Goal: Transaction & Acquisition: Subscribe to service/newsletter

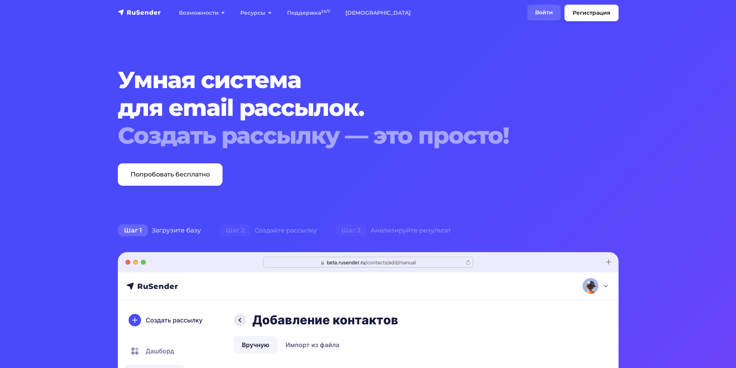
click at [544, 13] on link "Войти" at bounding box center [543, 13] width 33 height 16
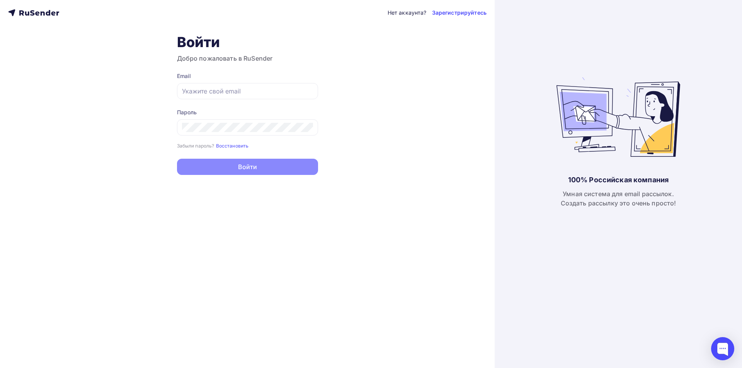
type input "[EMAIL_ADDRESS][DOMAIN_NAME]"
click at [222, 170] on button "Войти" at bounding box center [247, 167] width 141 height 16
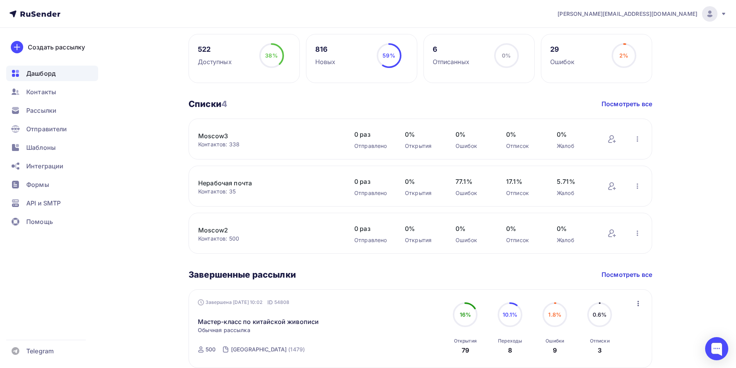
scroll to position [232, 0]
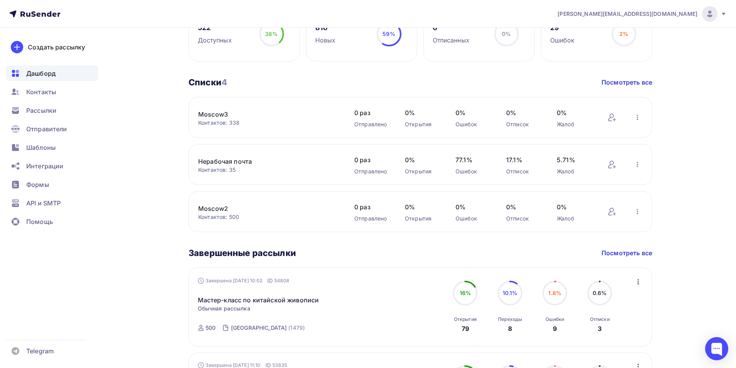
click at [131, 52] on div "Дашборд Дашборд Пару шагов, чтобы начать работу! Закрыть Выполните эти шаги, чт…" at bounding box center [367, 174] width 633 height 757
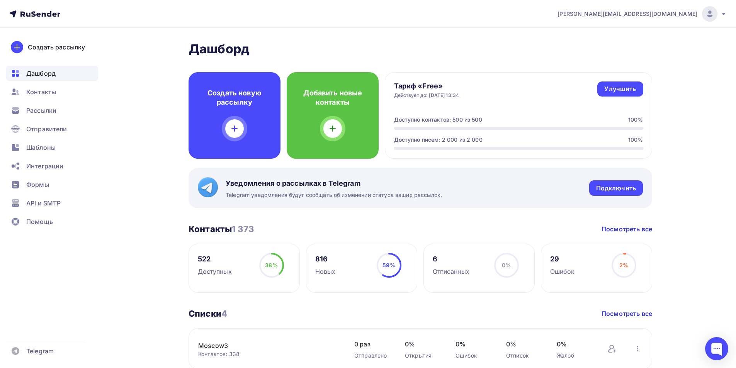
scroll to position [0, 0]
click at [55, 92] on span "Контакты" at bounding box center [41, 91] width 30 height 9
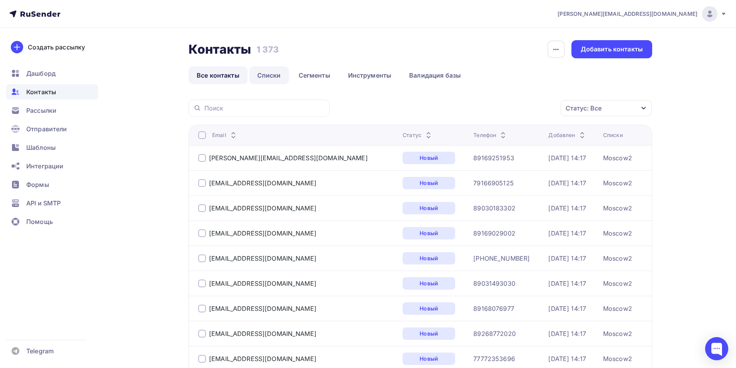
click at [267, 74] on link "Списки" at bounding box center [269, 75] width 40 height 18
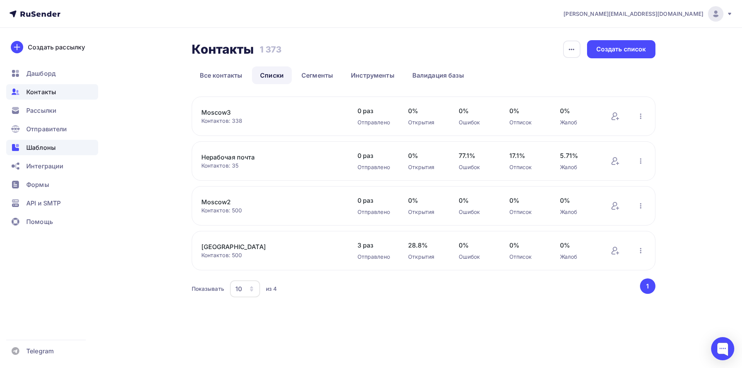
click at [45, 151] on span "Шаблоны" at bounding box center [40, 147] width 29 height 9
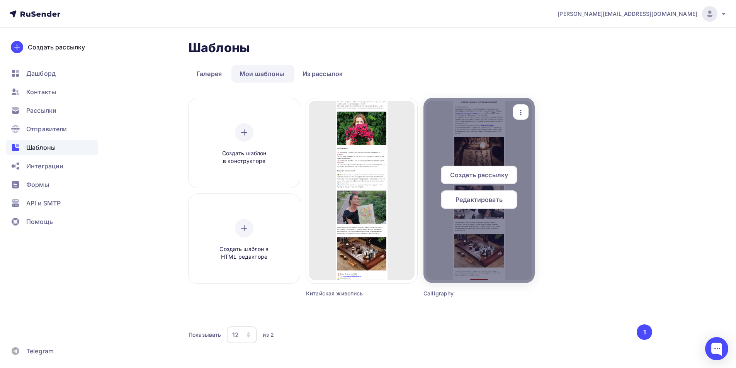
click at [494, 177] on span "Создать рассылку" at bounding box center [479, 174] width 58 height 9
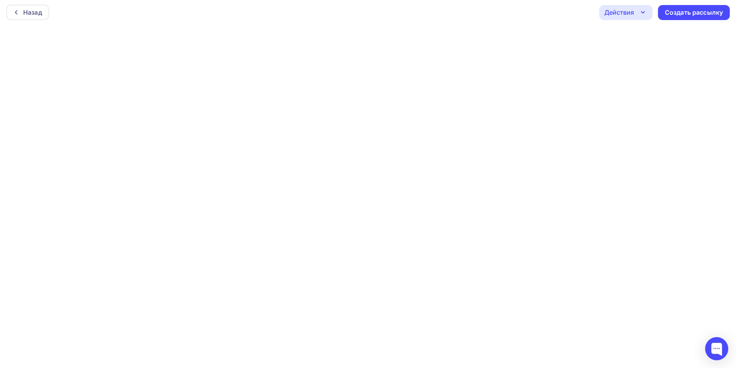
scroll to position [2, 0]
click at [645, 15] on icon "button" at bounding box center [642, 11] width 9 height 9
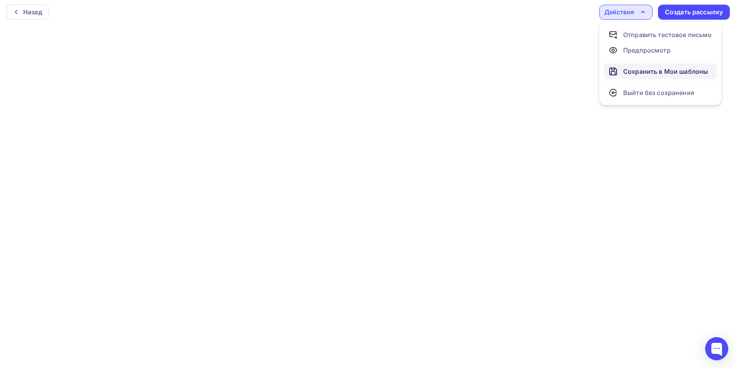
click at [652, 70] on div "Сохранить в Мои шаблоны" at bounding box center [665, 71] width 85 height 9
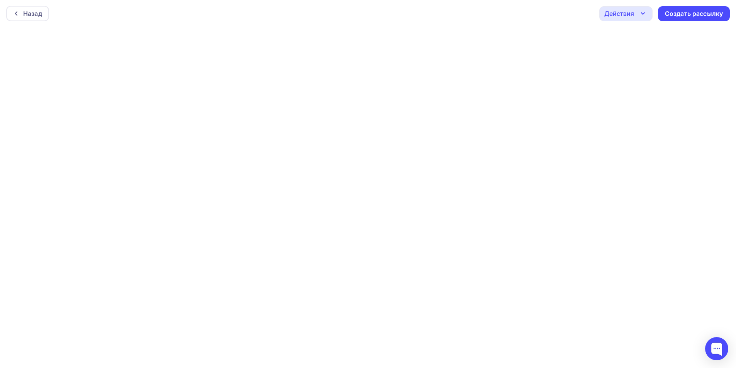
scroll to position [0, 0]
click at [634, 15] on div "Действия" at bounding box center [625, 14] width 53 height 15
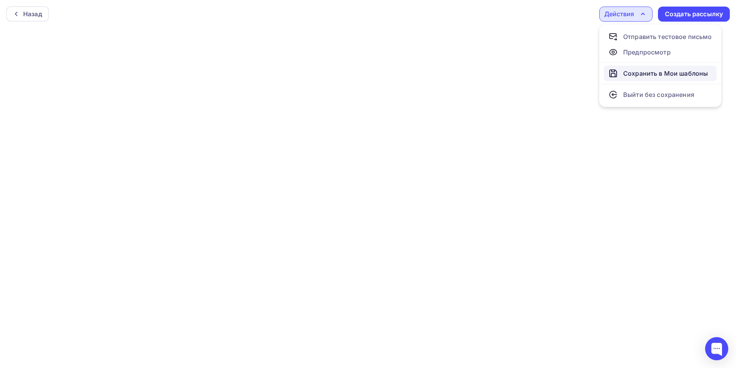
click at [632, 74] on div "Сохранить в Мои шаблоны" at bounding box center [665, 73] width 85 height 9
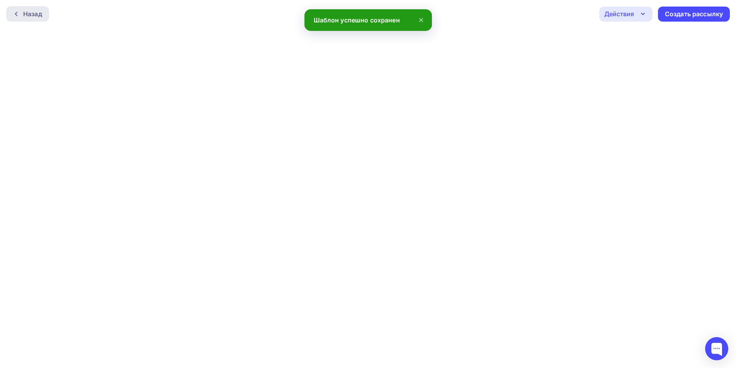
click at [36, 15] on div "Назад" at bounding box center [32, 13] width 19 height 9
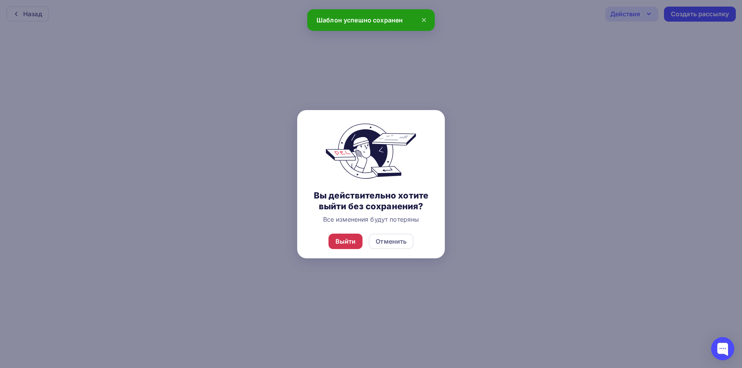
click at [349, 243] on div "Выйти" at bounding box center [345, 241] width 20 height 9
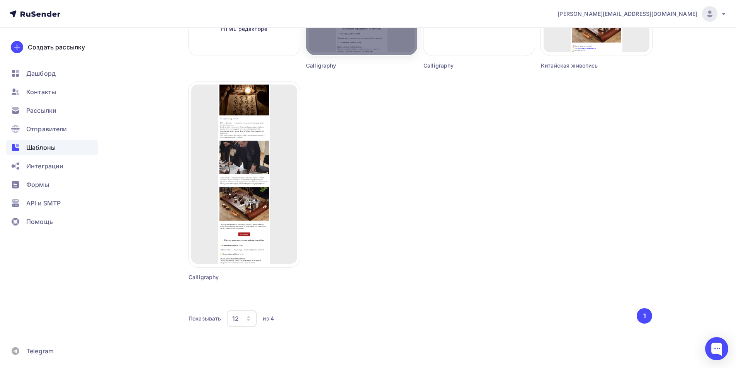
scroll to position [73, 0]
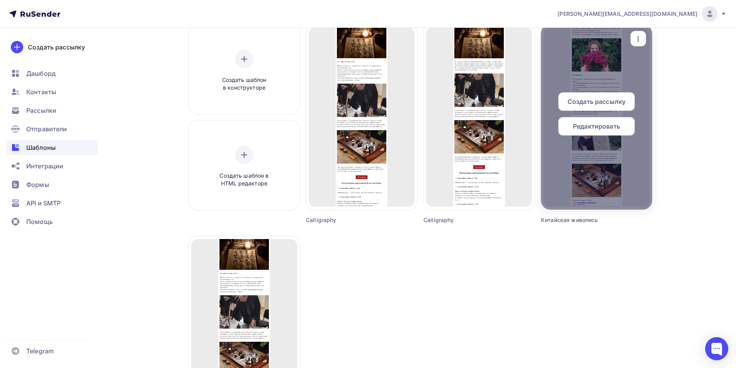
click at [558, 159] on div at bounding box center [596, 116] width 111 height 185
click at [594, 123] on span "Редактировать" at bounding box center [596, 126] width 47 height 9
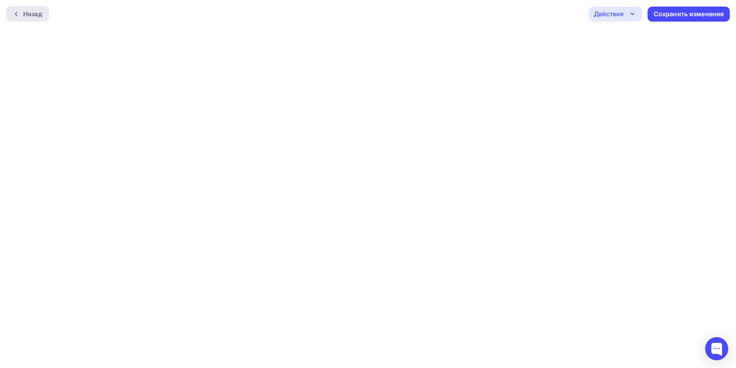
click at [34, 17] on div "Назад" at bounding box center [32, 13] width 19 height 9
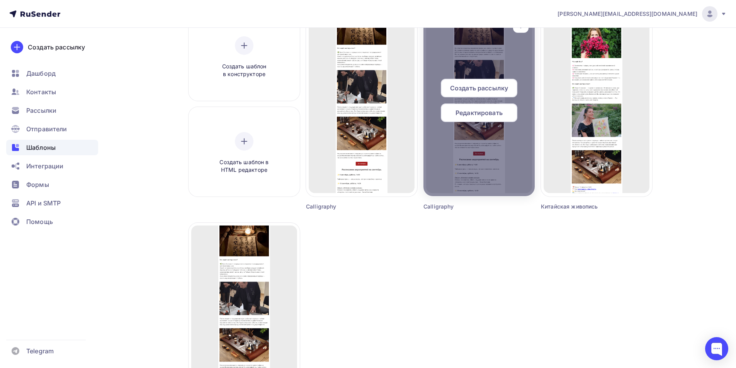
scroll to position [116, 0]
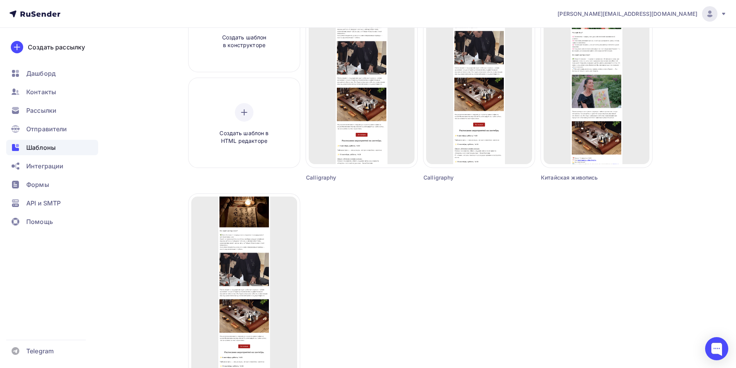
drag, startPoint x: 597, startPoint y: 88, endPoint x: 682, endPoint y: 252, distance: 185.1
click at [682, 252] on div "Шаблоны Шаблоны Галерея Мои шаблоны Из рассылок Создать шаблон в конструкторе С…" at bounding box center [367, 196] width 633 height 568
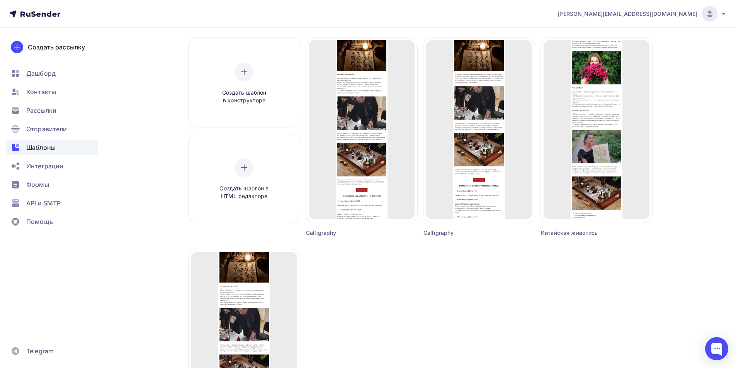
scroll to position [0, 0]
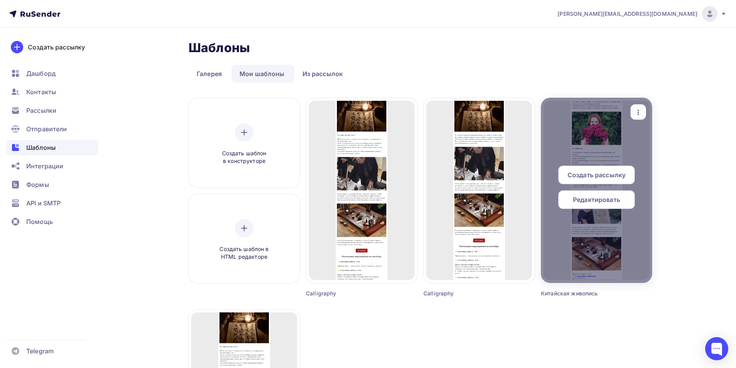
click at [588, 205] on div "Редактировать" at bounding box center [596, 199] width 77 height 19
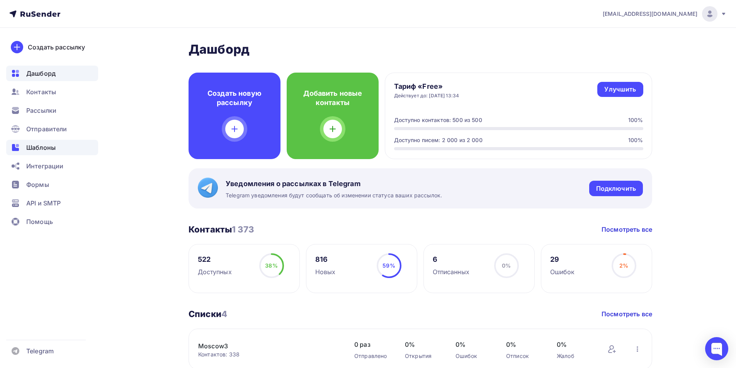
click at [46, 140] on div "Шаблоны" at bounding box center [52, 147] width 92 height 15
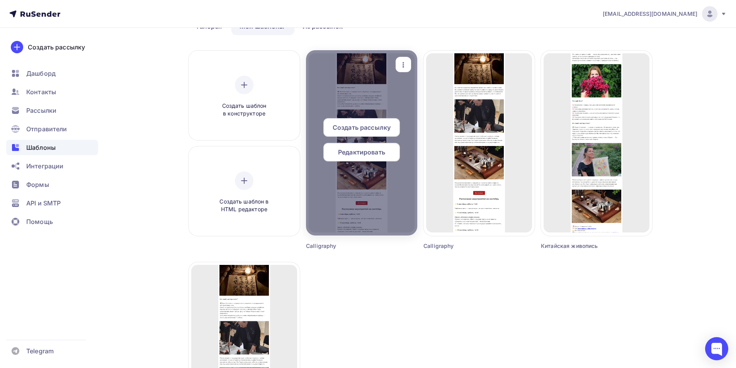
scroll to position [39, 0]
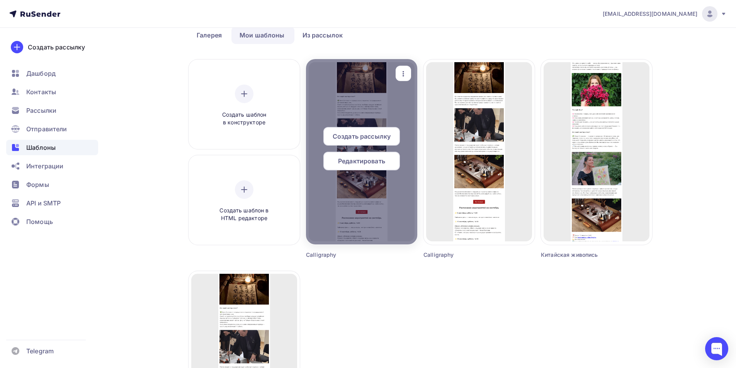
click at [364, 162] on span "Редактировать" at bounding box center [361, 160] width 47 height 9
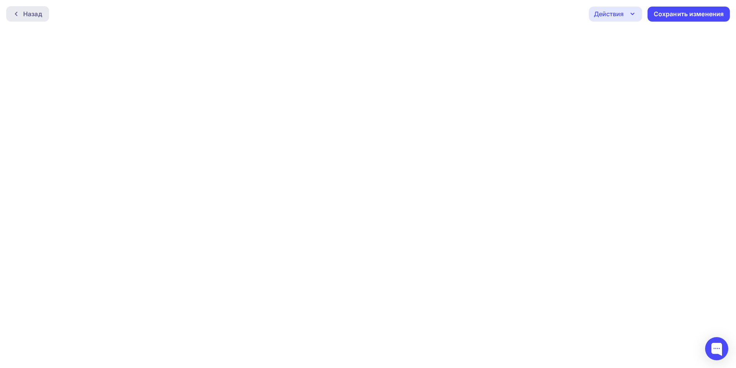
click at [23, 13] on div at bounding box center [18, 14] width 10 height 6
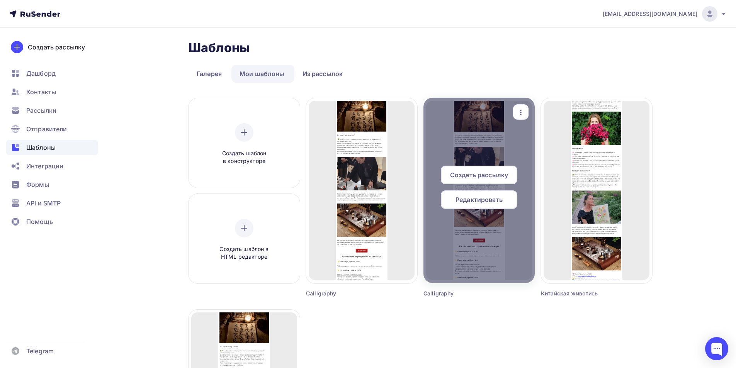
click at [481, 202] on span "Редактировать" at bounding box center [479, 199] width 47 height 9
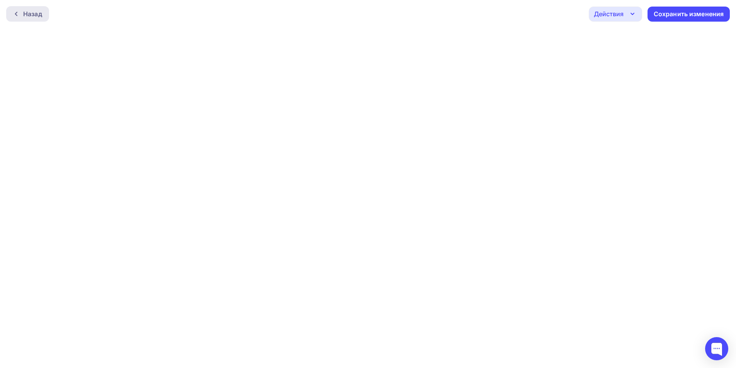
click at [35, 14] on div "Назад" at bounding box center [32, 13] width 19 height 9
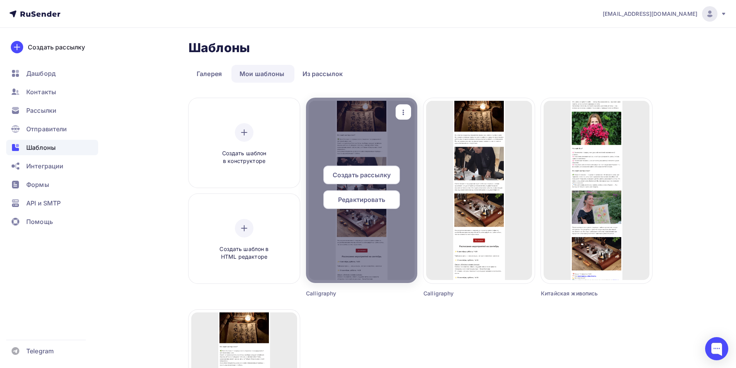
click at [372, 199] on span "Редактировать" at bounding box center [361, 199] width 47 height 9
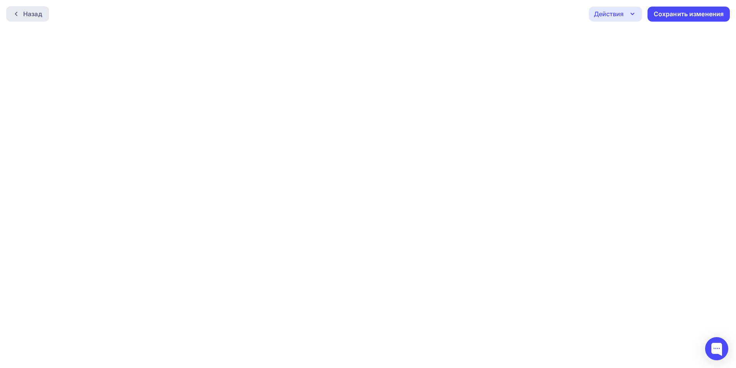
click at [27, 13] on div "Назад" at bounding box center [32, 13] width 19 height 9
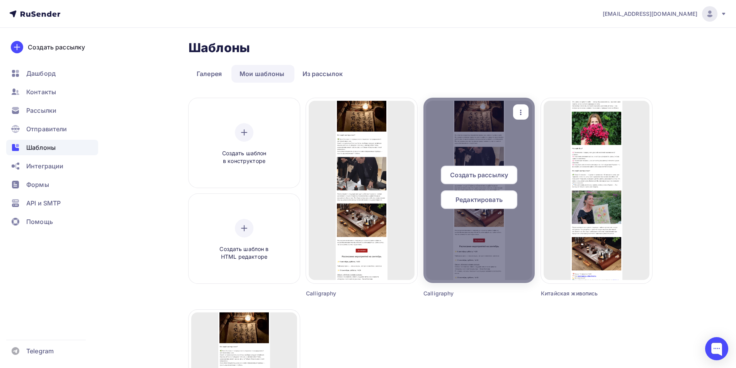
click at [520, 117] on div "button" at bounding box center [520, 112] width 15 height 15
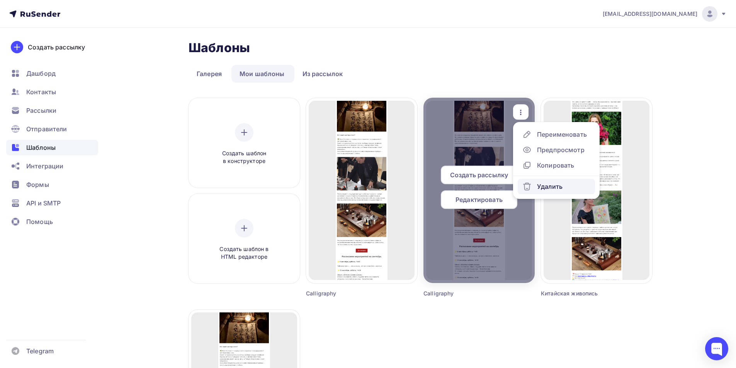
click at [543, 183] on div "Удалить" at bounding box center [550, 186] width 26 height 9
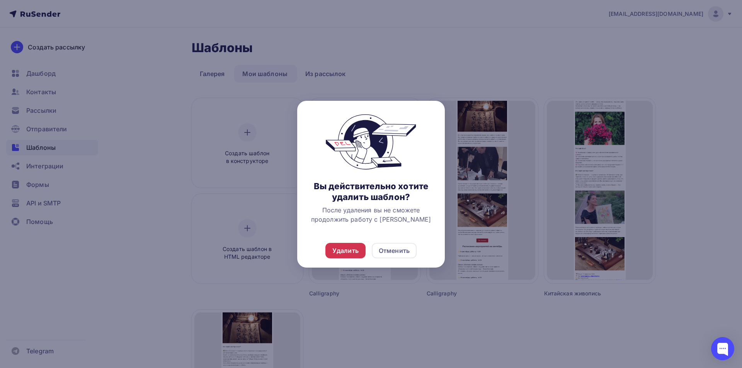
click at [352, 248] on div "Удалить" at bounding box center [345, 250] width 26 height 9
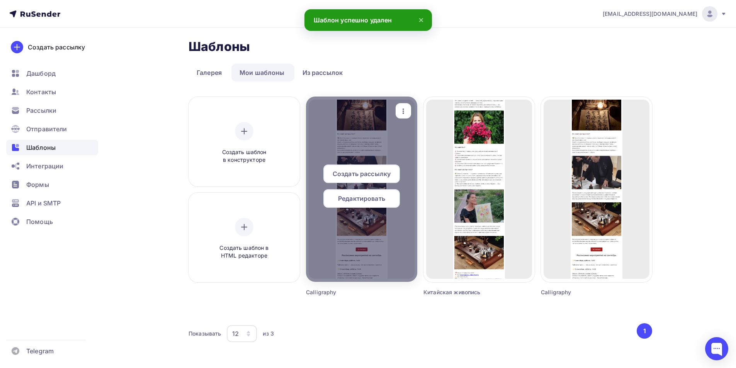
scroll to position [16, 0]
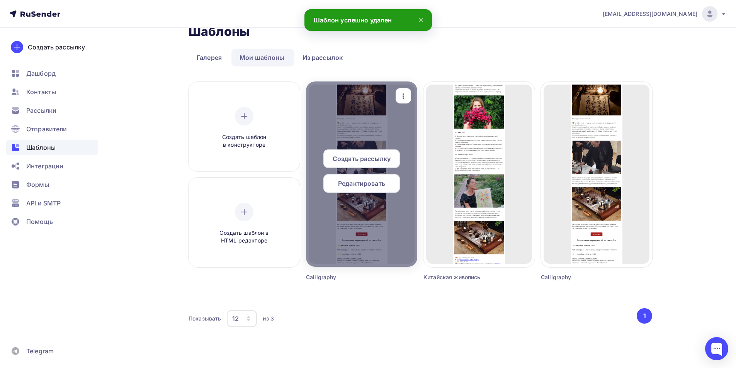
click at [364, 184] on span "Редактировать" at bounding box center [361, 183] width 47 height 9
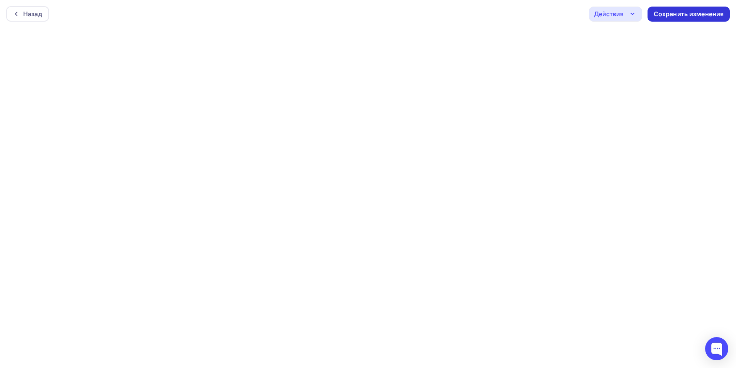
click at [661, 14] on div "Сохранить изменения" at bounding box center [689, 14] width 70 height 9
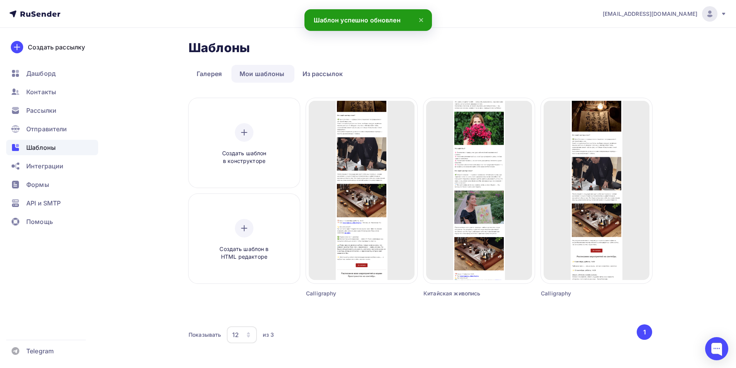
click at [327, 296] on div "Calligraphy" at bounding box center [347, 294] width 83 height 8
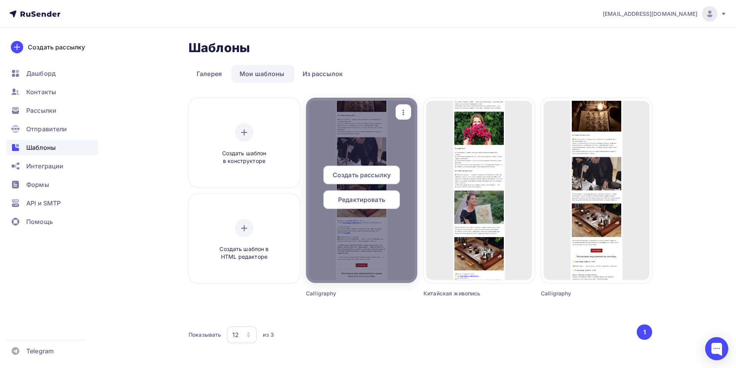
click at [404, 112] on icon "button" at bounding box center [403, 112] width 9 height 9
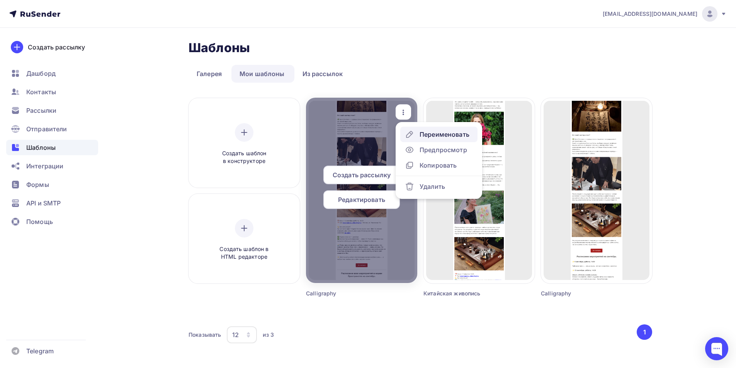
click at [418, 135] on div "Переименовать" at bounding box center [437, 134] width 65 height 9
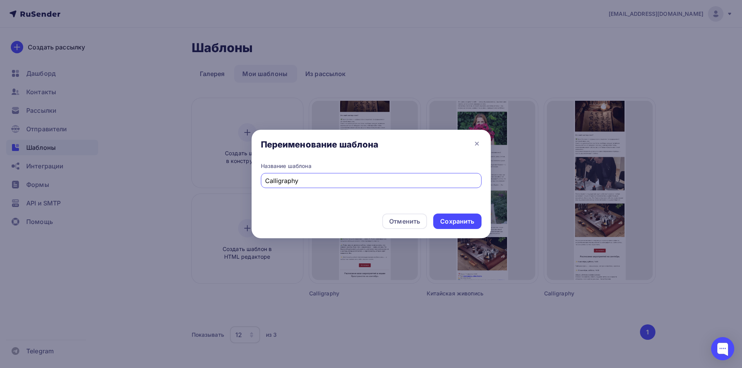
click at [329, 184] on input "Calligraphy" at bounding box center [371, 180] width 212 height 9
type input "Мудрое питание"
click at [446, 222] on div "Сохранить" at bounding box center [457, 221] width 34 height 9
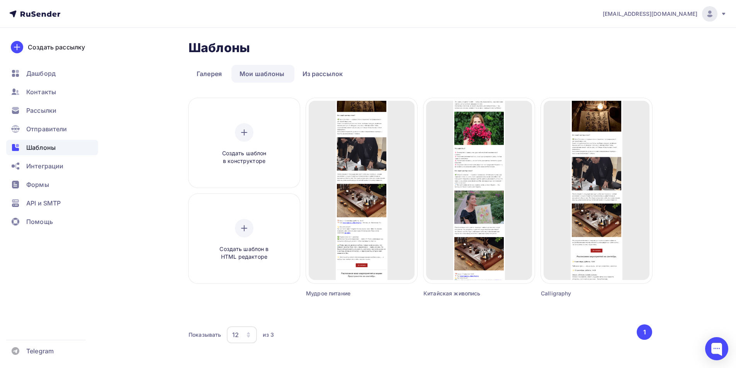
drag, startPoint x: 347, startPoint y: 330, endPoint x: 348, endPoint y: 326, distance: 4.4
click at [347, 330] on div "Показывать 12 6 12 18 24 30 36 из 3" at bounding box center [412, 335] width 447 height 18
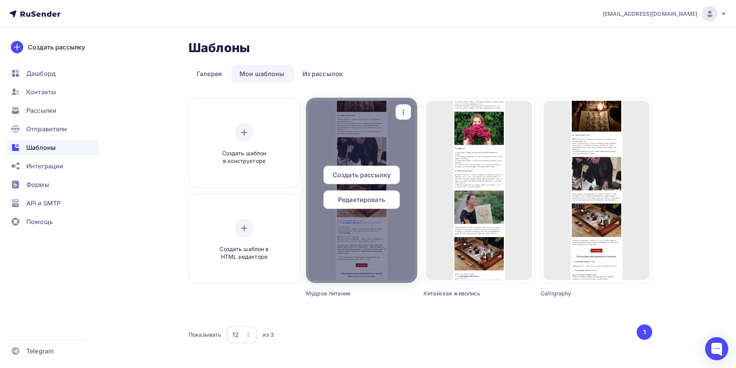
click at [366, 202] on span "Редактировать" at bounding box center [361, 199] width 47 height 9
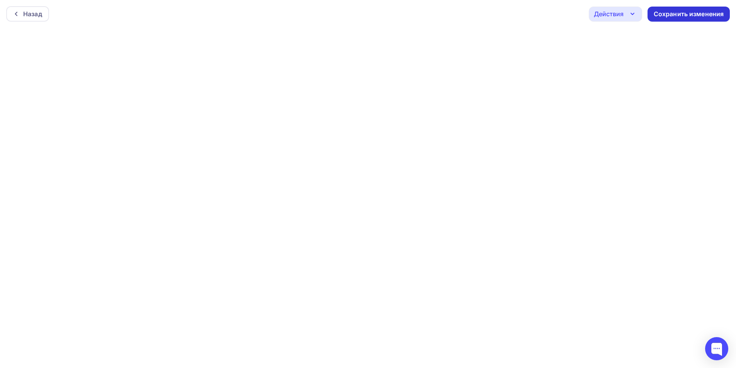
click at [682, 14] on div "Сохранить изменения" at bounding box center [689, 14] width 70 height 9
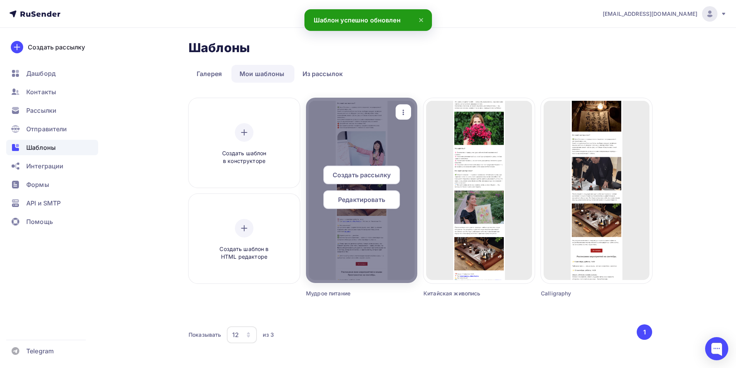
click at [361, 199] on span "Редактировать" at bounding box center [361, 199] width 47 height 9
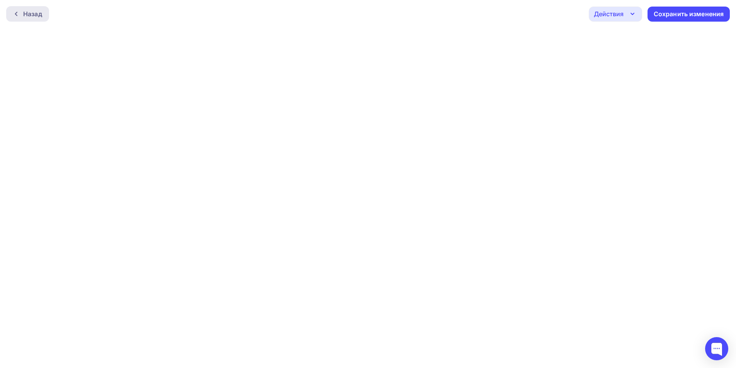
click at [29, 17] on div "Назад" at bounding box center [32, 13] width 19 height 9
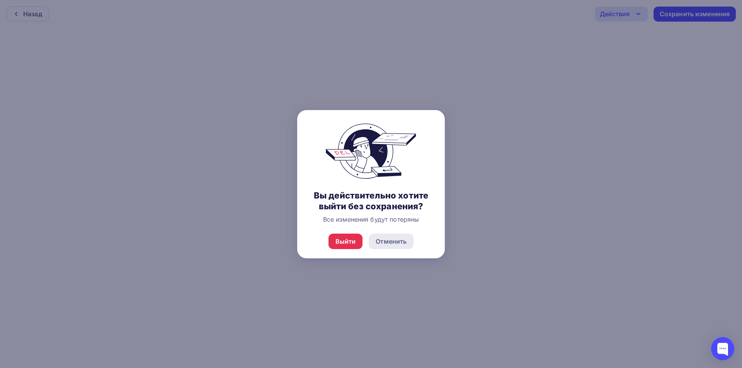
click at [380, 242] on div "Отменить" at bounding box center [391, 241] width 31 height 9
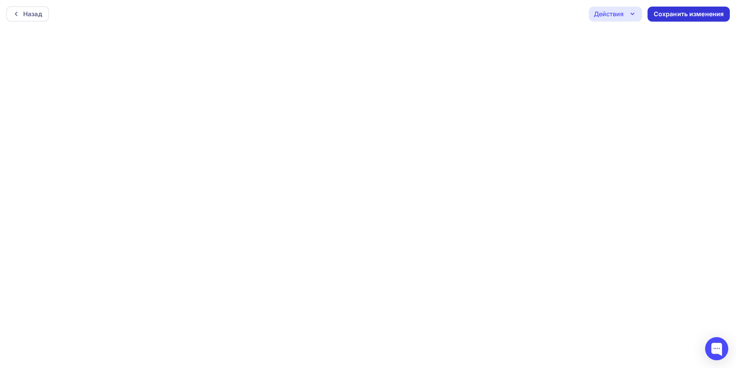
click at [697, 19] on div "Сохранить изменения" at bounding box center [689, 14] width 82 height 15
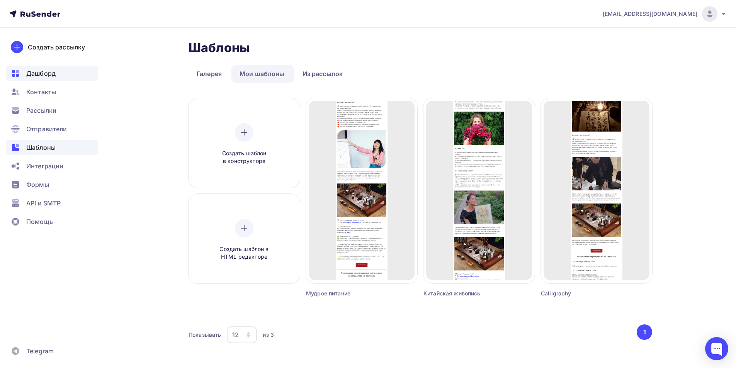
click at [48, 78] on span "Дашборд" at bounding box center [40, 73] width 29 height 9
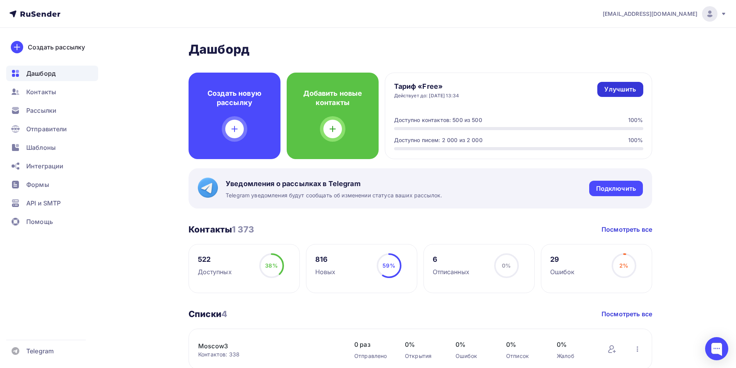
click at [613, 88] on div "Улучшить" at bounding box center [620, 89] width 32 height 9
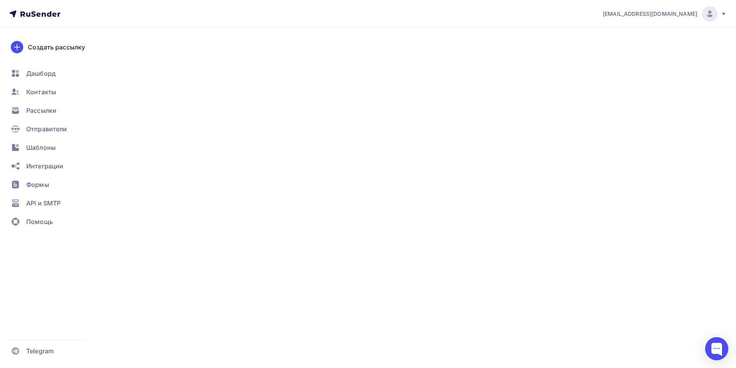
type input "500"
type input "100"
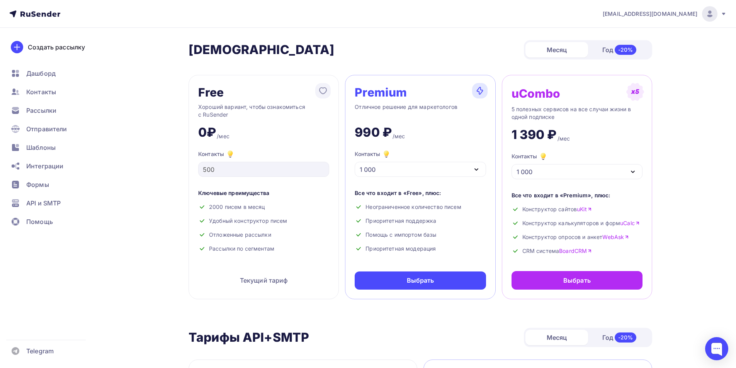
click at [397, 170] on div "1 000" at bounding box center [420, 169] width 131 height 15
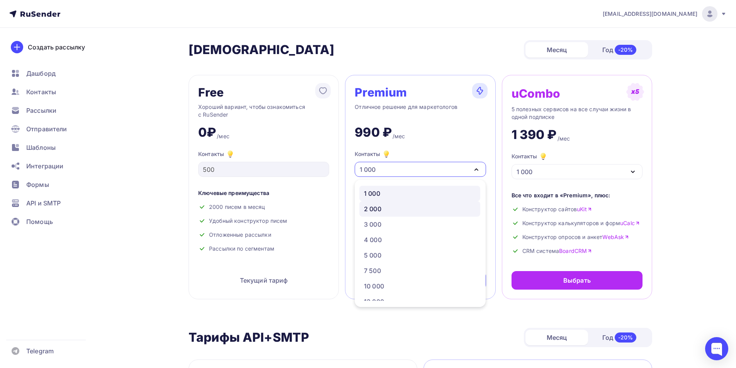
click at [389, 204] on link "2 000" at bounding box center [419, 208] width 121 height 15
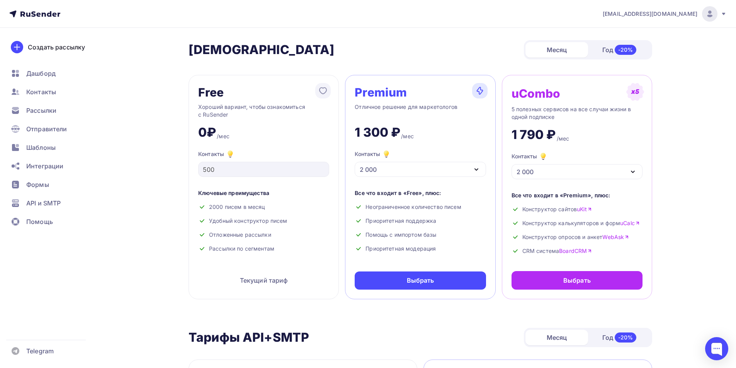
click at [431, 168] on div "2 000" at bounding box center [420, 169] width 131 height 15
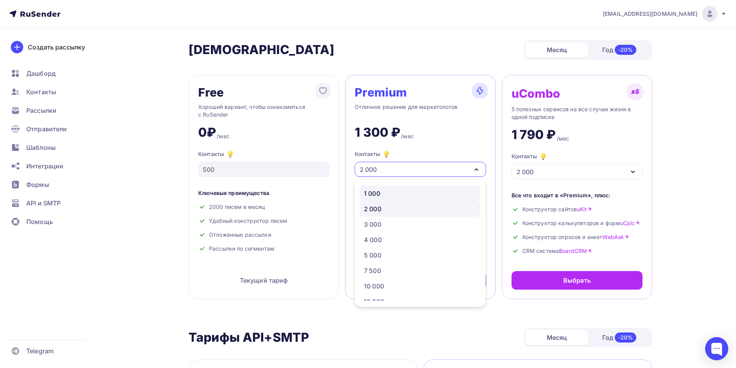
click at [406, 192] on div "1 000" at bounding box center [420, 193] width 112 height 9
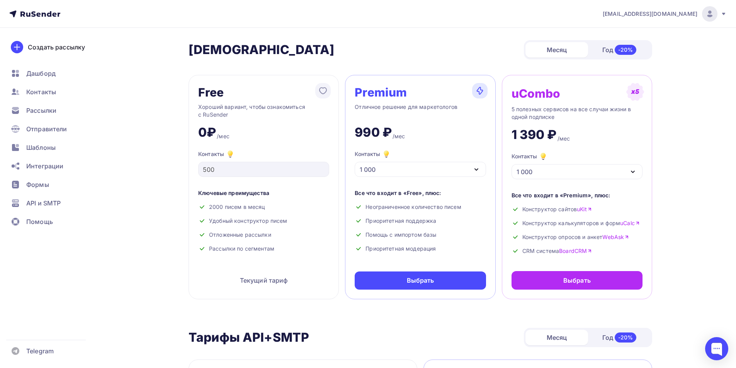
click at [415, 168] on div "1 000" at bounding box center [420, 169] width 131 height 15
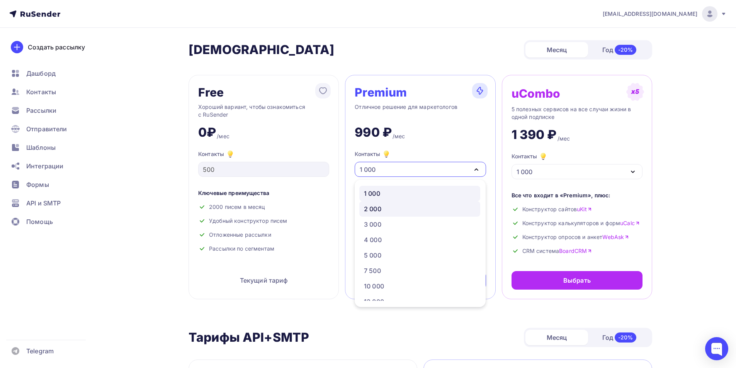
click at [385, 208] on div "2 000" at bounding box center [420, 208] width 112 height 9
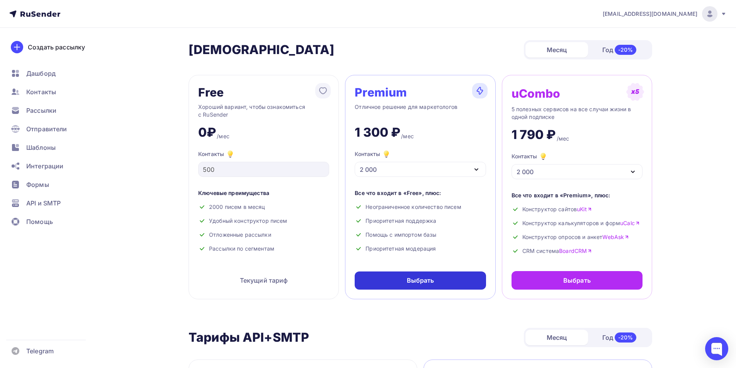
click at [408, 281] on div "Выбрать" at bounding box center [420, 280] width 27 height 9
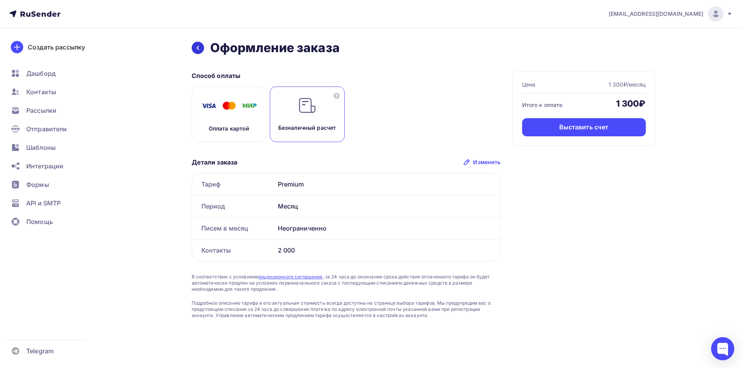
click at [197, 50] on icon at bounding box center [198, 48] width 6 height 6
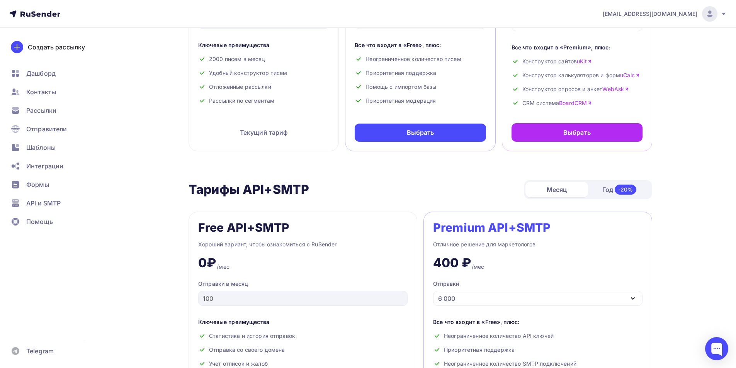
scroll to position [155, 0]
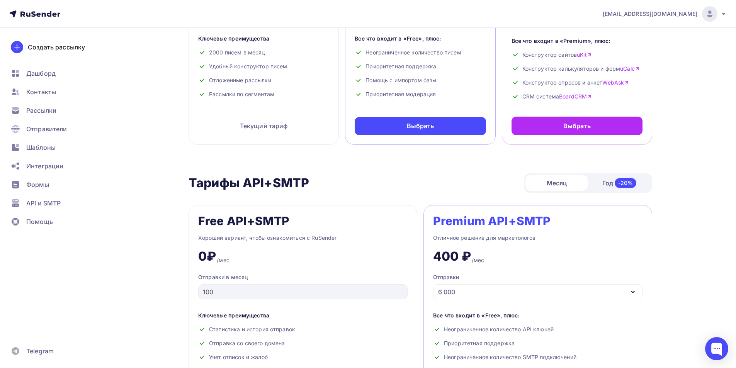
click at [610, 186] on div "Год -20%" at bounding box center [619, 183] width 63 height 16
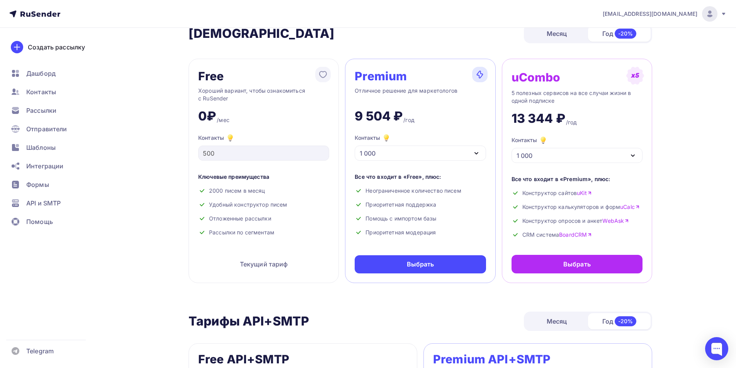
scroll to position [0, 0]
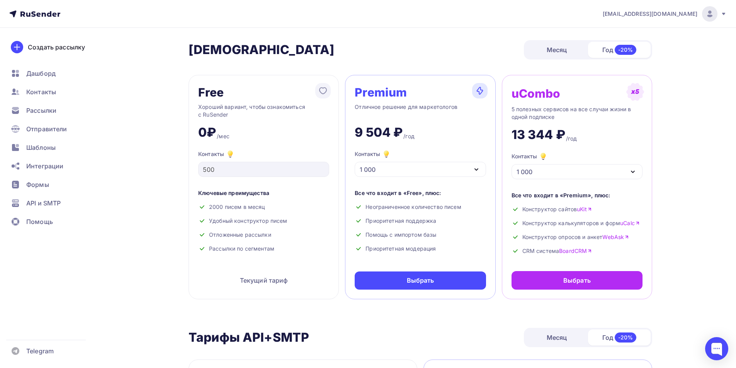
click at [423, 175] on div "1 000" at bounding box center [420, 169] width 131 height 15
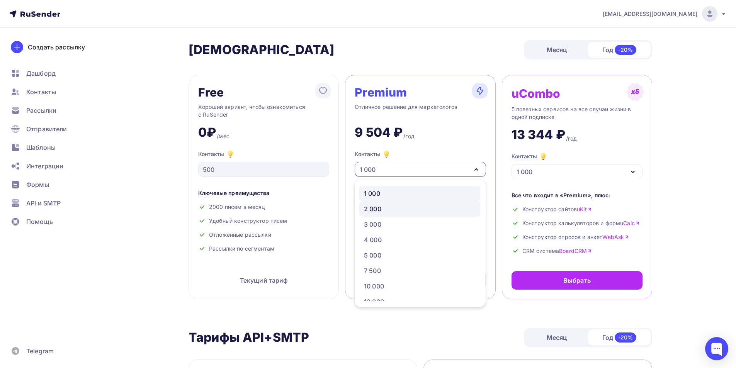
click at [410, 215] on link "2 000" at bounding box center [419, 208] width 121 height 15
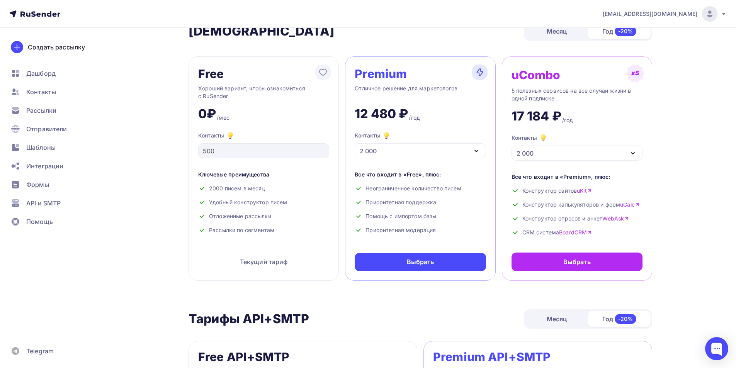
scroll to position [39, 0]
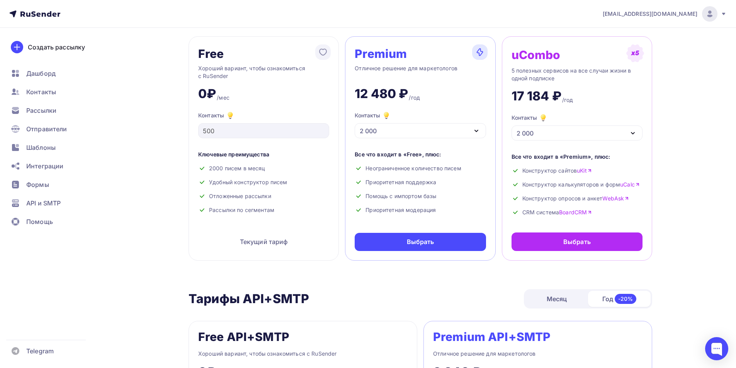
click at [566, 306] on div "Месяц" at bounding box center [556, 298] width 63 height 15
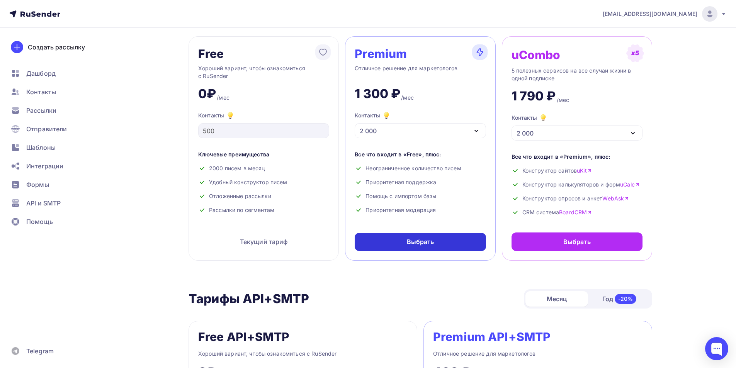
click at [443, 240] on div "Выбрать" at bounding box center [420, 242] width 131 height 18
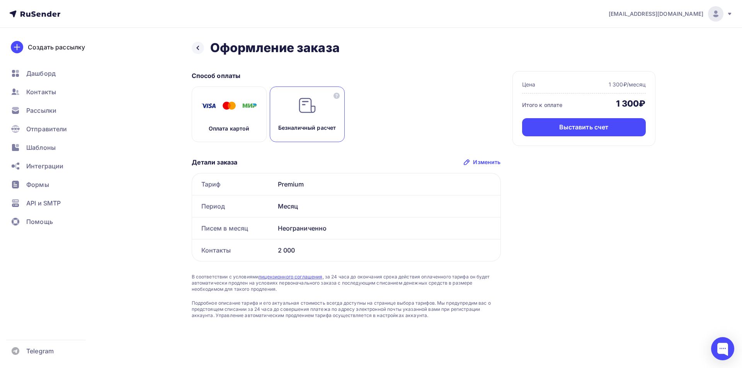
click at [224, 121] on div "Оплата картой" at bounding box center [229, 115] width 75 height 56
click at [563, 128] on div "Оплатить" at bounding box center [584, 127] width 124 height 18
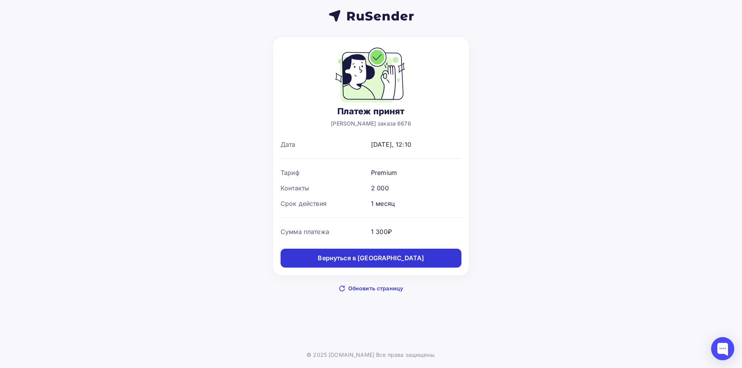
click at [372, 260] on div "Вернуться в дашборд" at bounding box center [371, 258] width 106 height 9
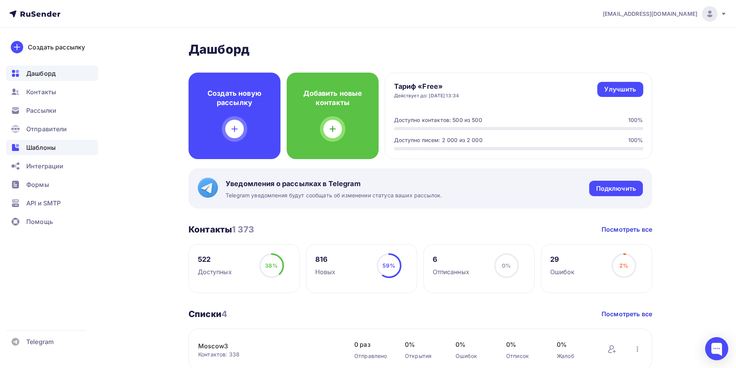
click at [46, 146] on span "Шаблоны" at bounding box center [40, 147] width 29 height 9
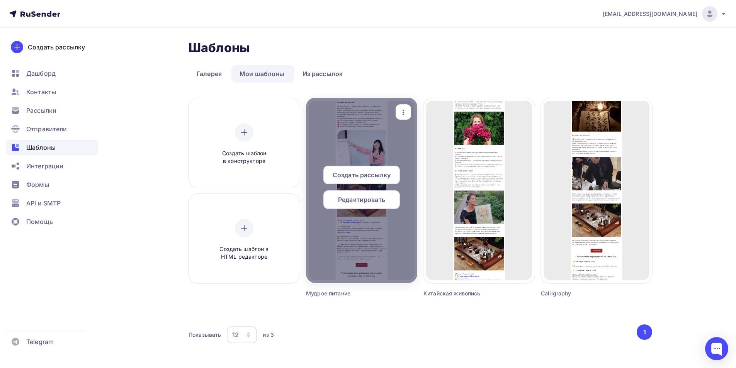
click at [361, 201] on span "Редактировать" at bounding box center [361, 199] width 47 height 9
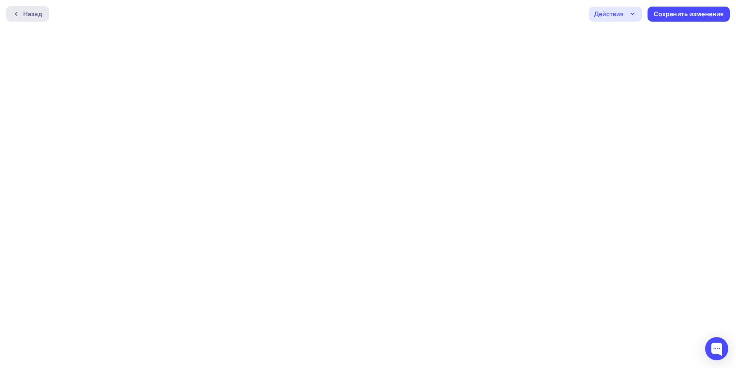
click at [36, 15] on div "Назад" at bounding box center [32, 13] width 19 height 9
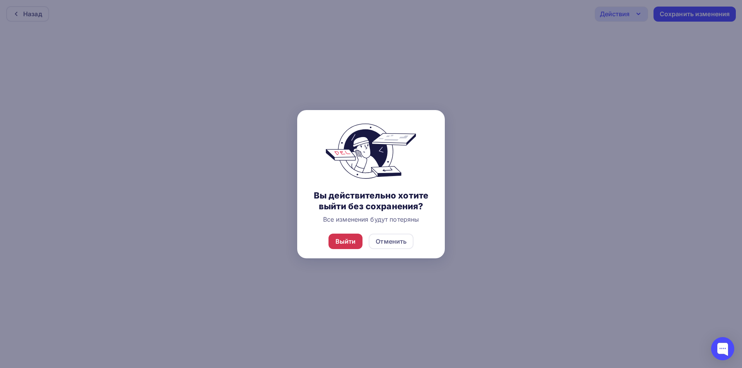
click at [348, 240] on div "Выйти" at bounding box center [345, 241] width 20 height 9
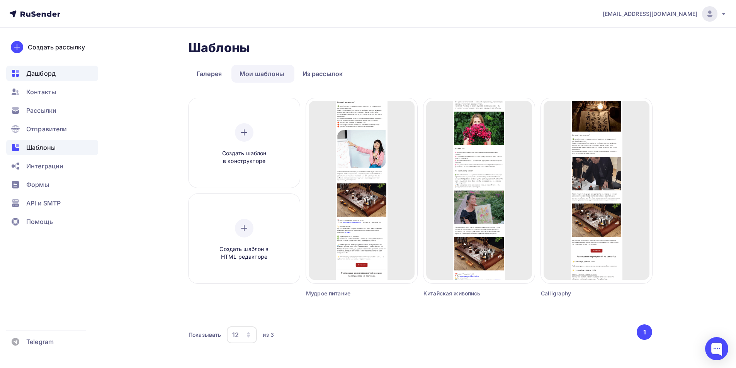
click at [51, 67] on div "Дашборд" at bounding box center [52, 73] width 92 height 15
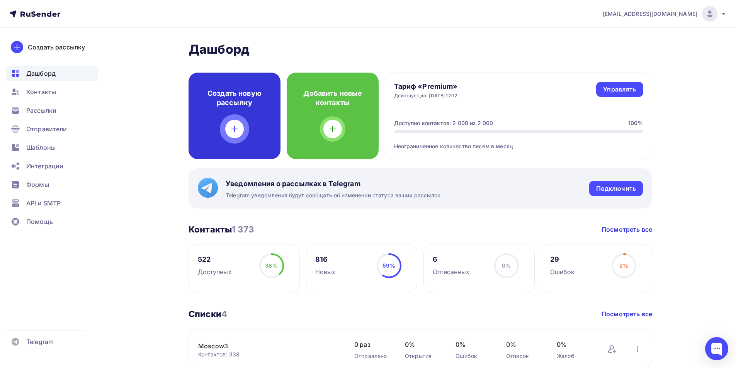
click at [247, 127] on div "Создать новую рассылку" at bounding box center [235, 116] width 92 height 87
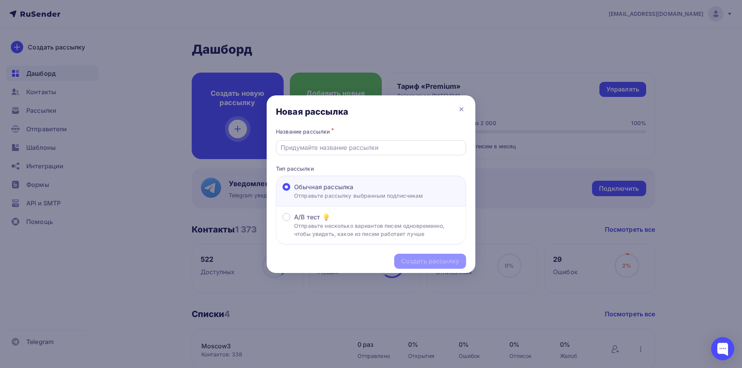
click at [350, 149] on input "text" at bounding box center [371, 147] width 181 height 9
type input "Лекция "Мудрое питание осенью""
click at [420, 263] on div "Создать рассылку" at bounding box center [430, 261] width 58 height 9
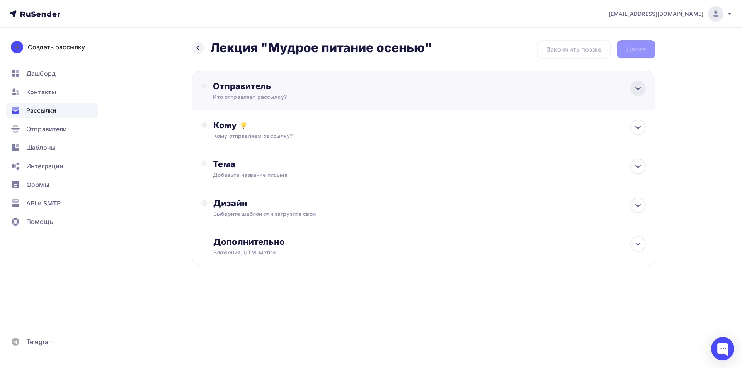
click at [635, 90] on icon at bounding box center [637, 88] width 9 height 9
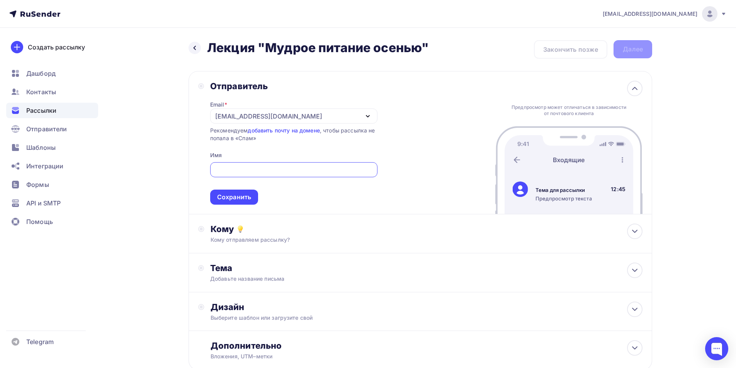
click at [358, 118] on div "[EMAIL_ADDRESS][DOMAIN_NAME]" at bounding box center [293, 116] width 167 height 15
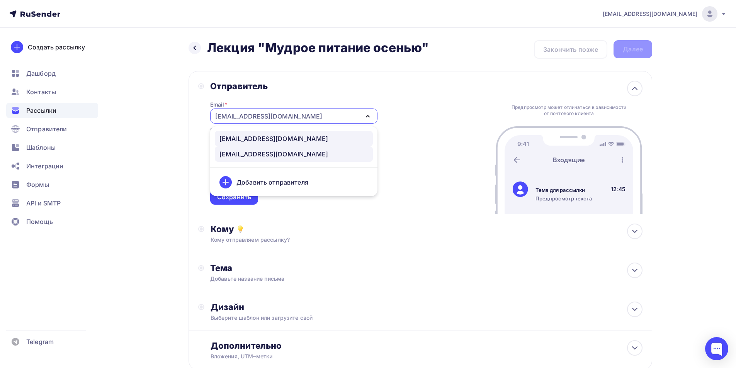
click at [310, 138] on div "sales@kungfu-world.ru" at bounding box center [293, 138] width 149 height 9
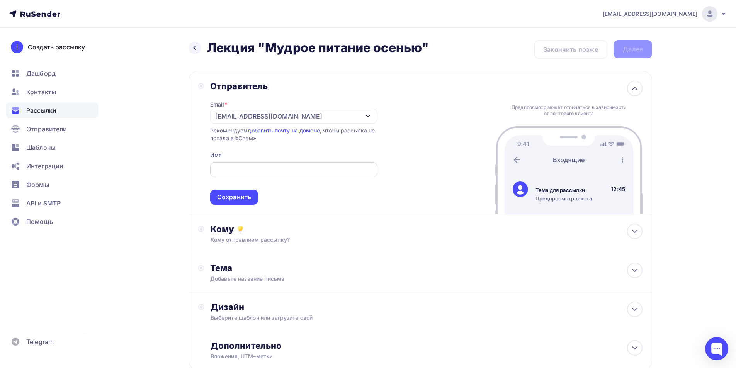
click at [246, 172] on input "text" at bounding box center [293, 169] width 158 height 9
click at [260, 168] on input "Пространство Мир Кунфу"" at bounding box center [293, 169] width 158 height 9
drag, startPoint x: 259, startPoint y: 170, endPoint x: 203, endPoint y: 167, distance: 56.5
click at [203, 167] on div "Отправитель Email * sales@kungfu-world.ru sales@kungfu-world.ru a.demidenko@kun…" at bounding box center [287, 143] width 179 height 124
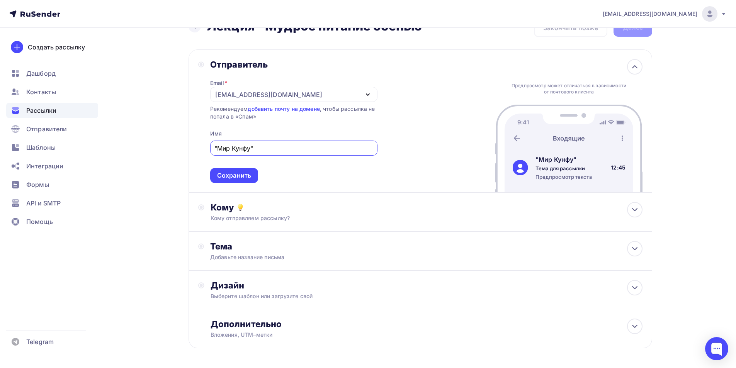
scroll to position [39, 0]
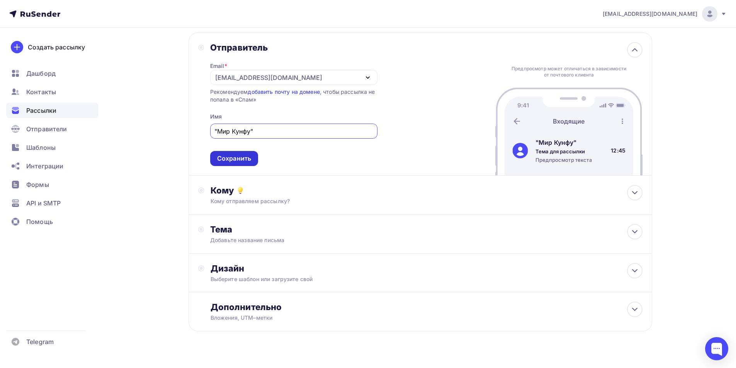
type input ""Мир Кунфу""
click at [227, 157] on div "Сохранить" at bounding box center [234, 158] width 34 height 9
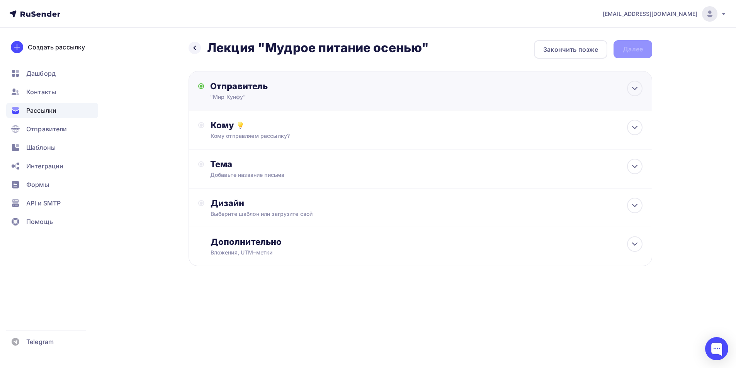
scroll to position [0, 0]
click at [320, 135] on div "Кому отправляем рассылку?" at bounding box center [407, 136] width 389 height 8
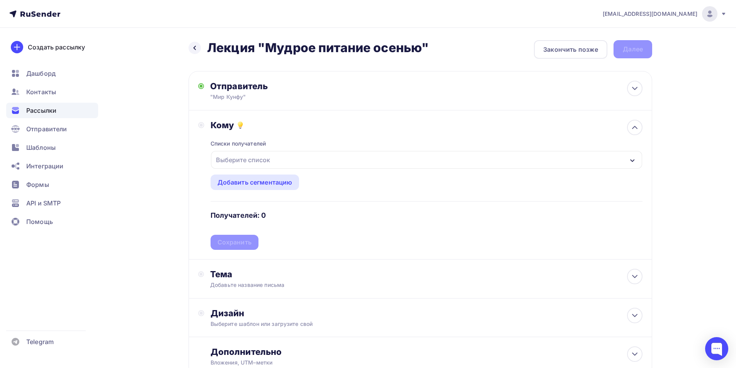
click at [284, 161] on div "Выберите список" at bounding box center [426, 160] width 431 height 18
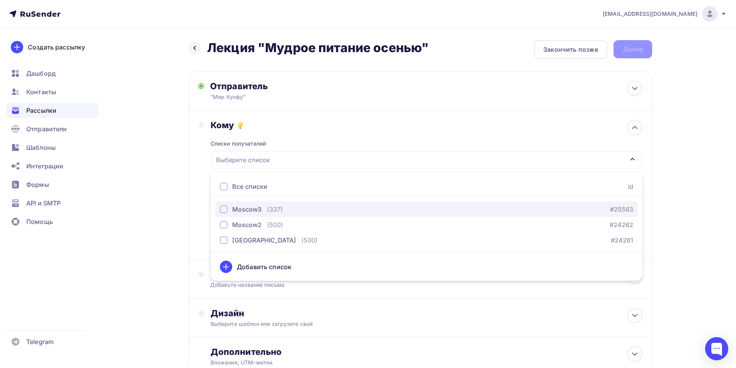
click at [222, 209] on div "button" at bounding box center [224, 210] width 8 height 8
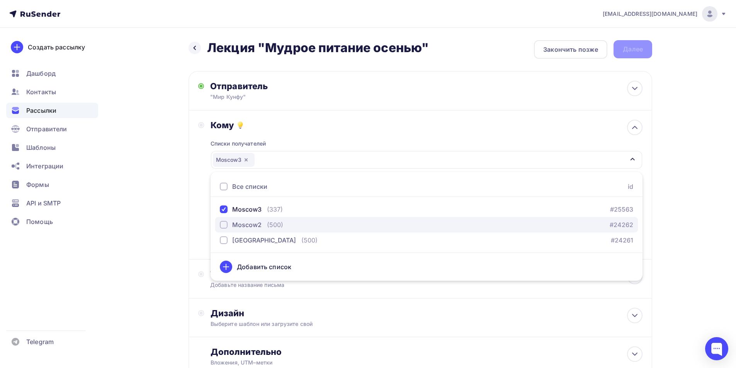
click at [222, 221] on div "button" at bounding box center [224, 225] width 8 height 8
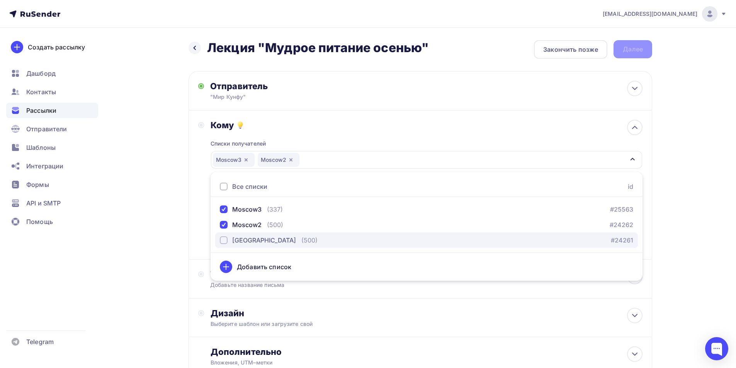
click at [224, 238] on div "button" at bounding box center [224, 240] width 8 height 8
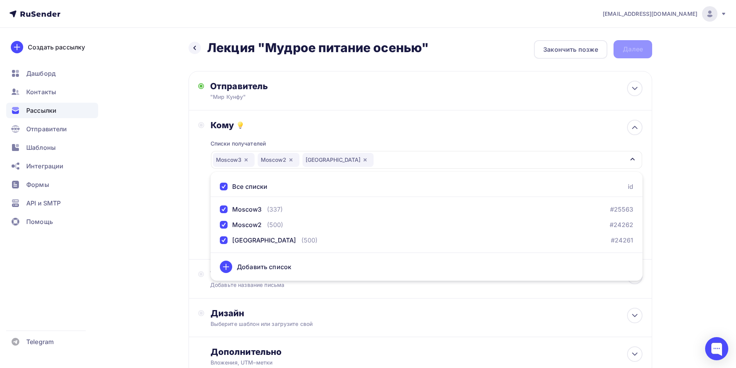
click at [384, 130] on div "Кому" at bounding box center [427, 125] width 432 height 11
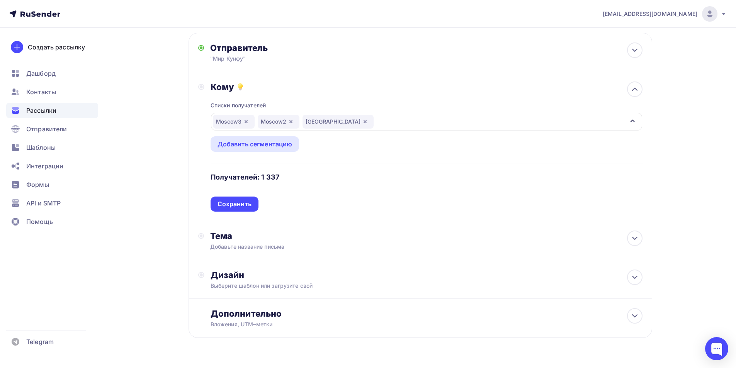
scroll to position [39, 0]
click at [247, 202] on div "Сохранить" at bounding box center [235, 203] width 34 height 9
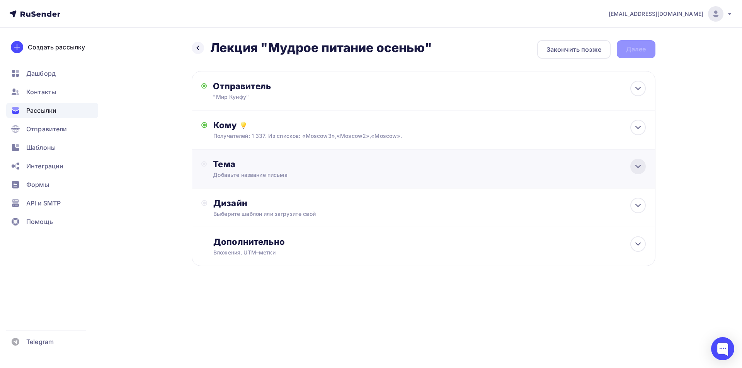
click at [639, 168] on icon at bounding box center [637, 166] width 9 height 9
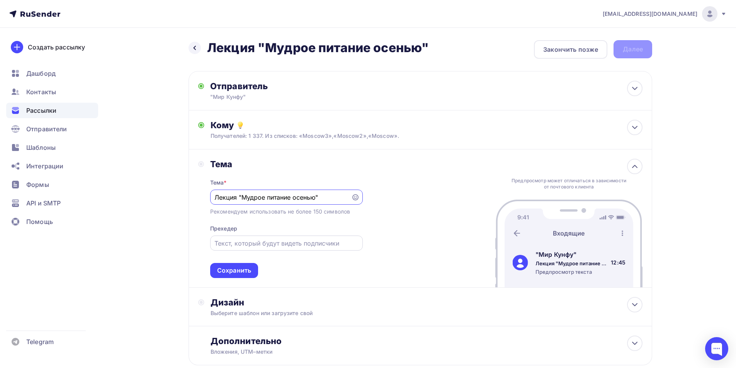
type input "Лекция "Мудрое питание осенью""
click at [311, 243] on input "text" at bounding box center [286, 243] width 144 height 9
drag, startPoint x: 316, startPoint y: 198, endPoint x: 243, endPoint y: 199, distance: 73.0
click at [243, 199] on input "Лекция "Мудрое питание осенью"" at bounding box center [280, 197] width 132 height 9
click at [242, 246] on input "text" at bounding box center [286, 243] width 144 height 9
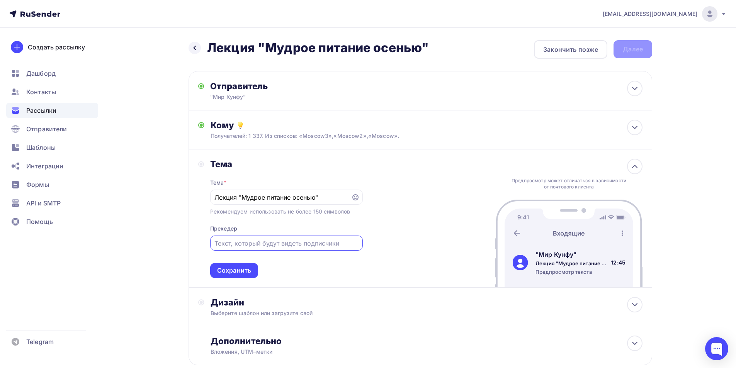
paste input "Мудрое питание осенью"
type input "Мудрое питание осенью"
click at [326, 197] on input "Лекция "Мудрое питание осенью"" at bounding box center [280, 197] width 132 height 9
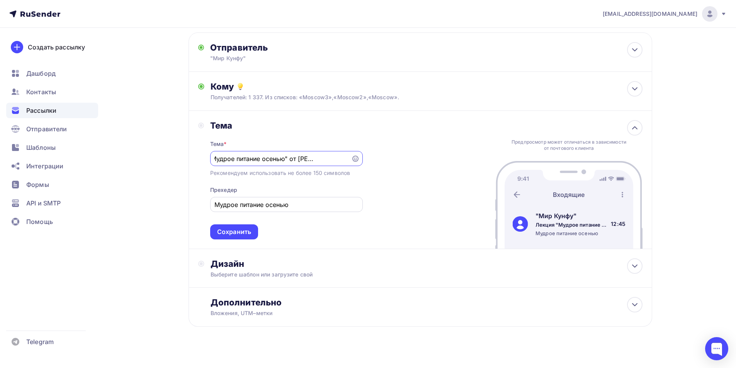
type input "Лекция "Мудрое питание осенью" от [PERSON_NAME]"
drag, startPoint x: 292, startPoint y: 203, endPoint x: 214, endPoint y: 206, distance: 77.3
click at [214, 206] on input "Мудрое питание осенью" at bounding box center [286, 204] width 144 height 9
click at [240, 229] on div "Сохранить" at bounding box center [234, 232] width 34 height 9
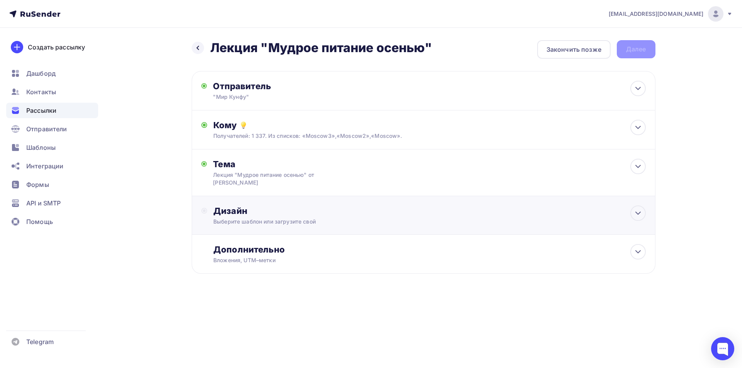
click at [308, 218] on div "Выберите шаблон или загрузите свой" at bounding box center [407, 222] width 389 height 8
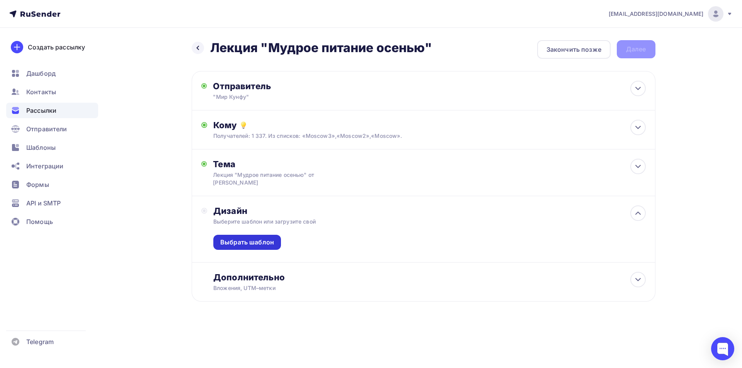
click at [245, 244] on div "Выбрать шаблон" at bounding box center [247, 242] width 54 height 9
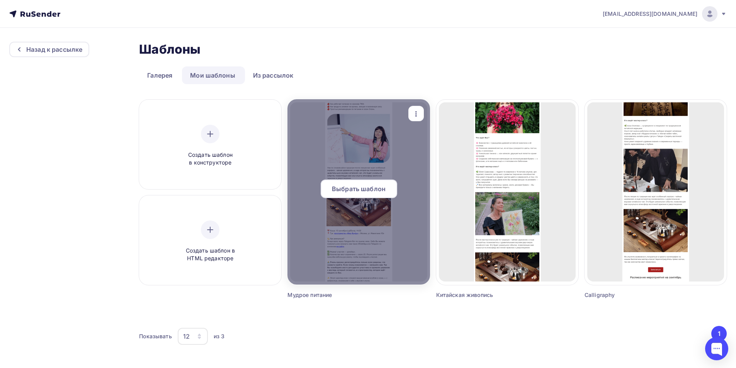
click at [358, 191] on span "Выбрать шаблон" at bounding box center [359, 188] width 54 height 9
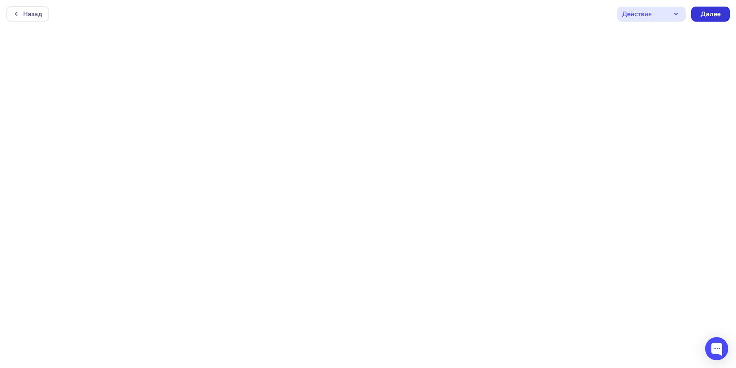
click at [711, 18] on div "Далее" at bounding box center [710, 14] width 20 height 9
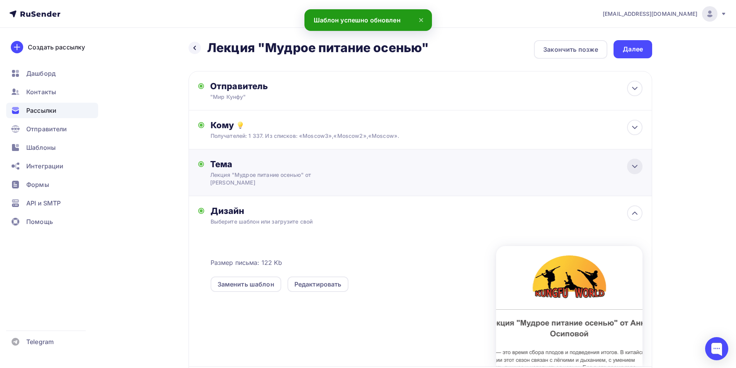
click at [631, 170] on icon at bounding box center [634, 166] width 9 height 9
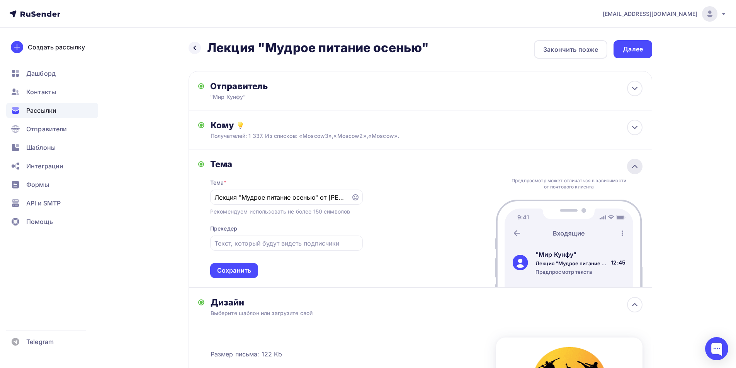
click at [634, 170] on icon at bounding box center [634, 166] width 9 height 9
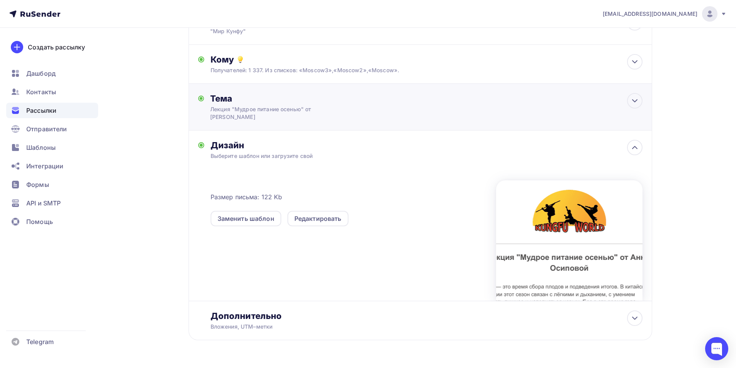
scroll to position [49, 0]
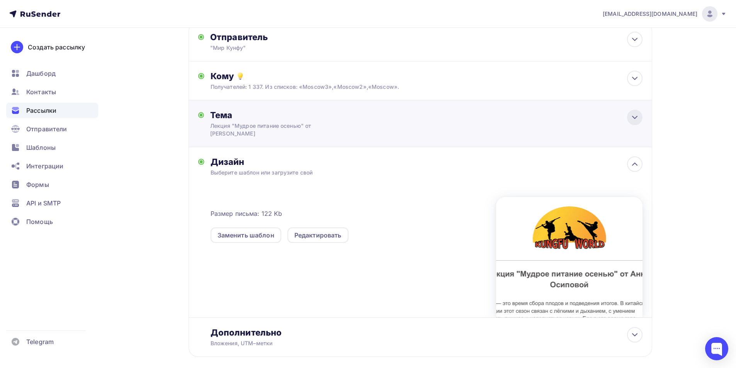
click at [631, 116] on icon at bounding box center [634, 117] width 9 height 9
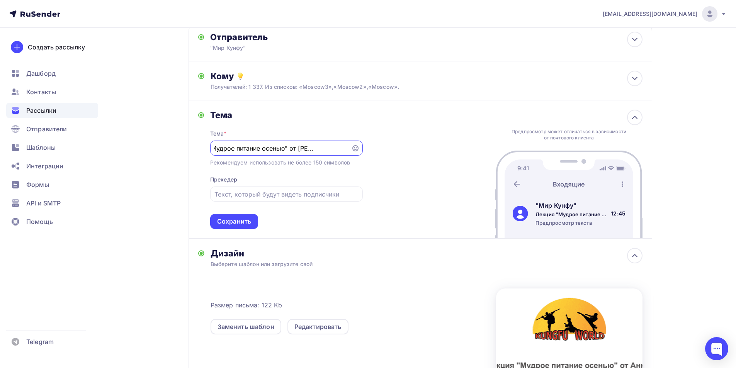
scroll to position [0, 0]
drag, startPoint x: 286, startPoint y: 146, endPoint x: 242, endPoint y: 149, distance: 44.1
click at [242, 149] on input "Лекция "Мудрое питание осенью" от [PERSON_NAME]" at bounding box center [280, 148] width 132 height 9
click at [230, 192] on input "text" at bounding box center [286, 194] width 144 height 9
type input "П"
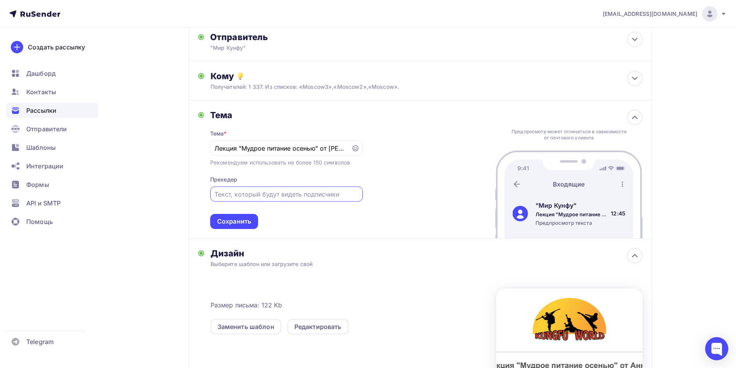
paste input "Мудрое питание осенью"
type input "Мудрое питание осенью"
click at [231, 216] on div "Сохранить" at bounding box center [234, 221] width 48 height 15
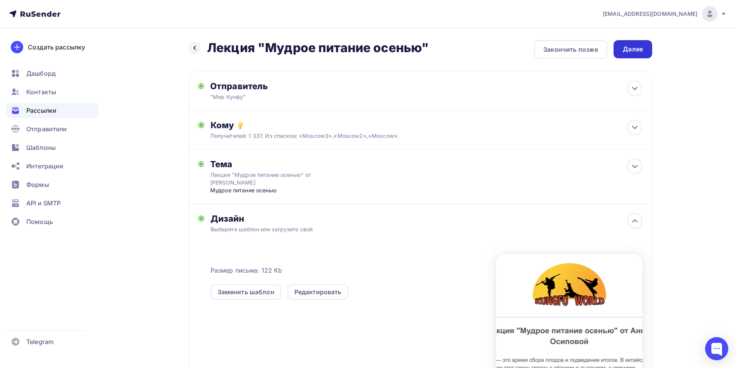
click at [644, 49] on div "Далее" at bounding box center [633, 49] width 39 height 18
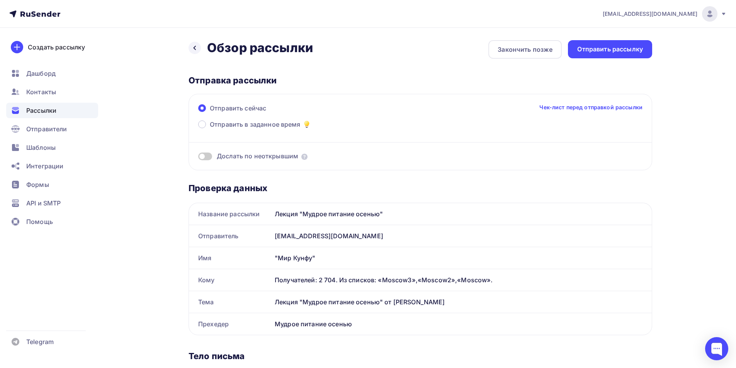
click at [204, 156] on span at bounding box center [205, 157] width 14 height 8
click at [198, 158] on input "checkbox" at bounding box center [198, 158] width 0 height 0
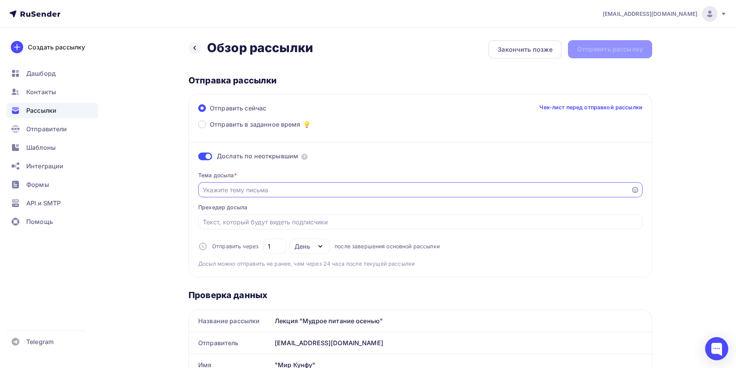
click at [540, 190] on input "Отправить в заданное время" at bounding box center [415, 189] width 424 height 9
click at [210, 157] on span at bounding box center [205, 157] width 14 height 8
click at [198, 158] on input "checkbox" at bounding box center [198, 158] width 0 height 0
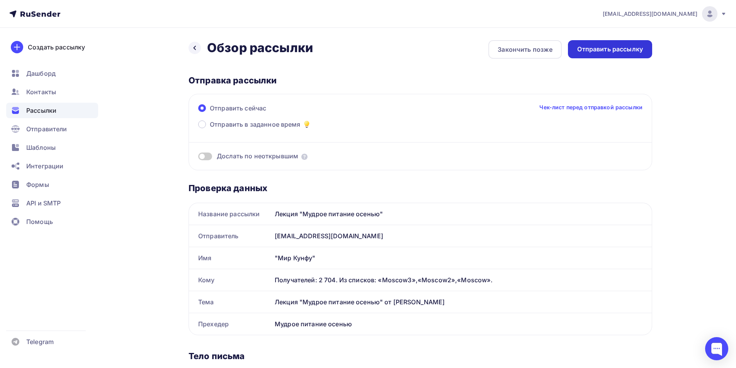
click at [587, 51] on div "Отправить рассылку" at bounding box center [610, 49] width 66 height 9
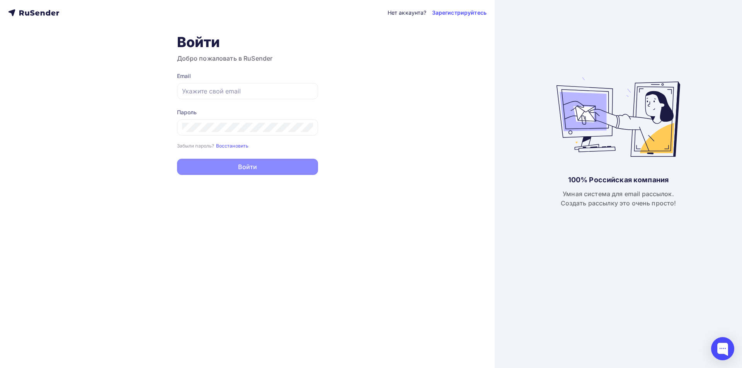
type input "[EMAIL_ADDRESS][DOMAIN_NAME]"
click at [240, 169] on button "Войти" at bounding box center [247, 167] width 141 height 16
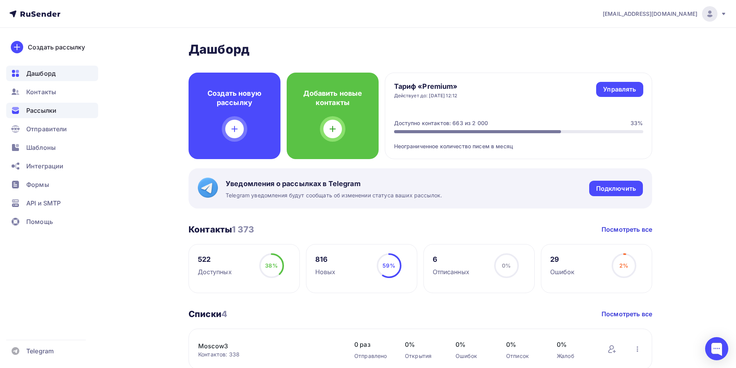
click at [48, 111] on span "Рассылки" at bounding box center [41, 110] width 30 height 9
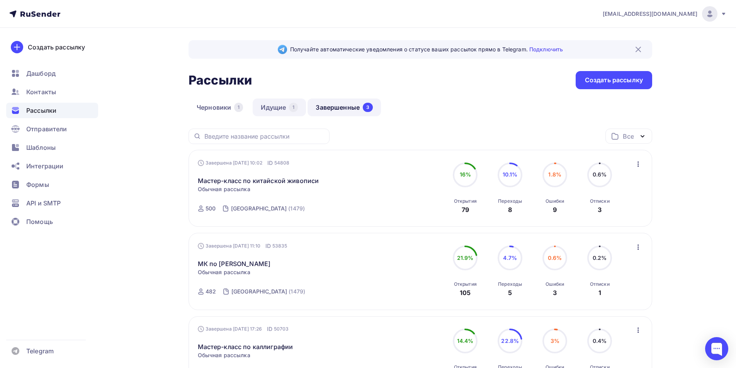
click at [267, 111] on link "Идущие 1" at bounding box center [279, 108] width 53 height 18
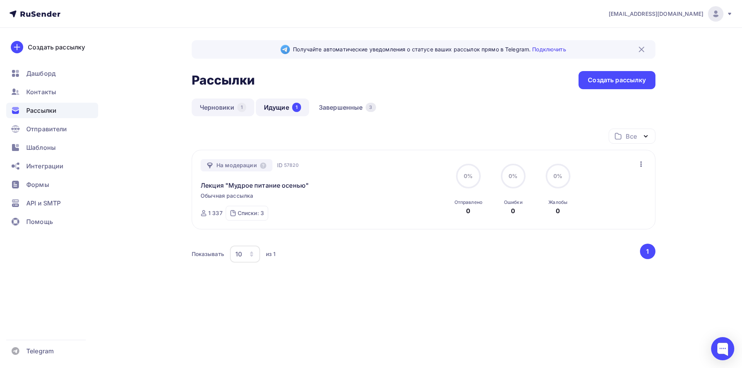
click at [220, 108] on link "Черновики 1" at bounding box center [223, 108] width 63 height 18
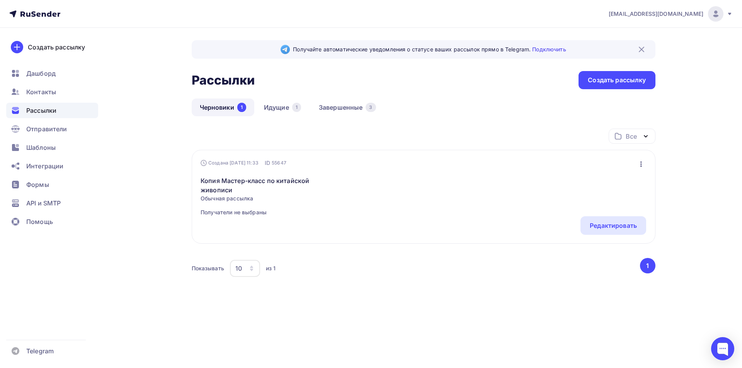
click at [641, 166] on icon "button" at bounding box center [641, 164] width 2 height 5
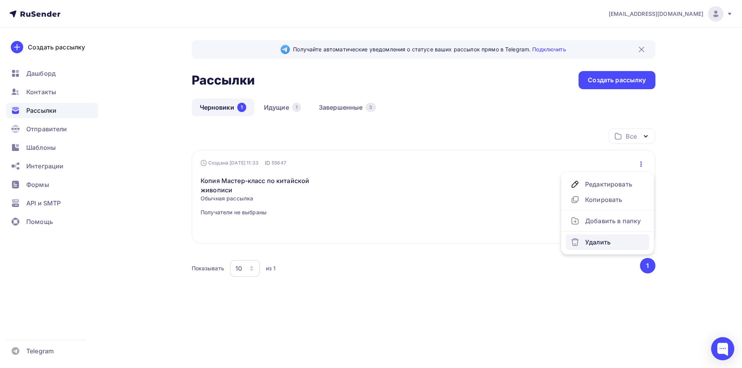
click at [608, 241] on div "Удалить" at bounding box center [607, 242] width 74 height 9
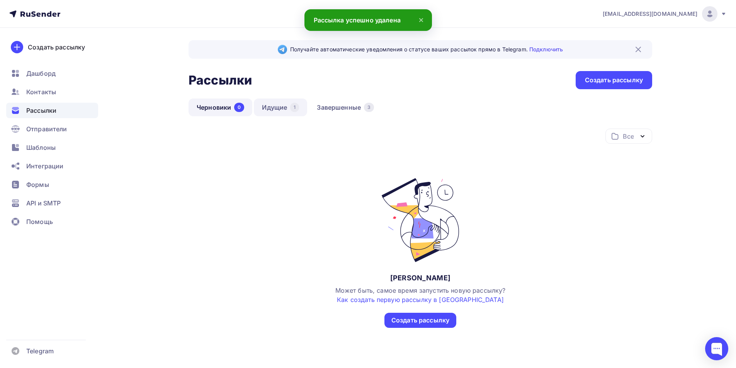
click at [281, 110] on link "Идущие 1" at bounding box center [280, 108] width 53 height 18
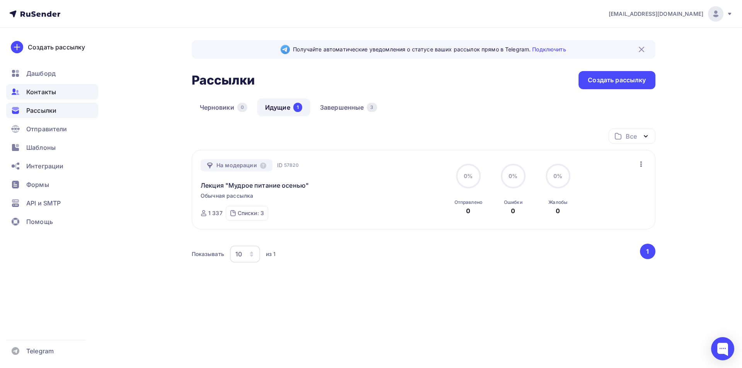
click at [48, 92] on span "Контакты" at bounding box center [41, 91] width 30 height 9
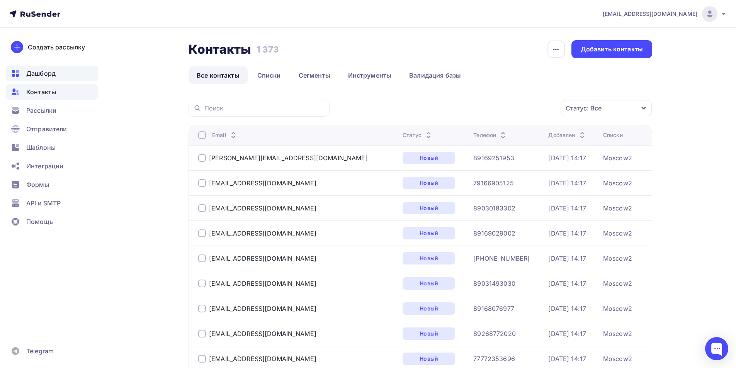
click at [51, 73] on span "Дашборд" at bounding box center [40, 73] width 29 height 9
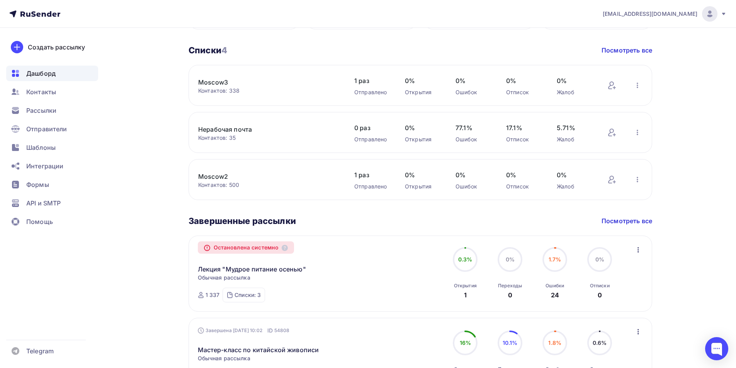
scroll to position [270, 0]
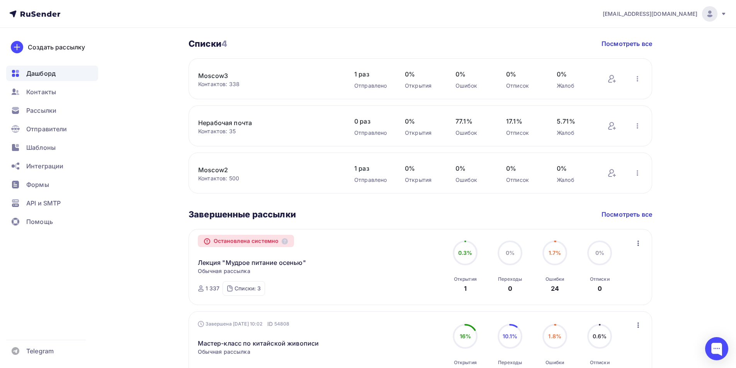
click at [350, 260] on div "Лекция "Мудрое питание осенью" Копировать в новую" at bounding box center [286, 257] width 176 height 20
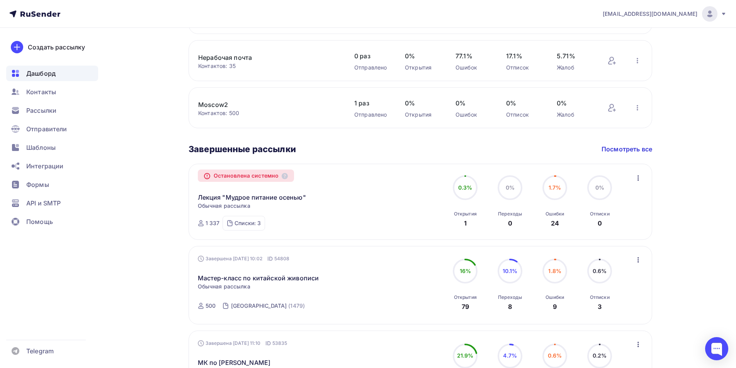
scroll to position [348, 0]
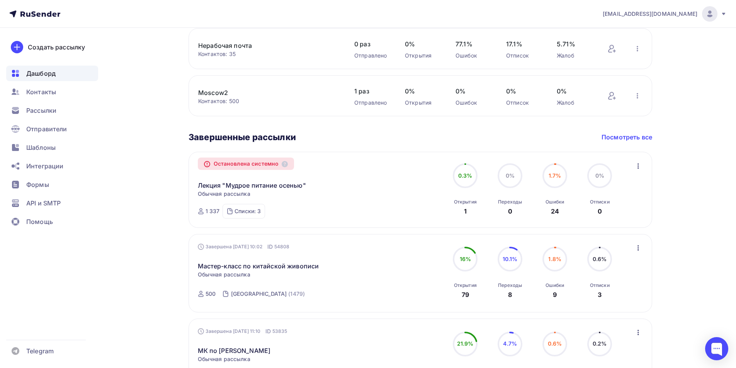
click at [626, 137] on link "Посмотреть все" at bounding box center [627, 137] width 51 height 9
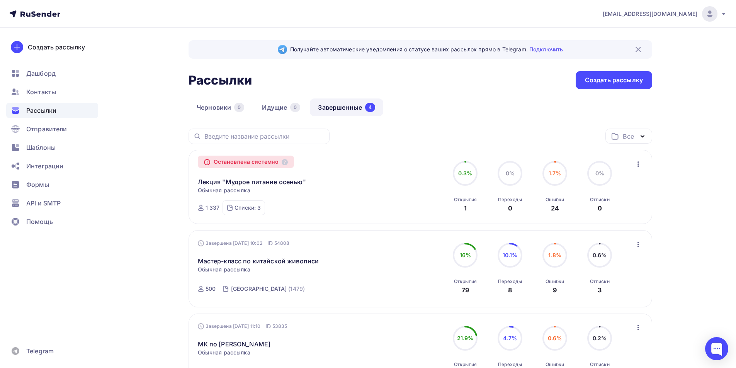
click at [635, 165] on icon "button" at bounding box center [638, 164] width 9 height 9
click at [251, 207] on div "Списки: 3" at bounding box center [248, 208] width 26 height 8
click at [439, 126] on div "Черновики 0 Идущие 0 Завершенные 4" at bounding box center [421, 114] width 464 height 30
click at [48, 93] on span "Контакты" at bounding box center [41, 91] width 30 height 9
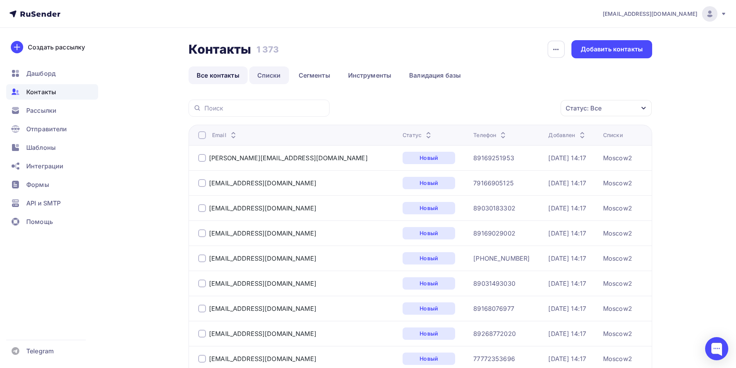
click at [275, 76] on link "Списки" at bounding box center [269, 75] width 40 height 18
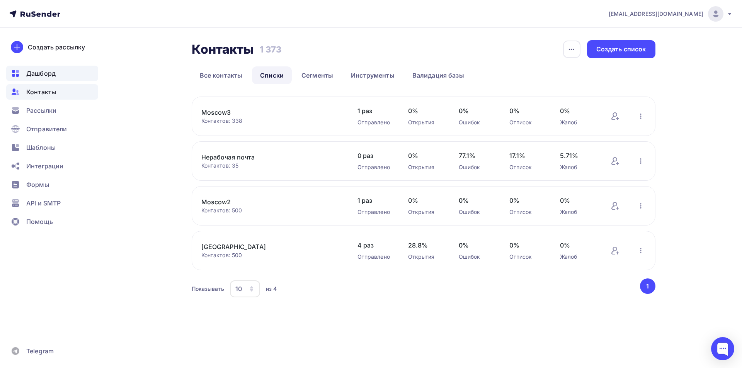
click at [39, 71] on span "Дашборд" at bounding box center [40, 73] width 29 height 9
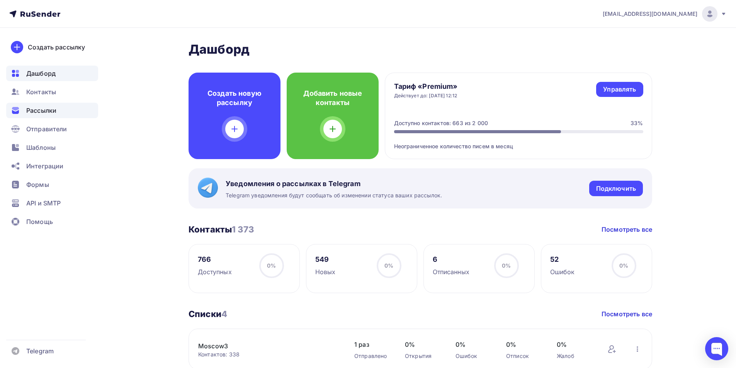
click at [41, 109] on span "Рассылки" at bounding box center [41, 110] width 30 height 9
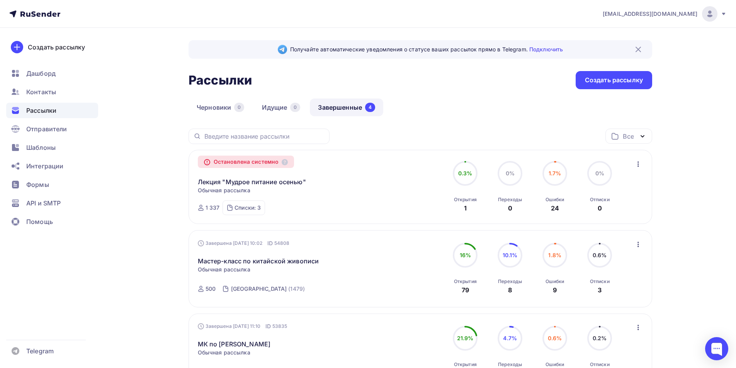
click at [640, 164] on icon "button" at bounding box center [638, 164] width 9 height 9
click at [386, 187] on div "Остановлена системно Лекция "Мудрое питание осенью" Копировать в новую Обычная …" at bounding box center [420, 187] width 445 height 56
click at [226, 184] on link "Лекция "Мудрое питание осенью"" at bounding box center [252, 181] width 108 height 9
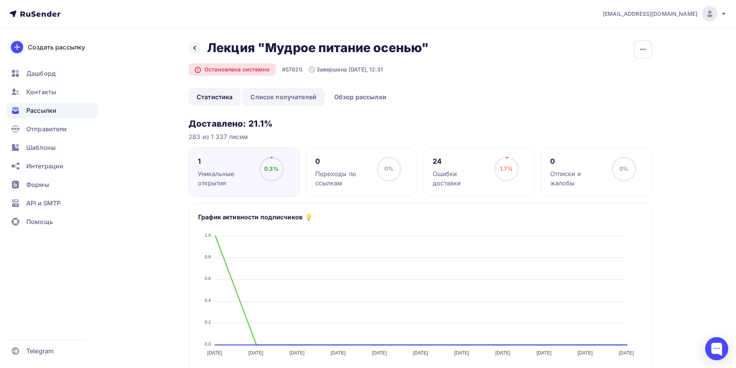
click at [289, 98] on link "Список получателей" at bounding box center [283, 97] width 82 height 18
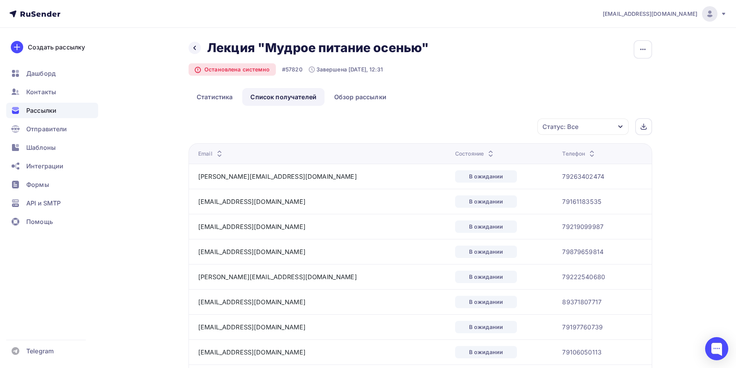
click at [599, 127] on div "Статус: Все" at bounding box center [582, 127] width 91 height 16
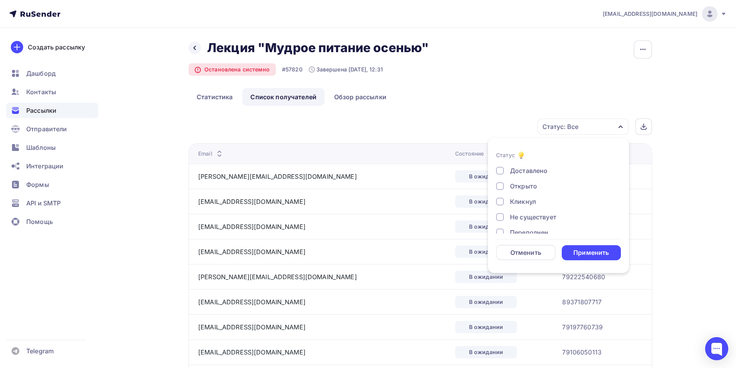
scroll to position [39, 0]
click at [502, 176] on div at bounding box center [500, 179] width 8 height 8
click at [503, 192] on div at bounding box center [500, 194] width 8 height 8
click at [501, 210] on div at bounding box center [500, 210] width 8 height 8
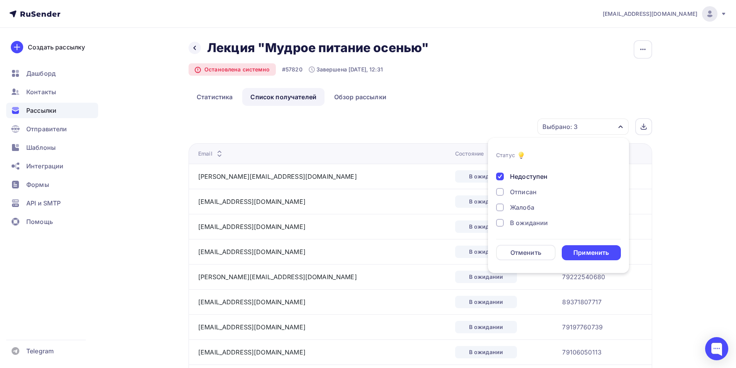
click at [502, 190] on div at bounding box center [500, 192] width 8 height 8
click at [501, 209] on div at bounding box center [500, 208] width 8 height 8
click at [502, 225] on div at bounding box center [500, 223] width 8 height 8
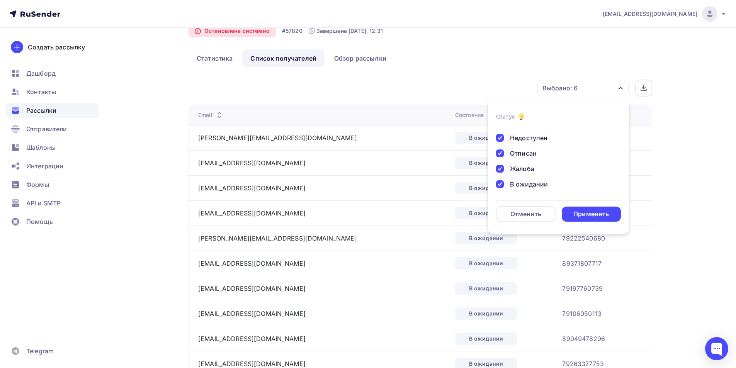
drag, startPoint x: 498, startPoint y: 185, endPoint x: 503, endPoint y: 187, distance: 5.2
click at [498, 185] on div at bounding box center [500, 184] width 8 height 8
click at [578, 214] on div "Применить" at bounding box center [591, 214] width 36 height 9
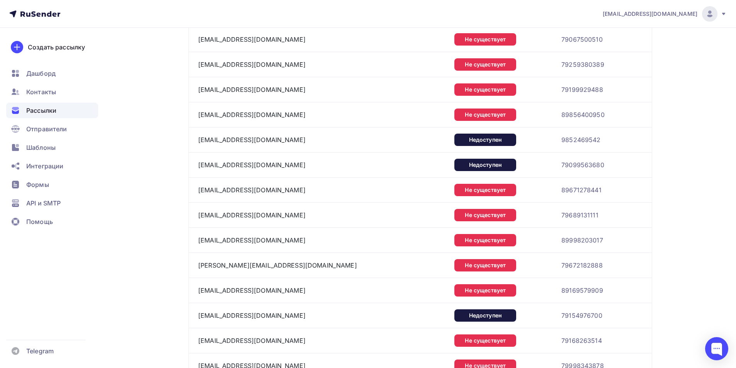
scroll to position [0, 0]
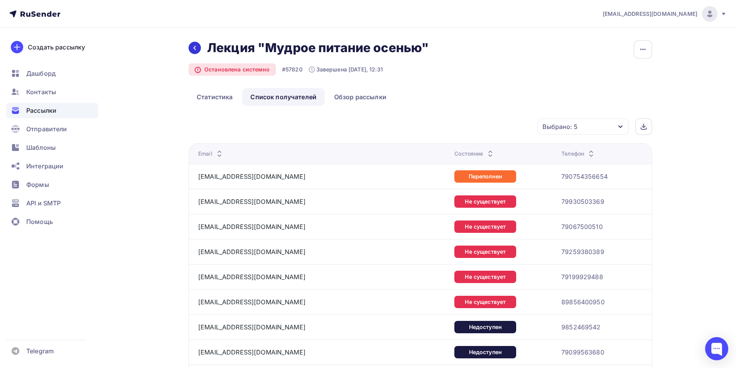
click at [189, 50] on div at bounding box center [195, 48] width 12 height 12
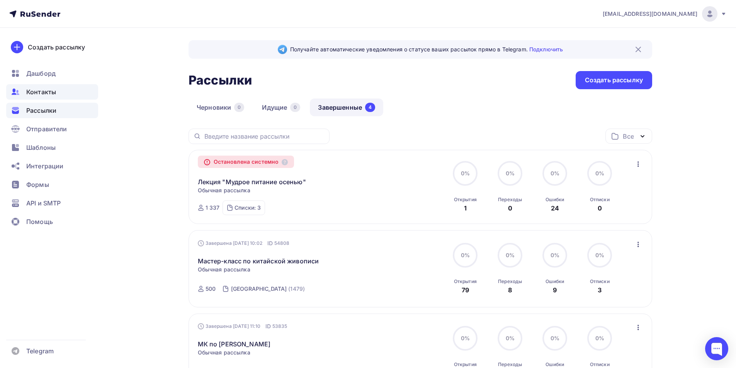
click at [43, 94] on span "Контакты" at bounding box center [41, 91] width 30 height 9
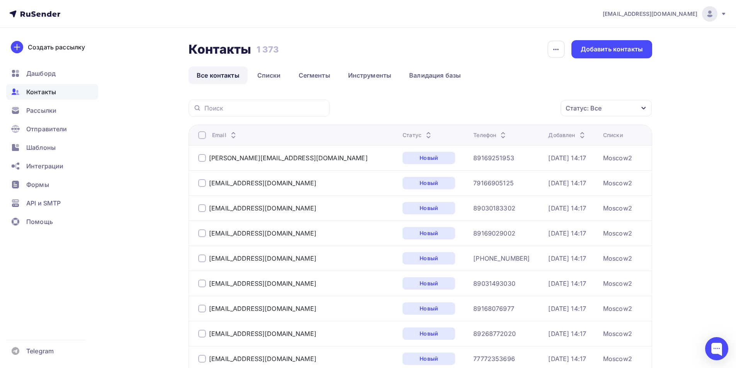
click at [626, 109] on div "Статус: Все" at bounding box center [606, 108] width 91 height 16
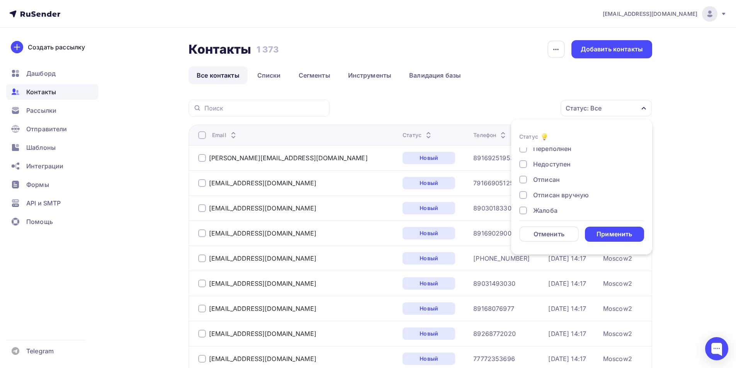
scroll to position [56, 0]
click at [522, 159] on div at bounding box center [523, 158] width 8 height 8
click at [521, 174] on div at bounding box center [523, 174] width 8 height 8
click at [522, 189] on div at bounding box center [523, 189] width 8 height 8
click at [520, 205] on div at bounding box center [523, 205] width 8 height 8
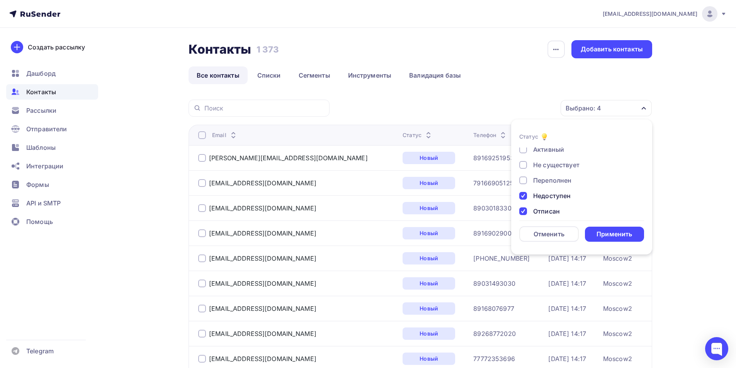
scroll to position [17, 0]
click at [523, 184] on div at bounding box center [523, 181] width 8 height 8
click at [527, 168] on div at bounding box center [523, 166] width 8 height 8
click at [603, 234] on div "Применить" at bounding box center [615, 234] width 36 height 9
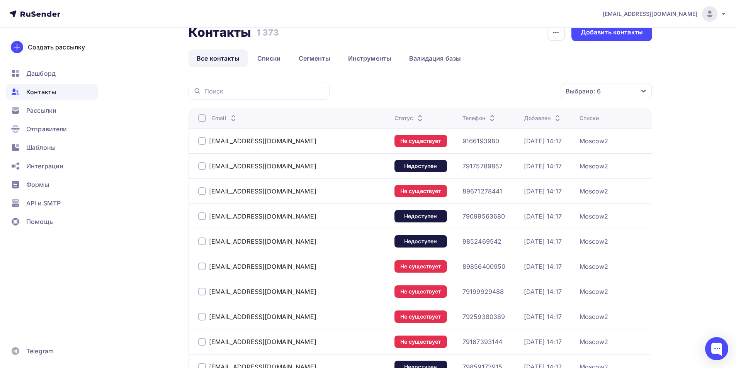
scroll to position [0, 0]
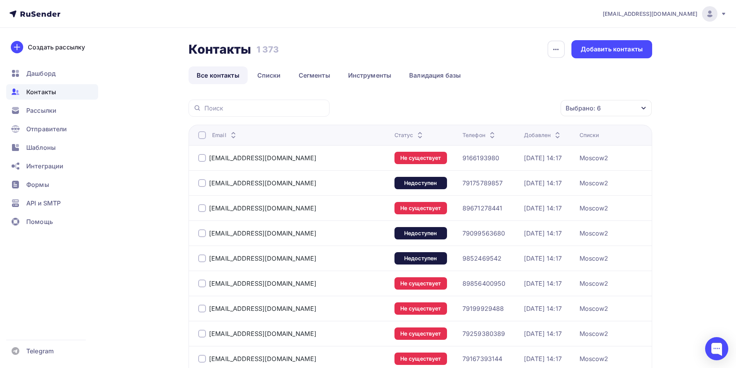
click at [200, 137] on div at bounding box center [202, 135] width 8 height 8
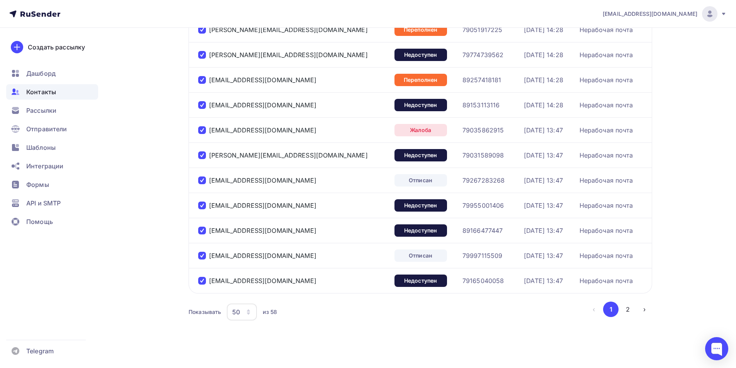
scroll to position [1112, 0]
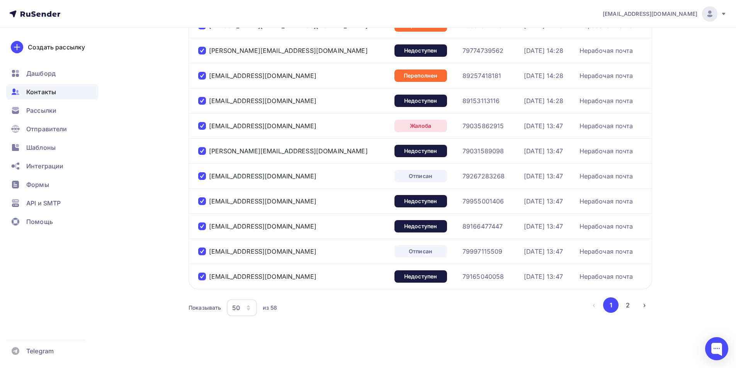
click at [246, 312] on div "50" at bounding box center [242, 307] width 30 height 17
click at [250, 287] on div "100" at bounding box center [273, 283] width 74 height 9
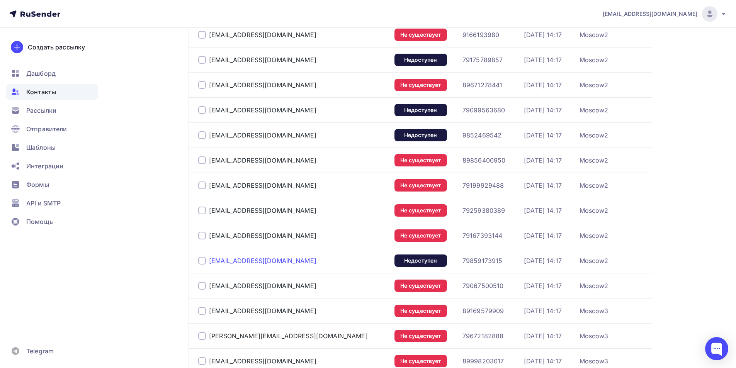
scroll to position [0, 0]
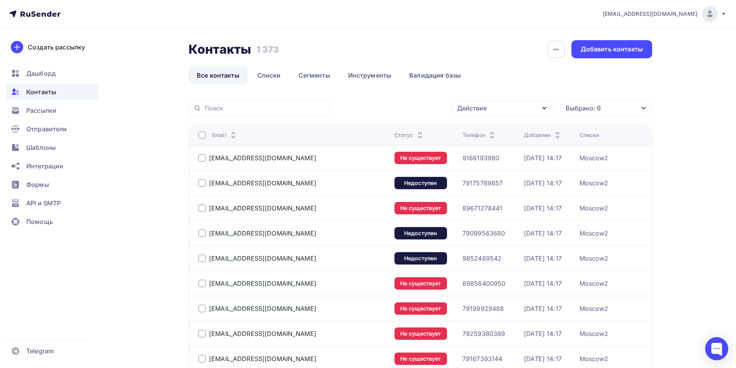
click at [201, 133] on div at bounding box center [202, 135] width 8 height 8
click at [201, 136] on div at bounding box center [202, 135] width 8 height 8
click at [511, 109] on div "Действие" at bounding box center [503, 108] width 102 height 15
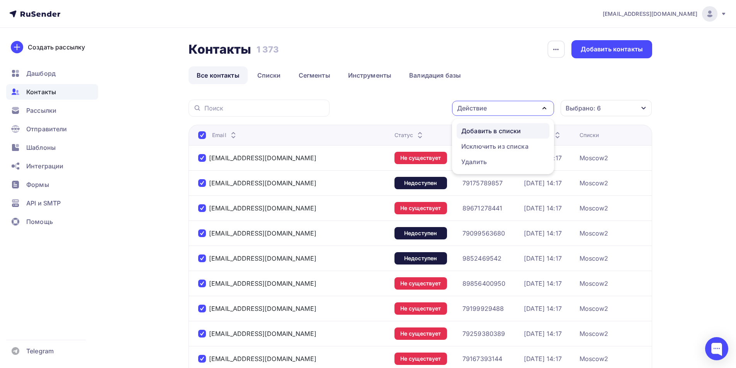
click at [509, 134] on div "Добавить в списки" at bounding box center [491, 130] width 60 height 9
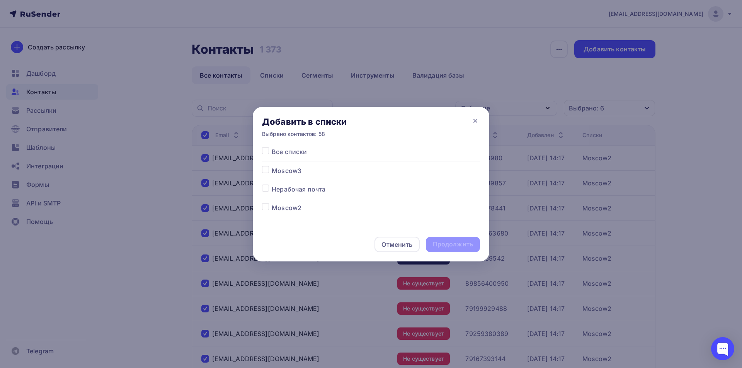
click at [272, 185] on label at bounding box center [272, 185] width 0 height 0
click at [265, 189] on input "checkbox" at bounding box center [265, 188] width 7 height 7
checkbox input "true"
click at [448, 247] on div "Продолжить" at bounding box center [453, 244] width 40 height 9
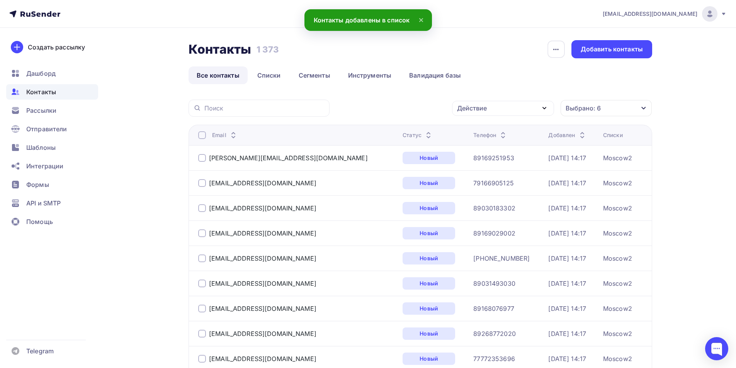
click at [591, 111] on div "Выбрано: 6" at bounding box center [583, 108] width 35 height 9
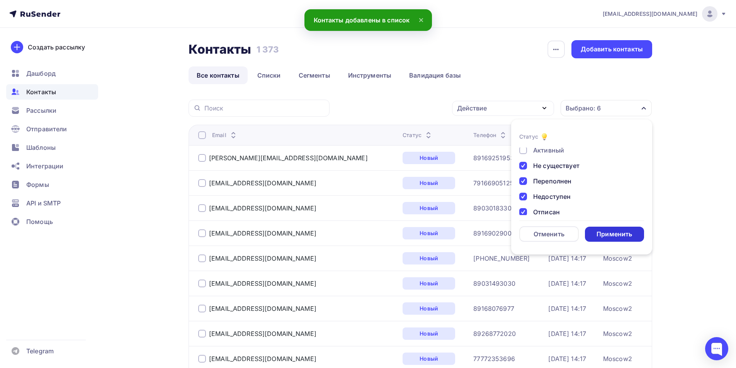
click at [609, 232] on div "Применить" at bounding box center [615, 234] width 36 height 9
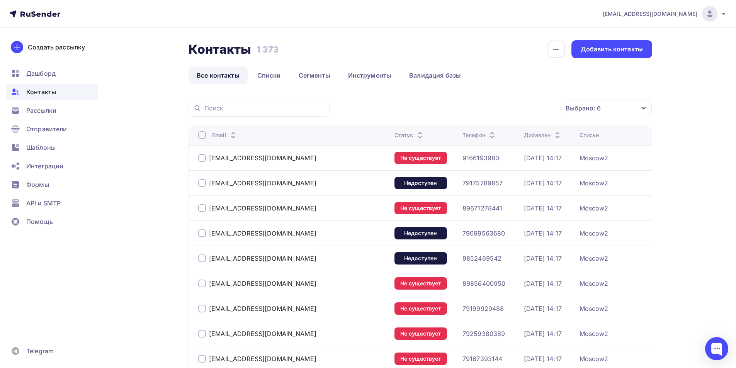
click at [204, 136] on div at bounding box center [202, 135] width 8 height 8
click at [201, 136] on div at bounding box center [202, 135] width 8 height 8
click at [479, 105] on div "Действие" at bounding box center [472, 108] width 30 height 9
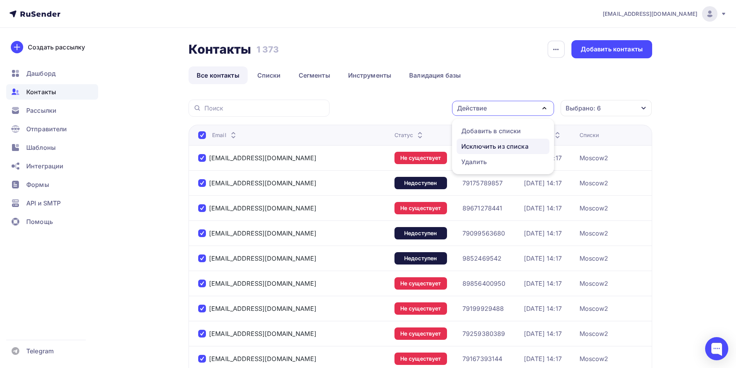
click at [484, 147] on div "Исключить из списка" at bounding box center [494, 146] width 67 height 9
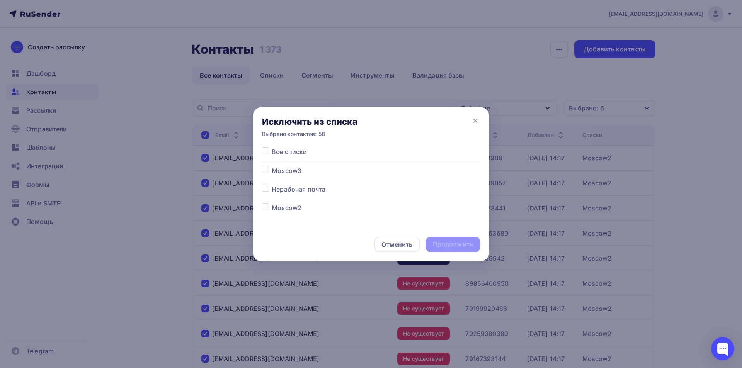
click at [272, 166] on label at bounding box center [272, 166] width 0 height 0
click at [264, 171] on input "checkbox" at bounding box center [265, 169] width 7 height 7
checkbox input "true"
click at [272, 203] on label at bounding box center [272, 203] width 0 height 0
click at [265, 205] on input "checkbox" at bounding box center [265, 206] width 7 height 7
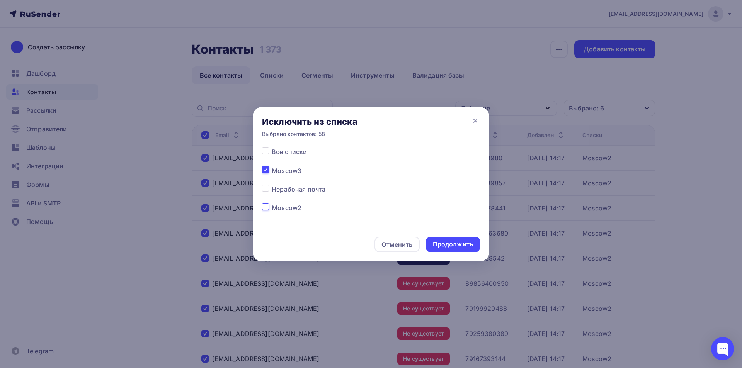
checkbox input "true"
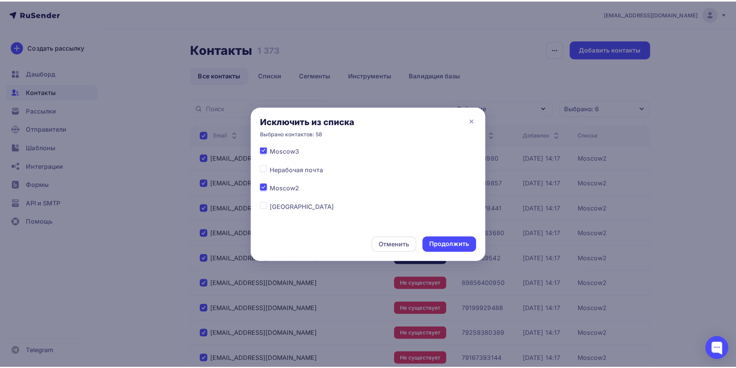
scroll to position [24, 0]
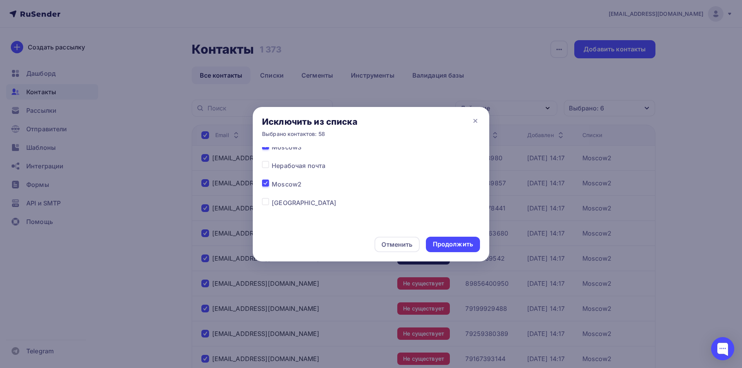
click at [272, 198] on label at bounding box center [272, 198] width 0 height 0
click at [265, 201] on input "checkbox" at bounding box center [265, 201] width 7 height 7
checkbox input "true"
click at [443, 245] on div "Продолжить" at bounding box center [453, 244] width 40 height 9
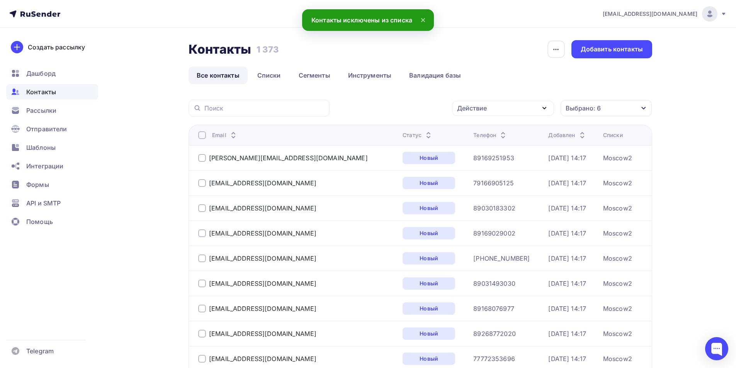
click at [600, 111] on div "Выбрано: 6" at bounding box center [583, 108] width 35 height 9
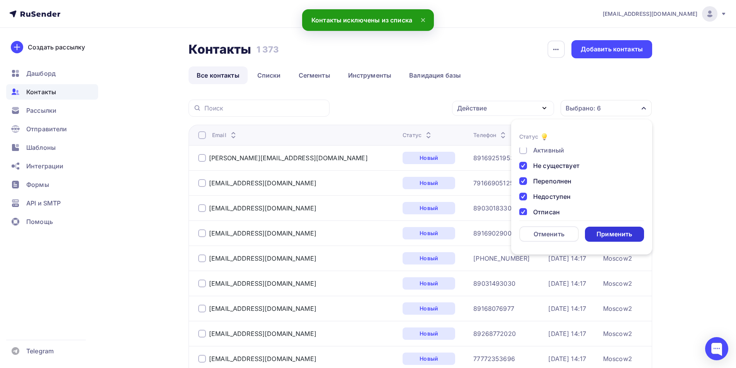
click at [604, 237] on div "Применить" at bounding box center [615, 234] width 36 height 9
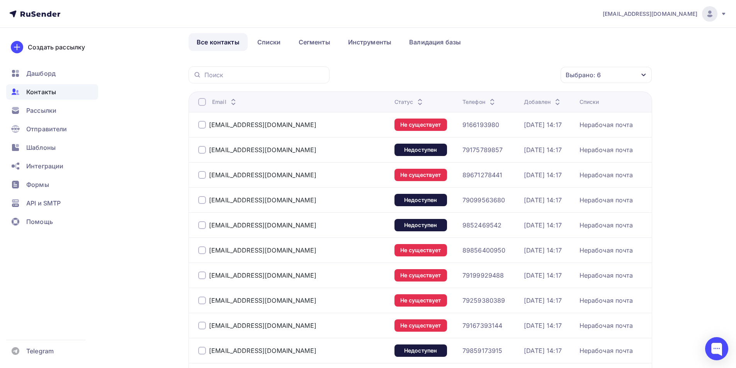
scroll to position [0, 0]
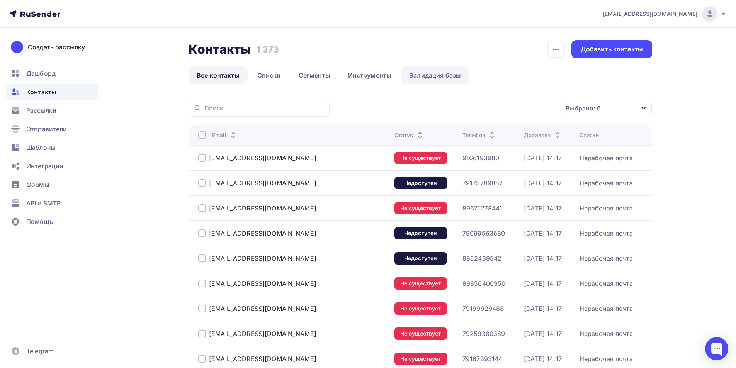
click at [414, 75] on link "Валидация базы" at bounding box center [435, 75] width 68 height 18
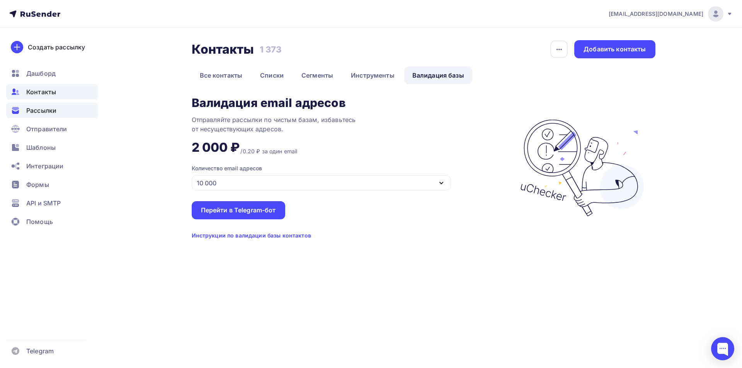
click at [47, 116] on div "Рассылки" at bounding box center [52, 110] width 92 height 15
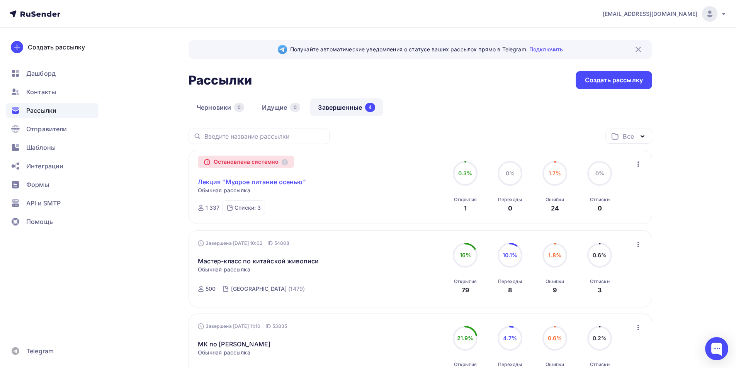
click at [283, 181] on link "Лекция "Мудрое питание осенью"" at bounding box center [252, 181] width 108 height 9
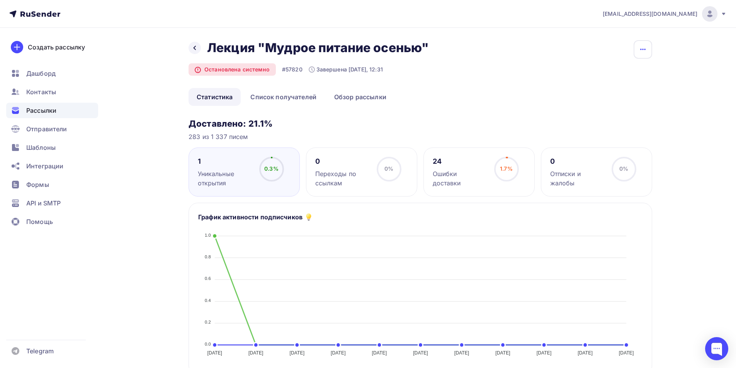
click at [648, 54] on button "button" at bounding box center [643, 49] width 19 height 19
click at [696, 128] on div "a.demidenko@kungfu-world.ru Аккаунт Тарифы Выйти Создать рассылку Дашборд Конта…" at bounding box center [368, 370] width 736 height 741
click at [718, 344] on div at bounding box center [716, 348] width 23 height 23
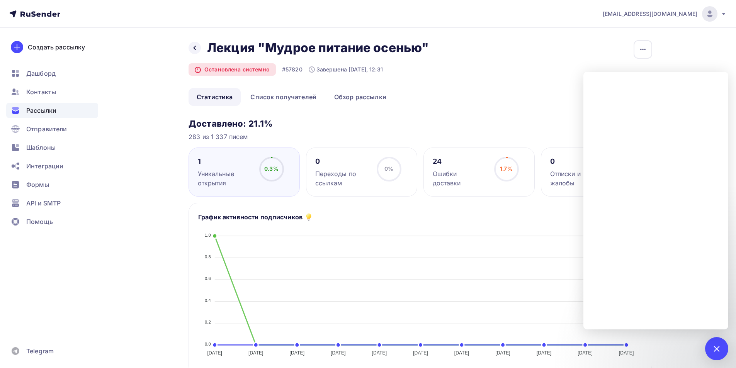
click at [493, 107] on div "Назад Лекция "Мудрое питание осенью" Лекция "Мудрое питание осенью" Остановлена…" at bounding box center [421, 375] width 464 height 670
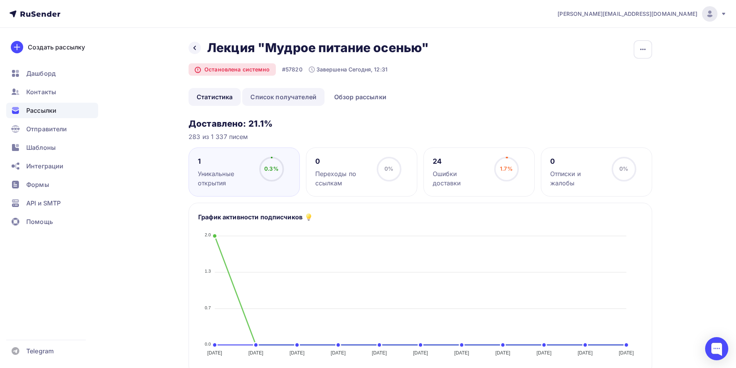
click at [293, 98] on link "Список получателей" at bounding box center [283, 97] width 82 height 18
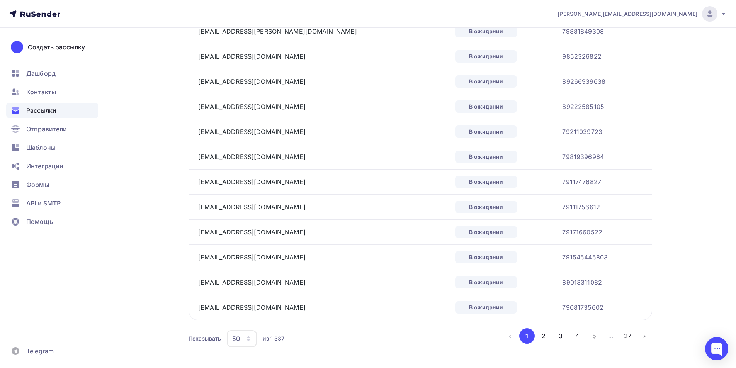
scroll to position [1112, 0]
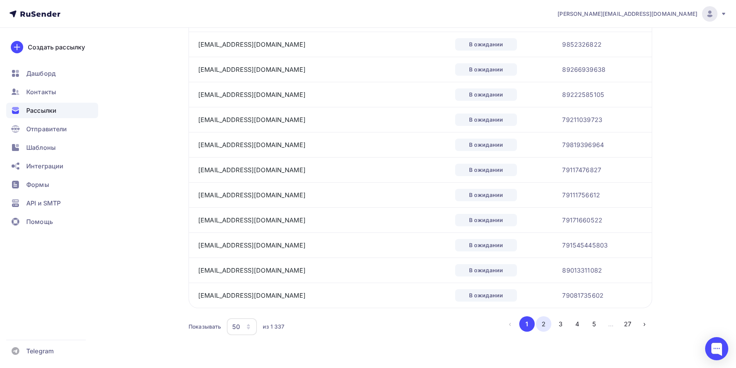
click at [545, 323] on button "2" at bounding box center [543, 323] width 15 height 15
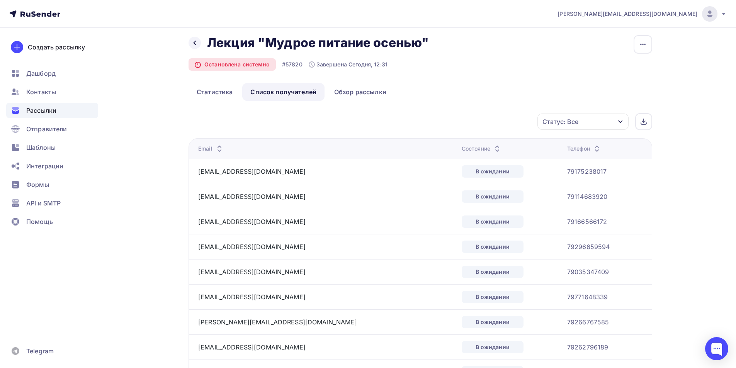
scroll to position [0, 0]
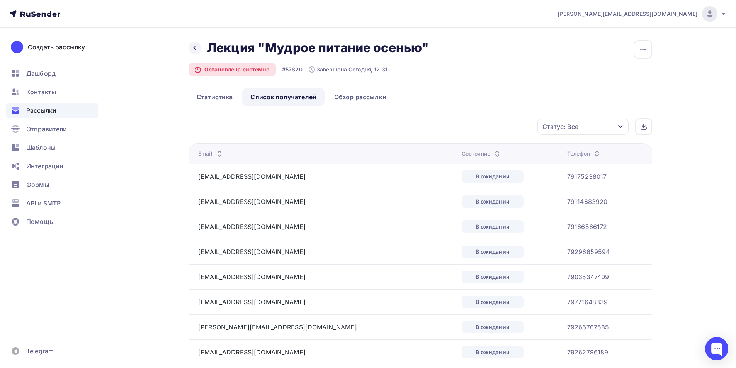
click at [598, 132] on div "Статус: Все" at bounding box center [582, 127] width 91 height 16
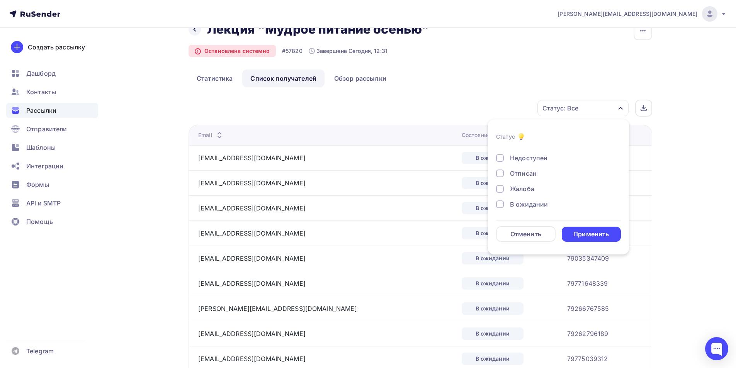
scroll to position [39, 0]
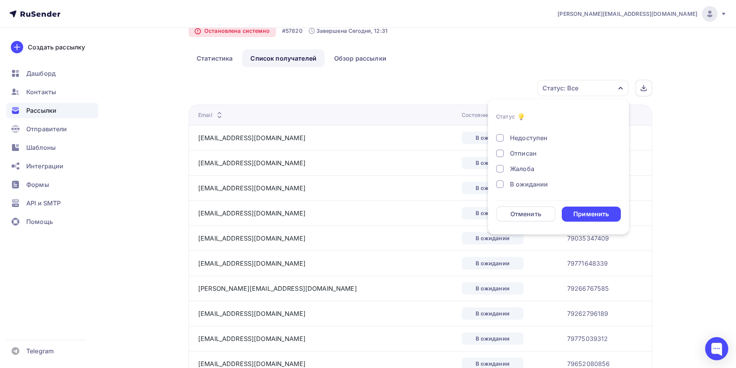
click at [501, 139] on div at bounding box center [500, 138] width 8 height 8
click at [501, 162] on div at bounding box center [500, 161] width 8 height 8
click at [499, 148] on div at bounding box center [500, 146] width 8 height 8
click at [579, 212] on div "Применить" at bounding box center [591, 214] width 36 height 9
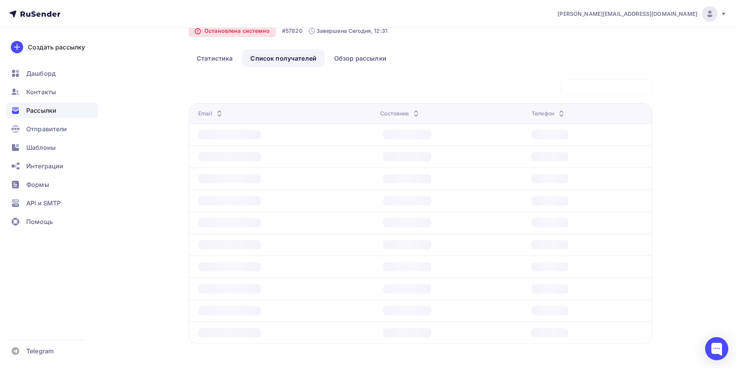
scroll to position [0, 0]
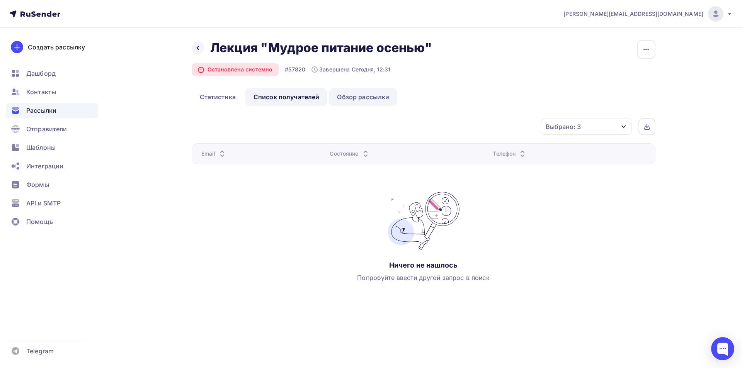
click at [347, 102] on link "Обзор рассылки" at bounding box center [363, 97] width 68 height 18
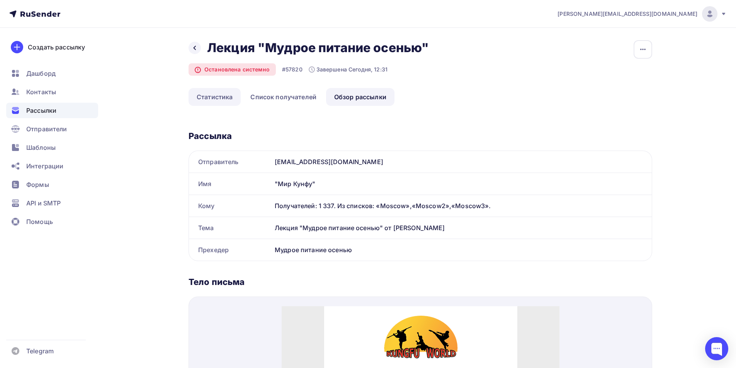
click at [211, 98] on link "Статистика" at bounding box center [215, 97] width 52 height 18
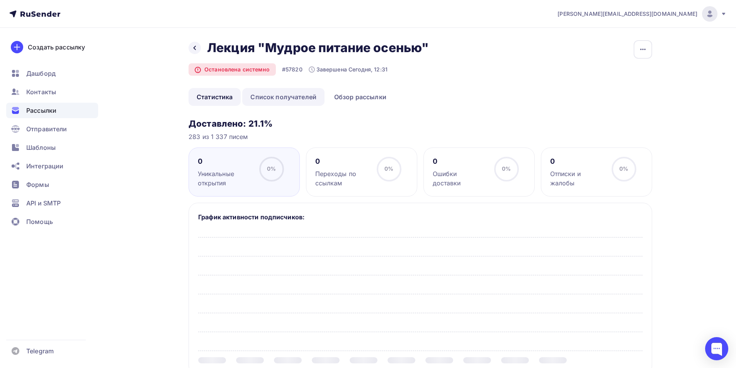
click at [286, 94] on link "Список получателей" at bounding box center [283, 97] width 82 height 18
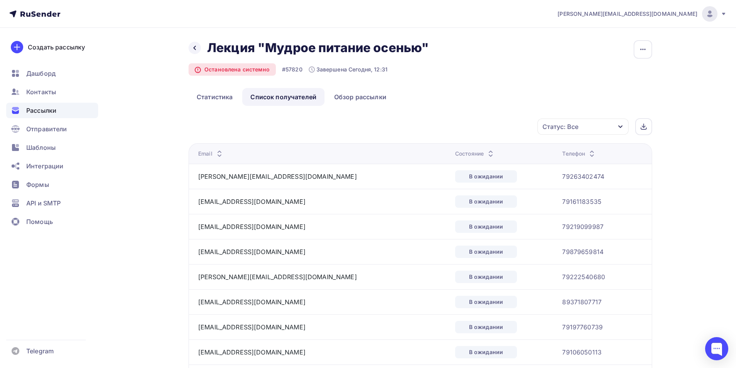
click at [557, 124] on div "Статус: Все" at bounding box center [560, 126] width 36 height 9
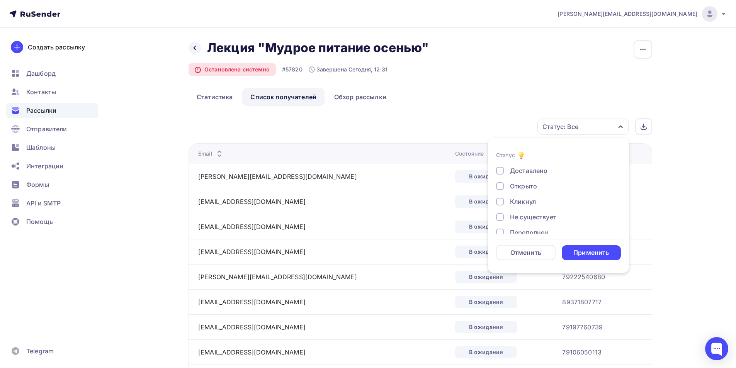
click at [494, 102] on ul "Статистика Список получателей Обзор рассылки" at bounding box center [421, 97] width 464 height 18
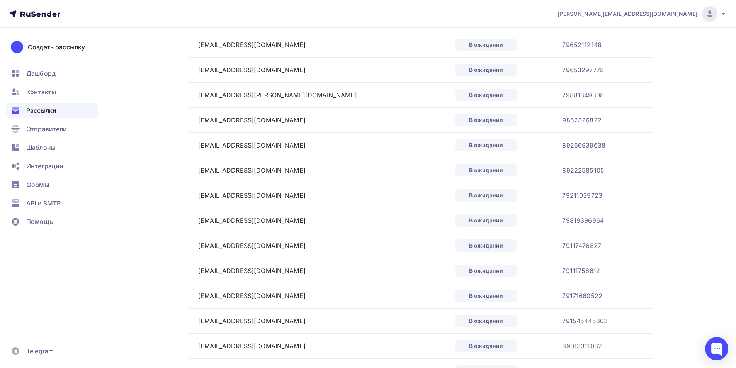
scroll to position [1112, 0]
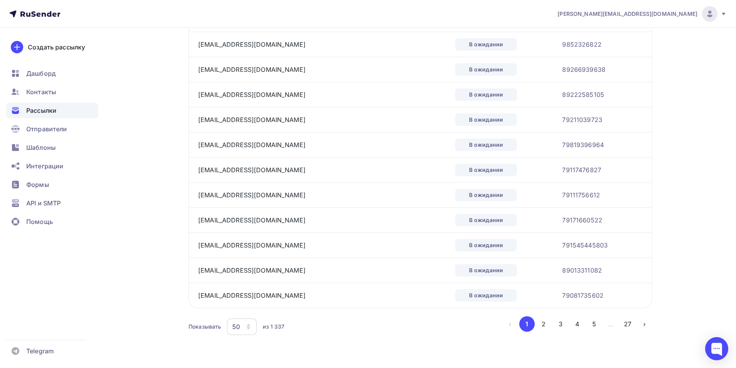
click at [244, 327] on div "50" at bounding box center [242, 326] width 30 height 17
click at [252, 304] on div "100" at bounding box center [273, 302] width 74 height 9
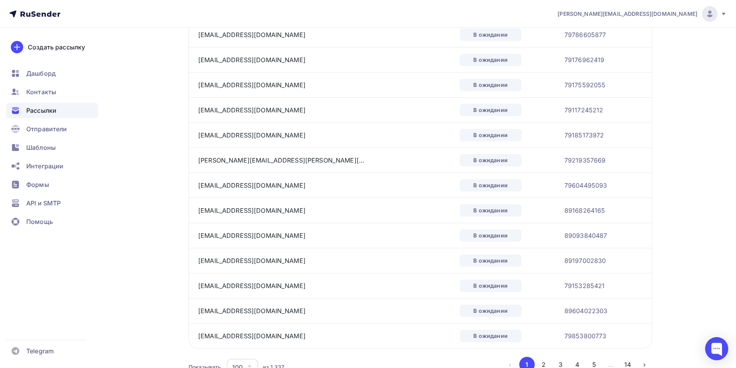
scroll to position [2367, 0]
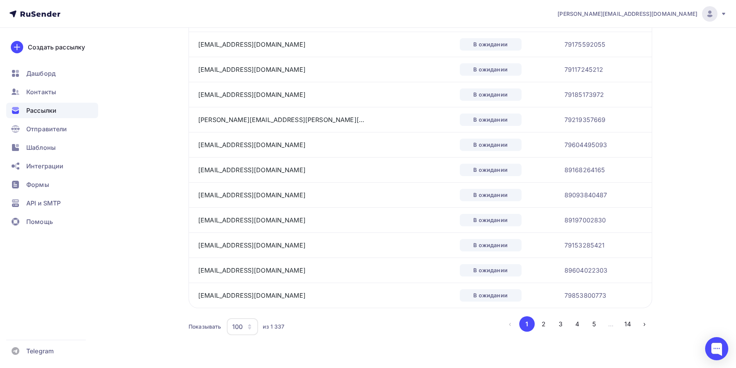
click at [247, 327] on icon "button" at bounding box center [250, 327] width 6 height 6
click at [544, 326] on button "2" at bounding box center [543, 323] width 15 height 15
click at [629, 330] on button "14" at bounding box center [627, 323] width 15 height 15
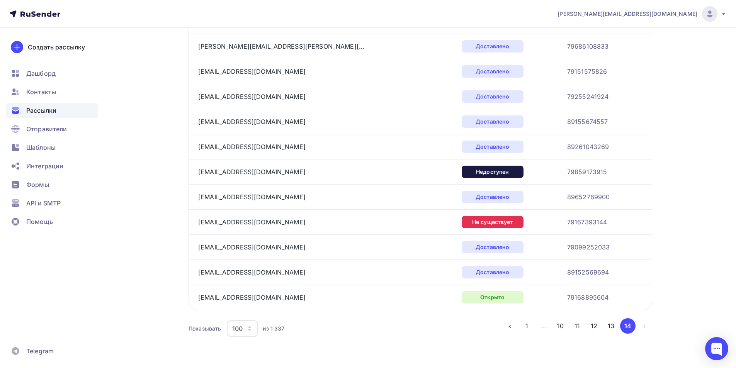
scroll to position [785, 0]
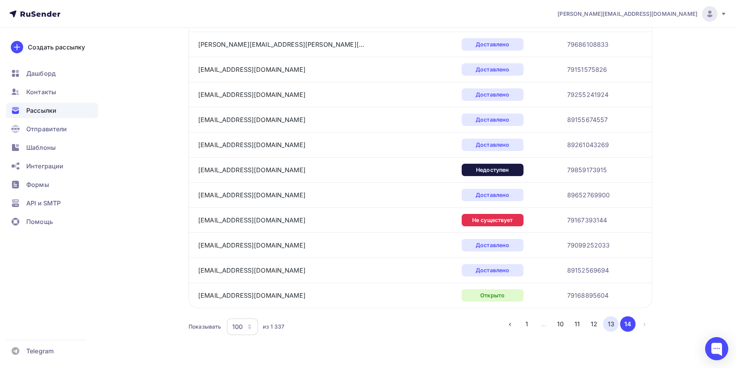
click at [607, 323] on button "13" at bounding box center [610, 323] width 15 height 15
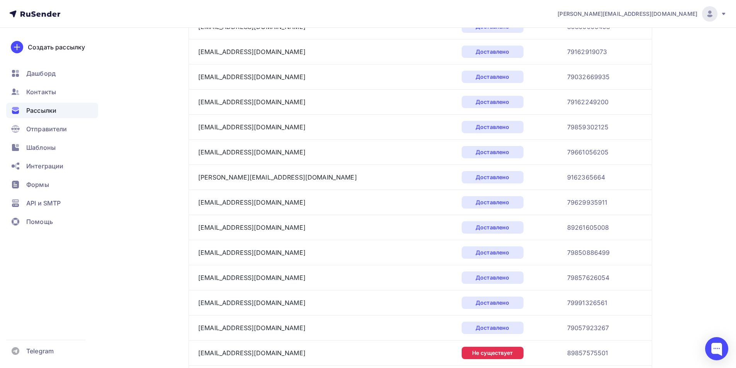
scroll to position [0, 0]
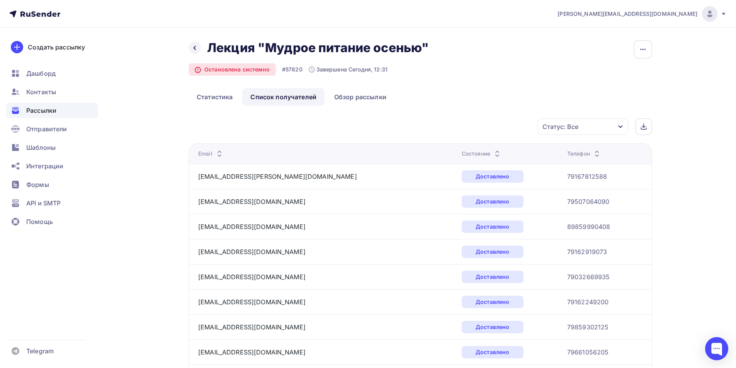
click at [592, 126] on div "Статус: Все" at bounding box center [582, 127] width 91 height 16
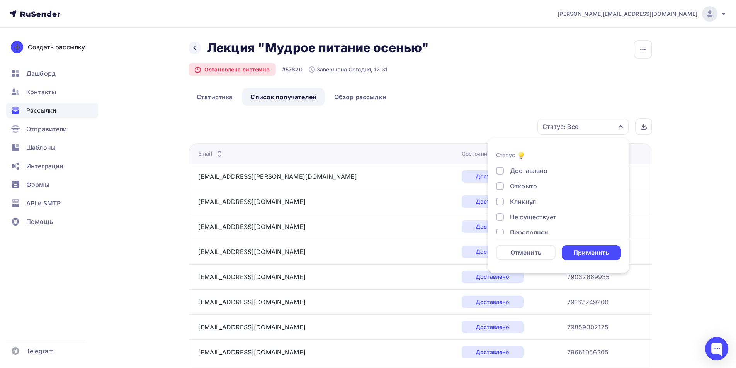
click at [502, 216] on div at bounding box center [500, 217] width 8 height 8
click at [502, 196] on div at bounding box center [500, 194] width 8 height 8
click at [498, 211] on div at bounding box center [500, 210] width 8 height 8
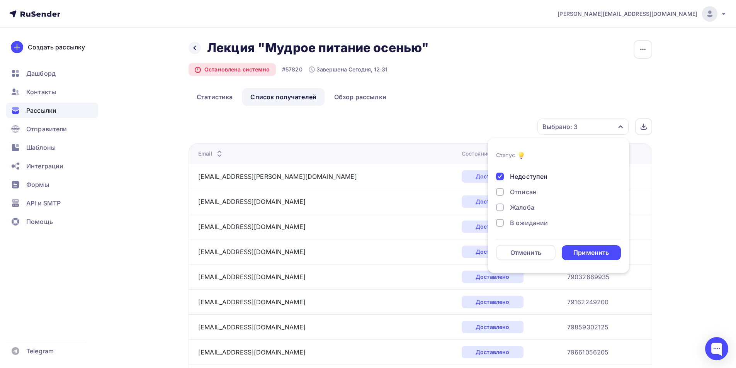
click at [500, 192] on div at bounding box center [500, 192] width 8 height 8
click at [502, 206] on div at bounding box center [500, 208] width 8 height 8
click at [583, 252] on div "Применить" at bounding box center [591, 252] width 36 height 9
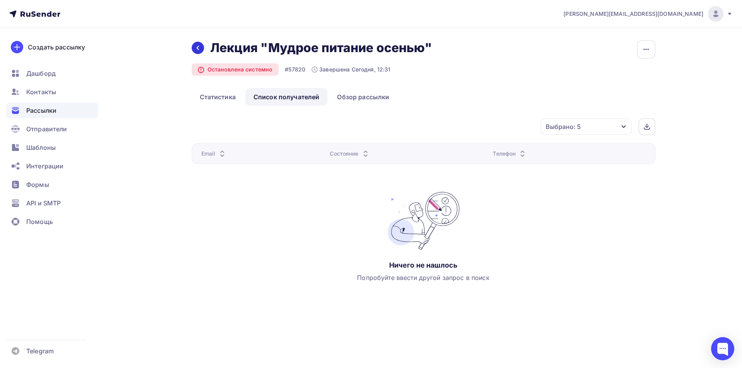
click at [199, 49] on icon at bounding box center [198, 48] width 6 height 6
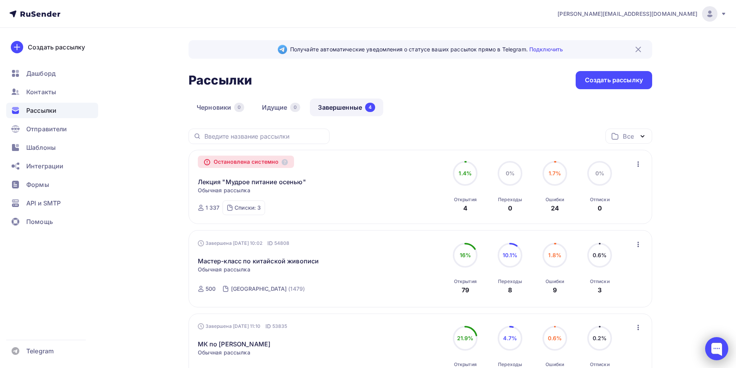
click at [712, 349] on div at bounding box center [716, 348] width 23 height 23
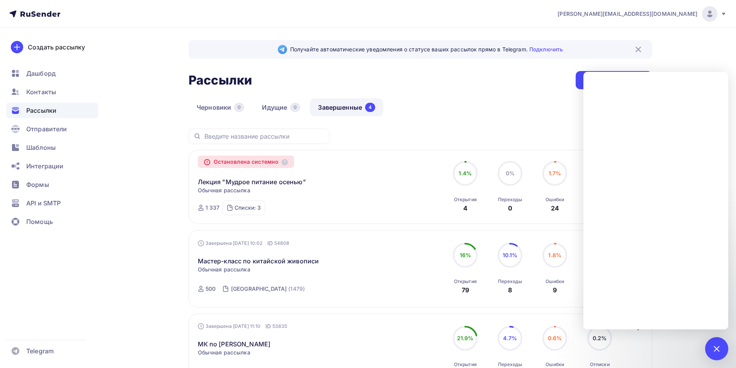
click at [483, 108] on div "Черновики 0 Идущие 0 Завершенные 4" at bounding box center [421, 114] width 464 height 30
click at [46, 95] on span "Контакты" at bounding box center [41, 91] width 30 height 9
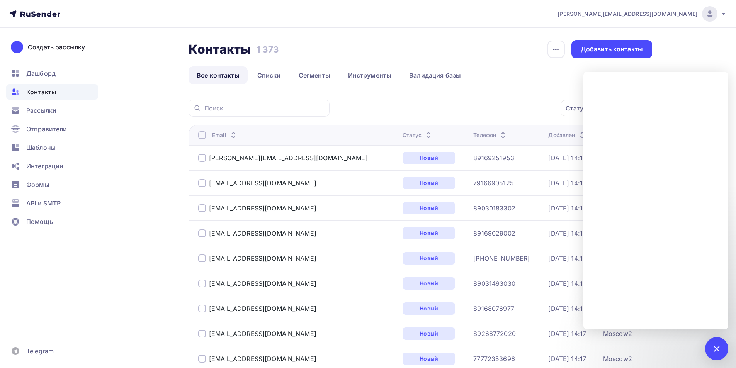
click at [725, 347] on div at bounding box center [716, 348] width 23 height 23
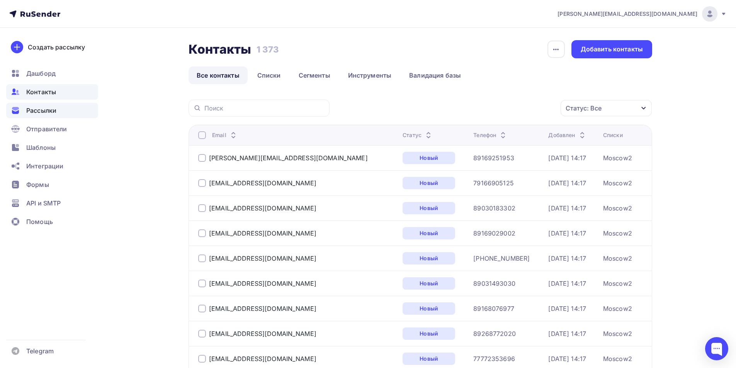
click at [48, 112] on span "Рассылки" at bounding box center [41, 110] width 30 height 9
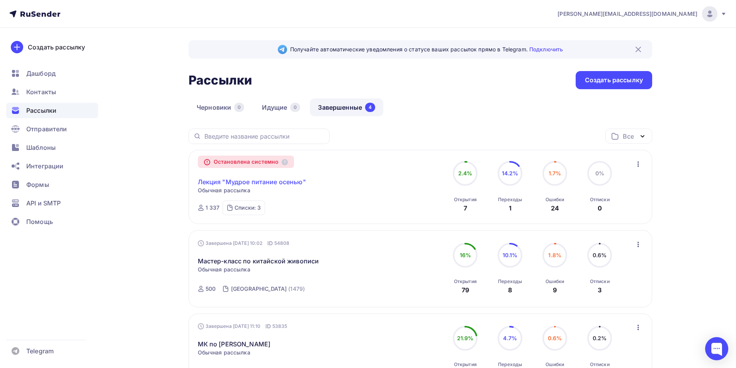
click at [237, 184] on link "Лекция "Мудрое питание осенью"" at bounding box center [252, 181] width 108 height 9
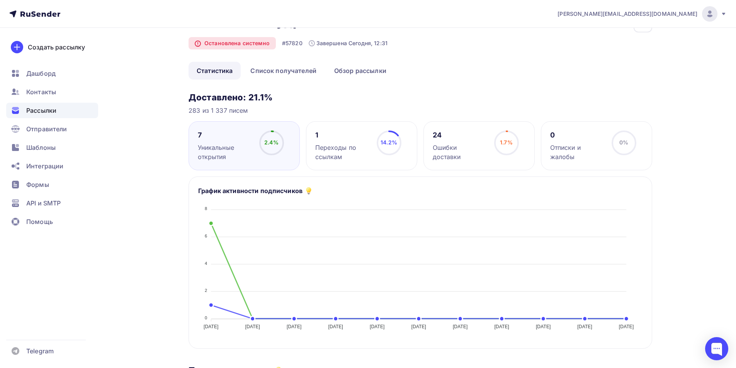
scroll to position [39, 0]
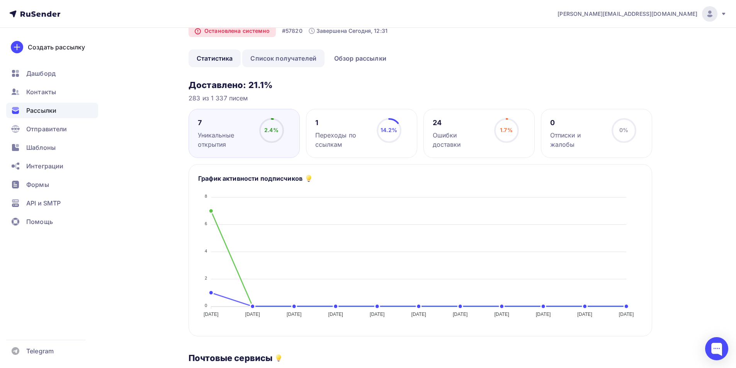
click at [296, 59] on link "Список получателей" at bounding box center [283, 58] width 82 height 18
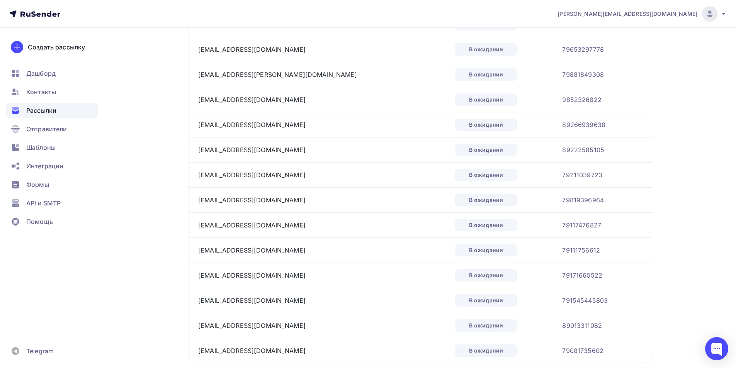
scroll to position [1112, 0]
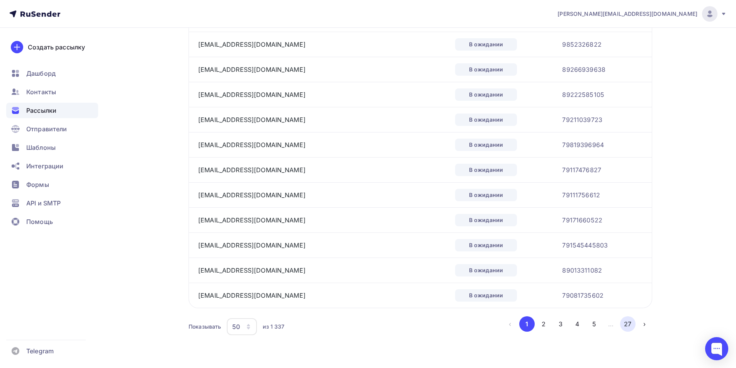
click at [630, 321] on button "27" at bounding box center [627, 323] width 15 height 15
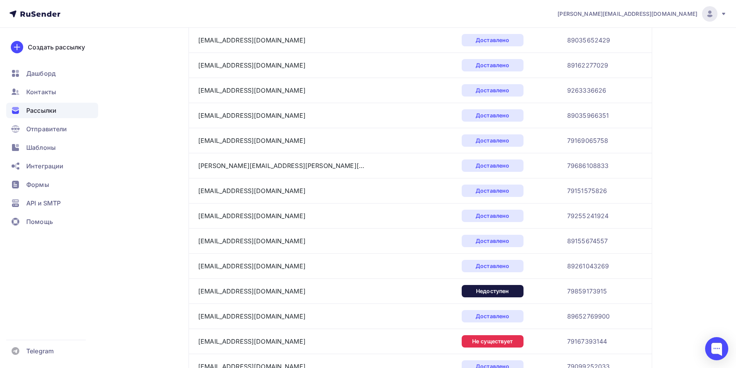
scroll to position [785, 0]
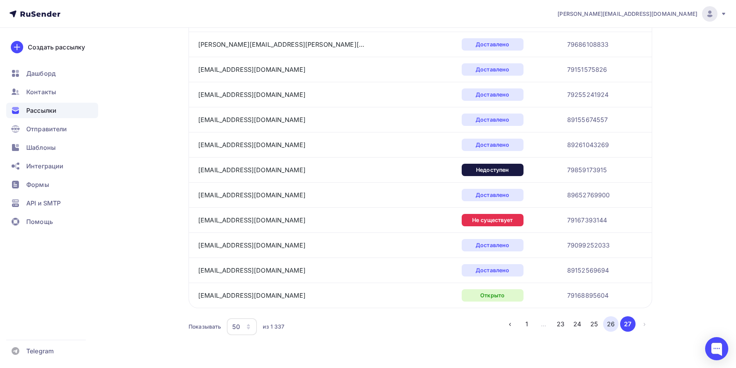
click at [607, 327] on button "26" at bounding box center [610, 323] width 15 height 15
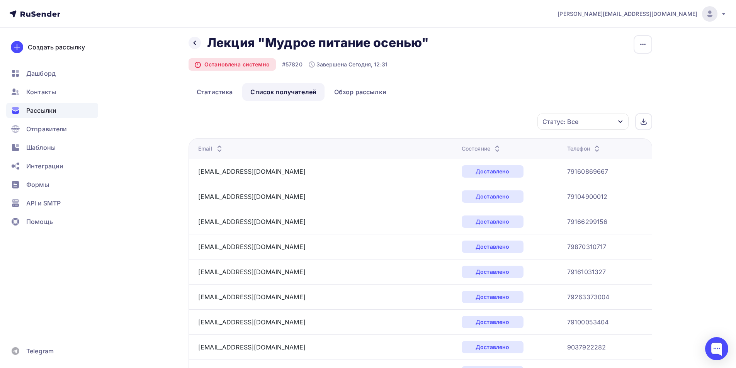
scroll to position [0, 0]
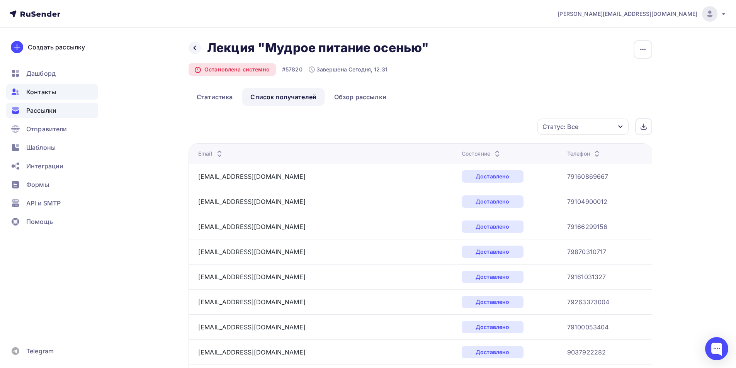
click at [50, 88] on span "Контакты" at bounding box center [41, 91] width 30 height 9
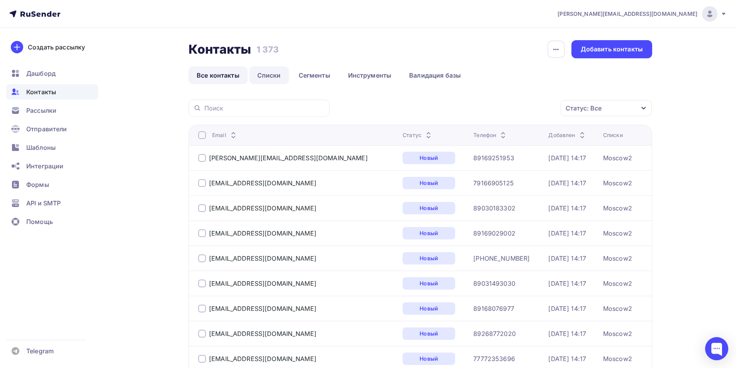
click at [270, 77] on link "Списки" at bounding box center [269, 75] width 40 height 18
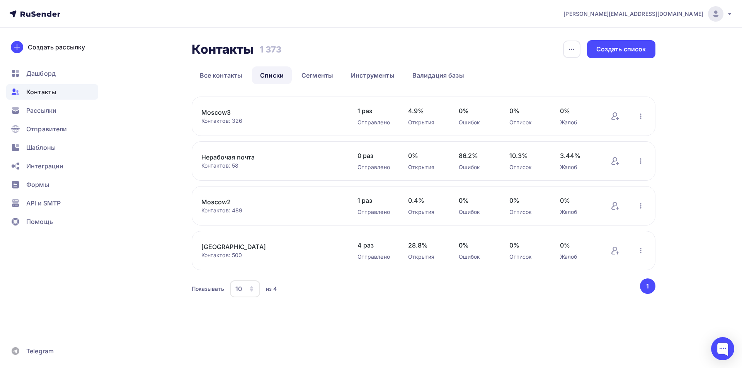
click at [219, 245] on link "Moscow" at bounding box center [266, 246] width 131 height 9
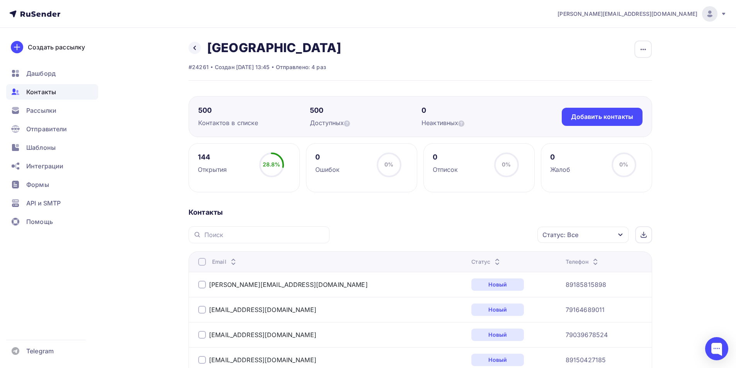
click at [571, 240] on div "Статус: Все" at bounding box center [582, 235] width 91 height 16
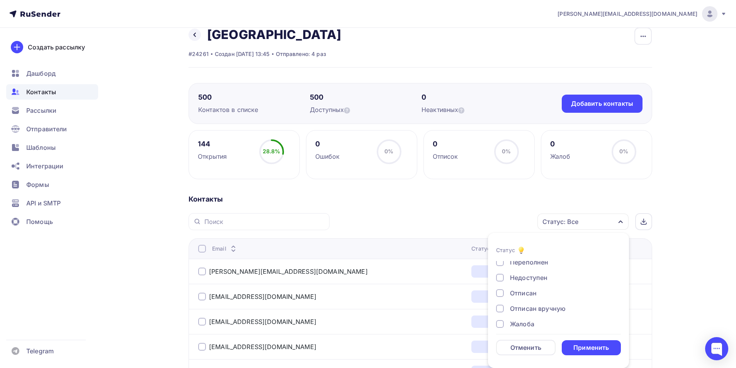
scroll to position [56, 0]
click at [500, 318] on div at bounding box center [500, 318] width 8 height 8
click at [503, 302] on div at bounding box center [500, 303] width 8 height 8
click at [499, 288] on div at bounding box center [500, 287] width 8 height 8
click at [498, 274] on div at bounding box center [500, 272] width 8 height 8
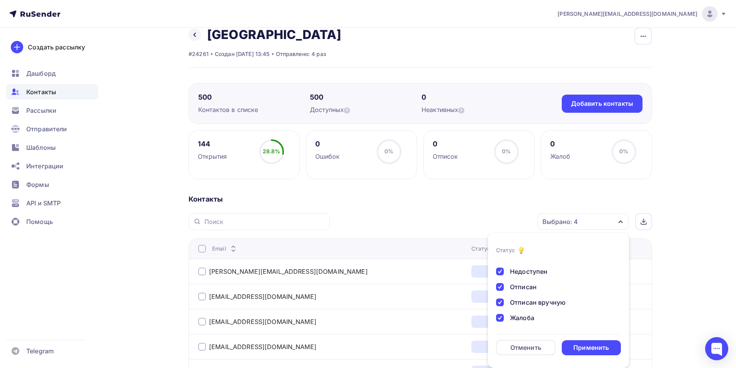
scroll to position [17, 0]
click at [502, 292] on div at bounding box center [500, 295] width 8 height 8
click at [500, 278] on div at bounding box center [500, 279] width 8 height 8
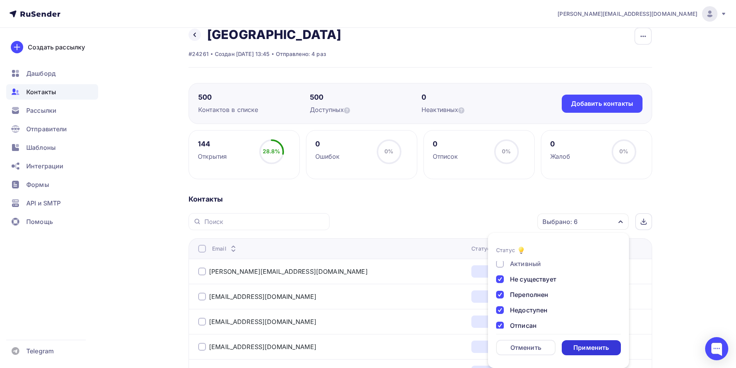
click at [583, 346] on div "Применить" at bounding box center [591, 347] width 36 height 9
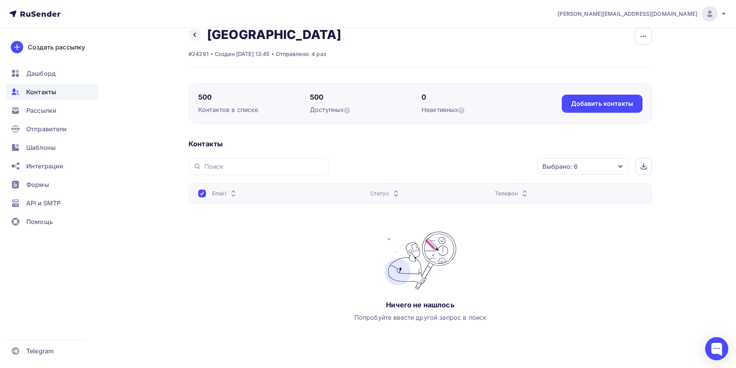
click at [612, 168] on div "Выбрано: 6" at bounding box center [582, 166] width 91 height 16
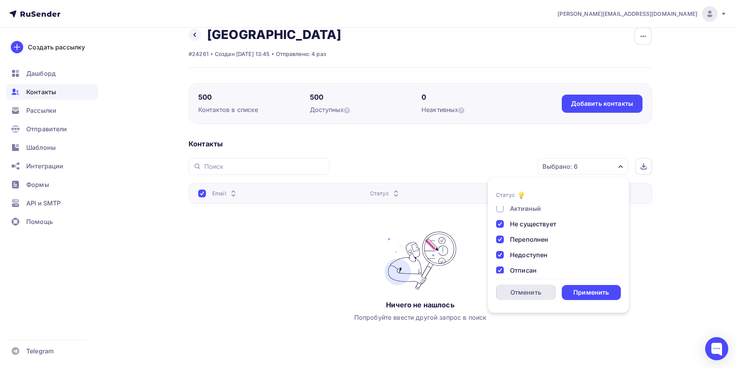
click at [511, 293] on div "Отменить" at bounding box center [525, 292] width 31 height 9
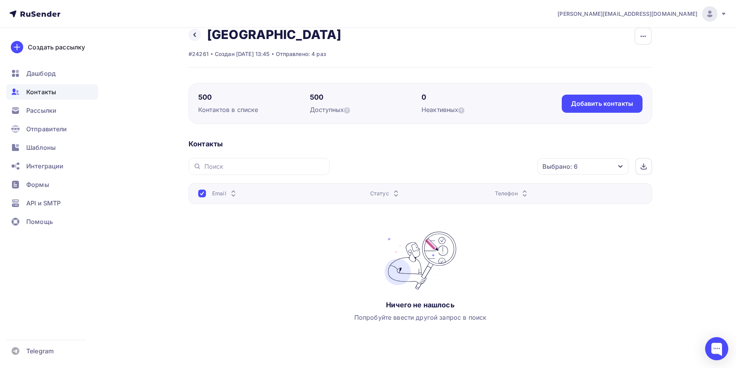
click at [613, 167] on div "Выбрано: 6" at bounding box center [582, 166] width 91 height 16
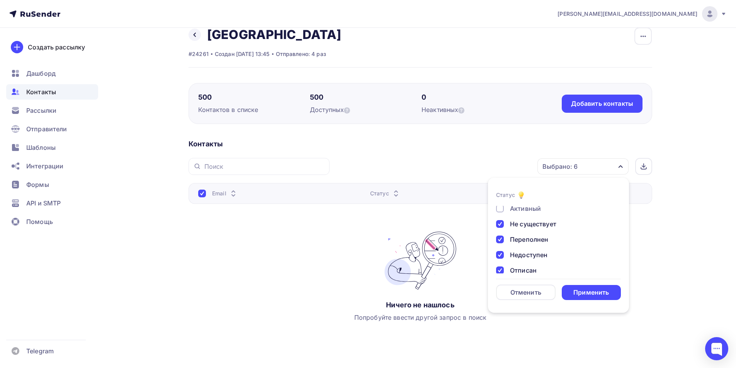
click at [504, 222] on div "Не существует" at bounding box center [554, 223] width 116 height 9
click at [502, 238] on div at bounding box center [500, 240] width 8 height 8
click at [501, 254] on div at bounding box center [500, 255] width 8 height 8
click at [500, 270] on div at bounding box center [500, 271] width 8 height 8
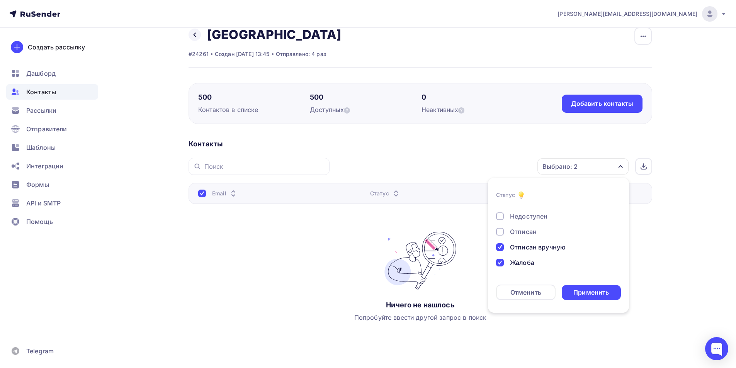
click at [504, 247] on div "Отписан вручную" at bounding box center [554, 247] width 116 height 9
click at [500, 264] on div at bounding box center [500, 263] width 8 height 8
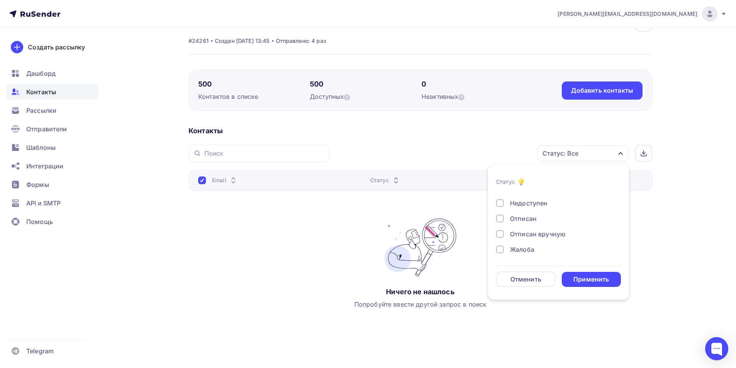
scroll to position [32, 0]
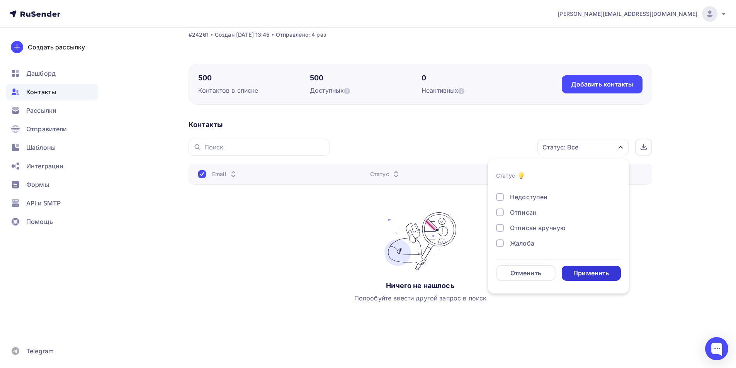
click at [577, 272] on div "Применить" at bounding box center [591, 273] width 36 height 9
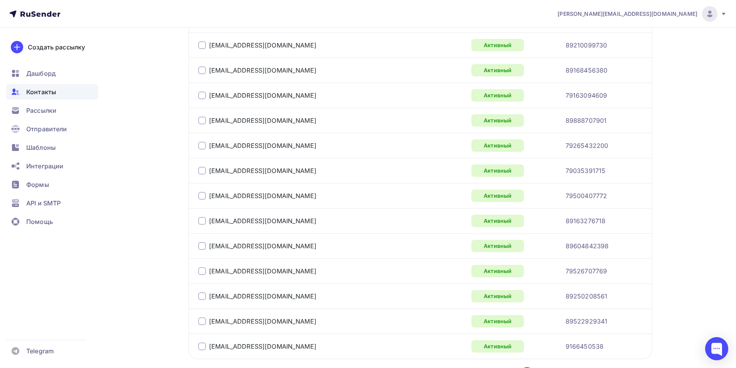
scroll to position [1239, 0]
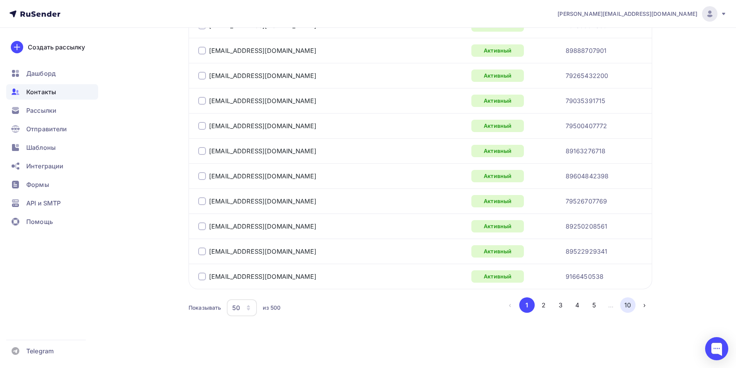
click at [629, 305] on button "10" at bounding box center [627, 305] width 15 height 15
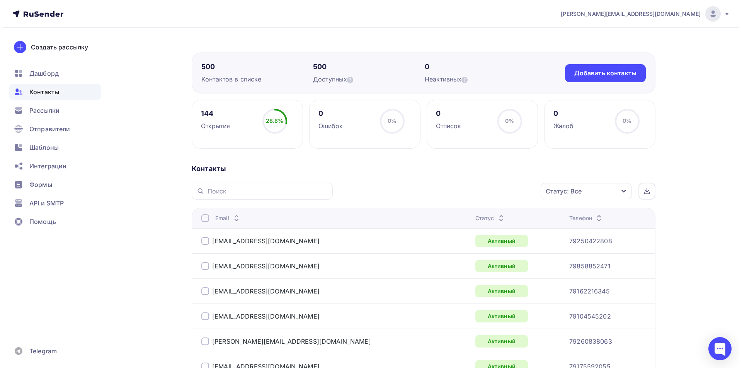
scroll to position [0, 0]
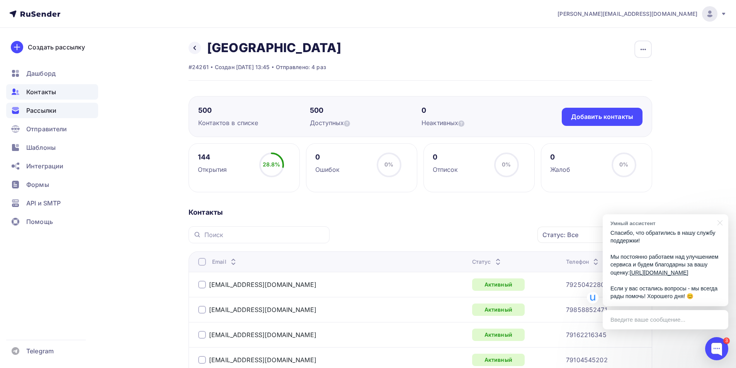
click at [60, 111] on div "Рассылки" at bounding box center [52, 110] width 92 height 15
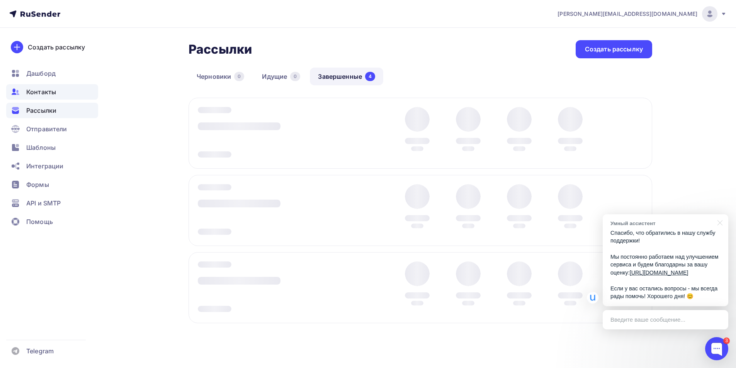
click at [54, 90] on span "Контакты" at bounding box center [41, 91] width 30 height 9
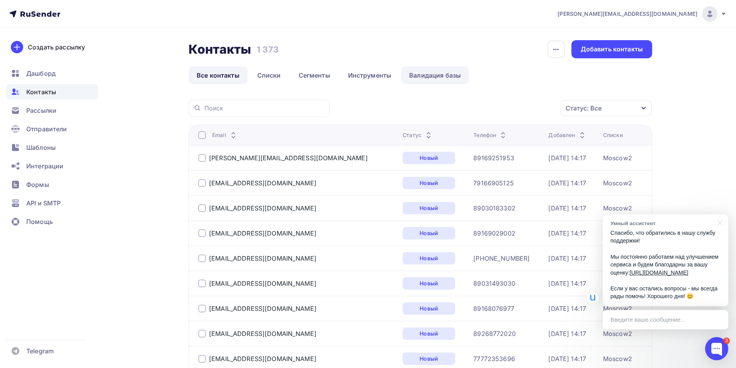
click at [426, 78] on link "Валидация базы" at bounding box center [435, 75] width 68 height 18
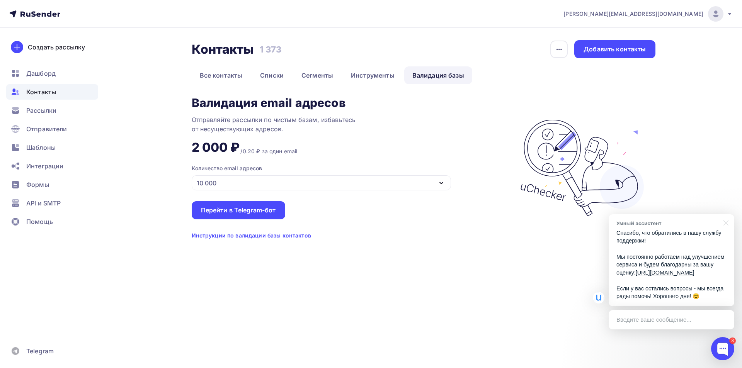
click at [349, 180] on div "10 000" at bounding box center [321, 182] width 259 height 15
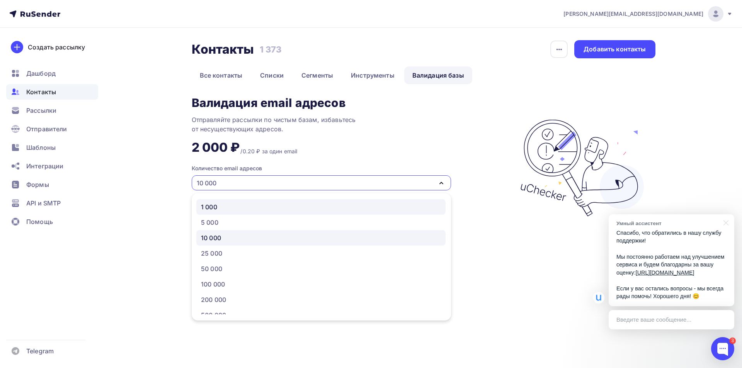
click at [254, 206] on div "1 000" at bounding box center [321, 206] width 240 height 9
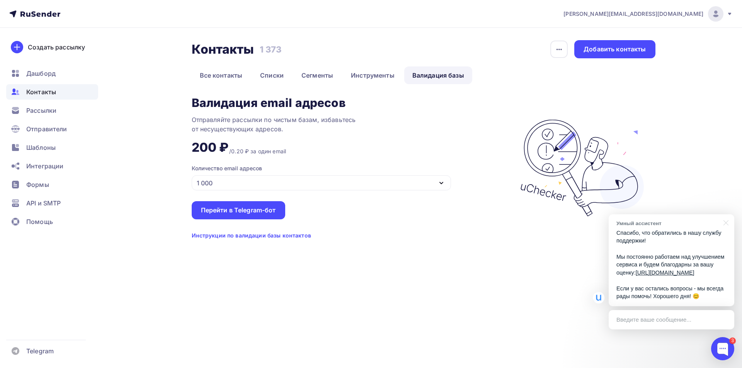
click at [416, 122] on div "Валидация email адресов Отправляйте рассылки по чистым базам, избавьтесь от нес…" at bounding box center [352, 168] width 320 height 143
click at [270, 236] on div "Инструкции по валидации базы контактов" at bounding box center [251, 236] width 119 height 8
click at [728, 343] on div at bounding box center [722, 348] width 23 height 23
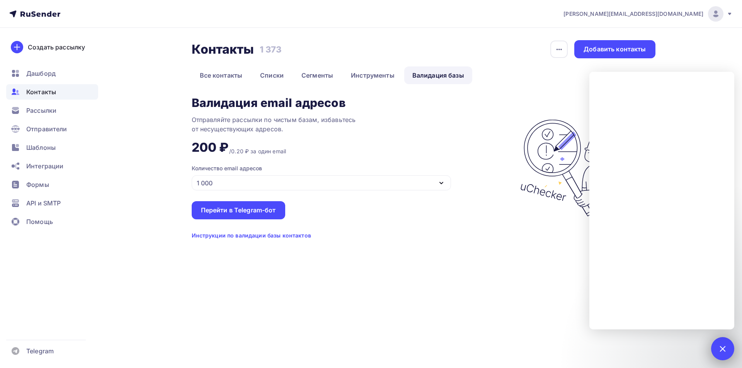
click at [724, 342] on div "3" at bounding box center [722, 348] width 23 height 23
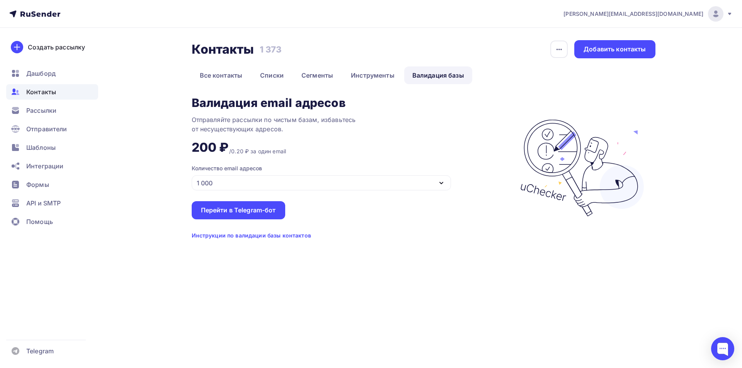
click at [46, 93] on span "Контакты" at bounding box center [41, 91] width 30 height 9
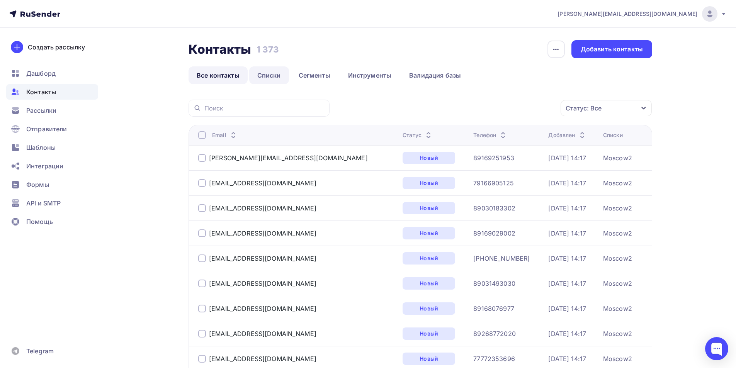
click at [259, 78] on link "Списки" at bounding box center [269, 75] width 40 height 18
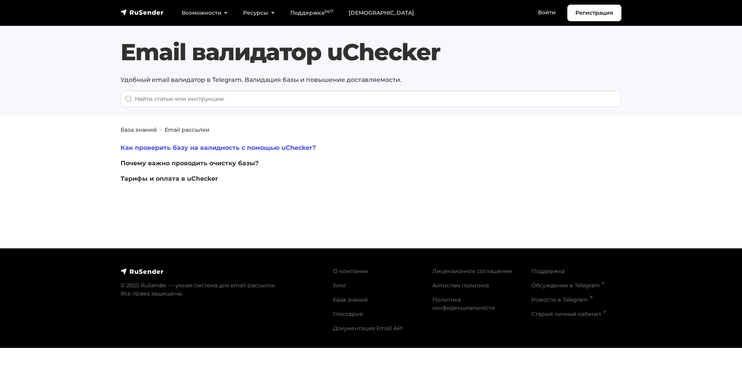
click at [224, 149] on link "Как проверить базу на валидность с помощью uChecker?" at bounding box center [218, 147] width 195 height 7
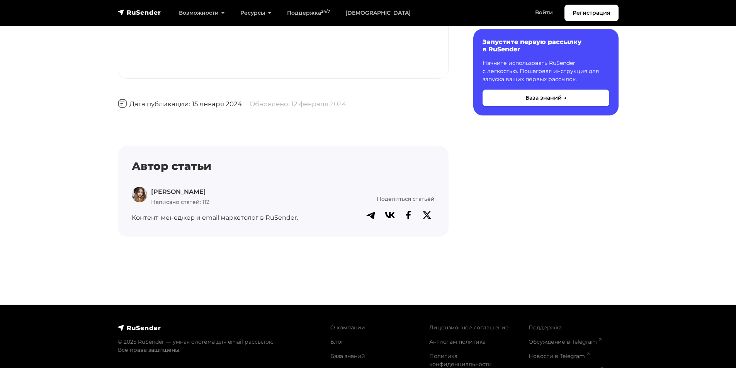
scroll to position [2318, 0]
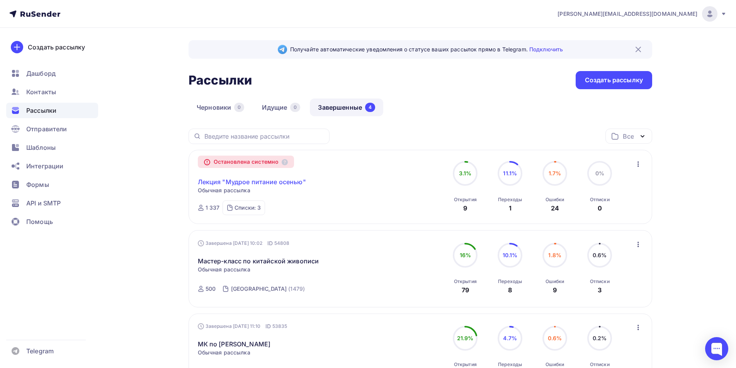
click at [297, 185] on link "Лекция "Мудрое питание осенью"" at bounding box center [252, 181] width 108 height 9
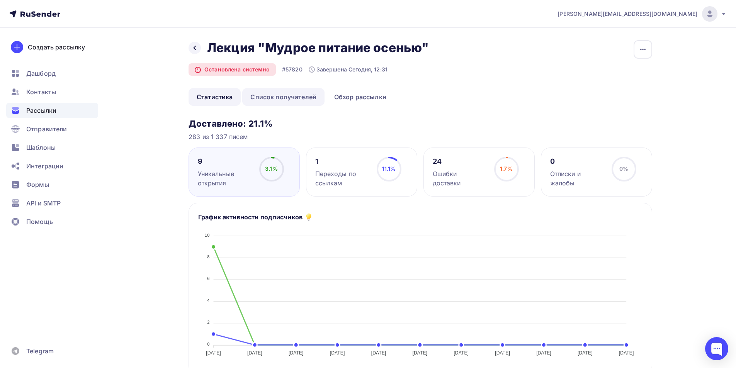
click at [298, 100] on link "Список получателей" at bounding box center [283, 97] width 82 height 18
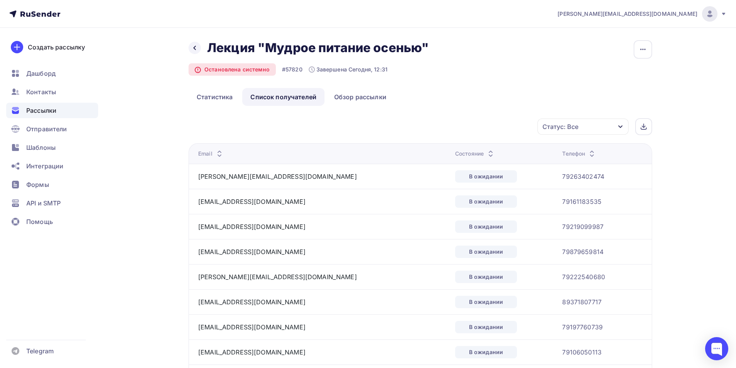
click at [586, 126] on div "Статус: Все" at bounding box center [582, 127] width 91 height 16
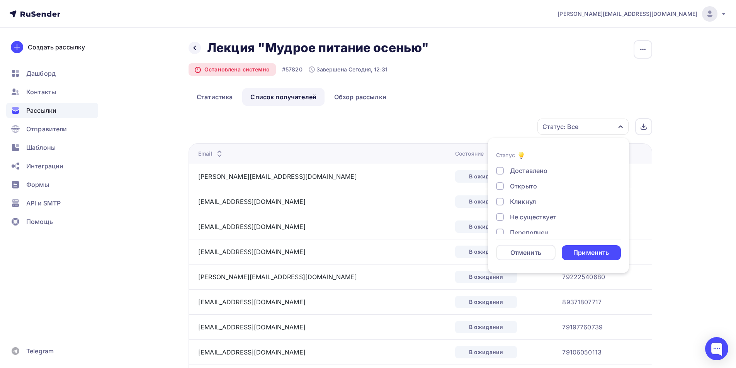
click at [499, 169] on div at bounding box center [500, 171] width 8 height 8
click at [501, 187] on div at bounding box center [500, 186] width 8 height 8
click at [586, 253] on div "Применить" at bounding box center [591, 252] width 36 height 9
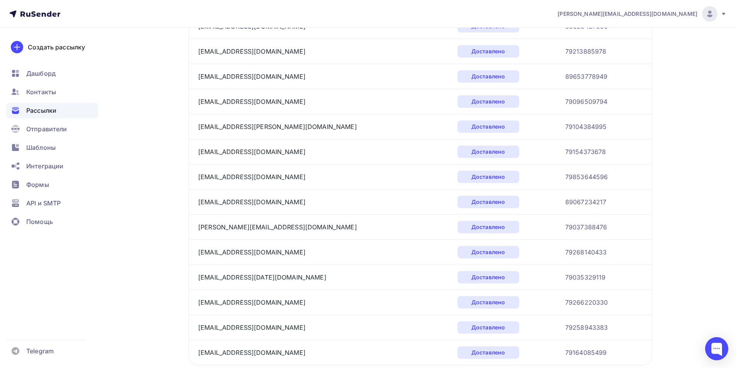
scroll to position [1112, 0]
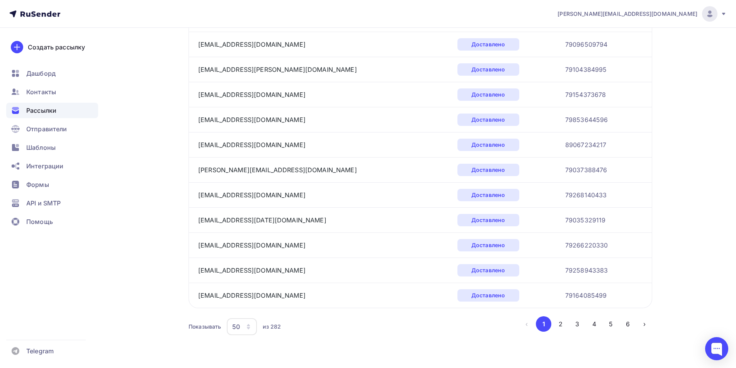
click at [240, 330] on div "50" at bounding box center [236, 326] width 8 height 9
click at [250, 306] on div "100" at bounding box center [273, 302] width 74 height 9
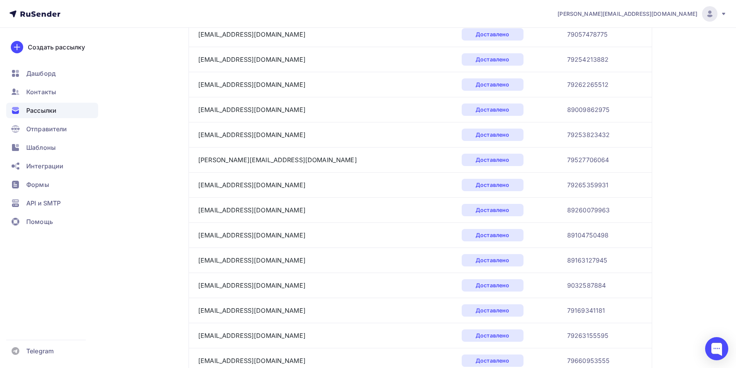
scroll to position [2367, 0]
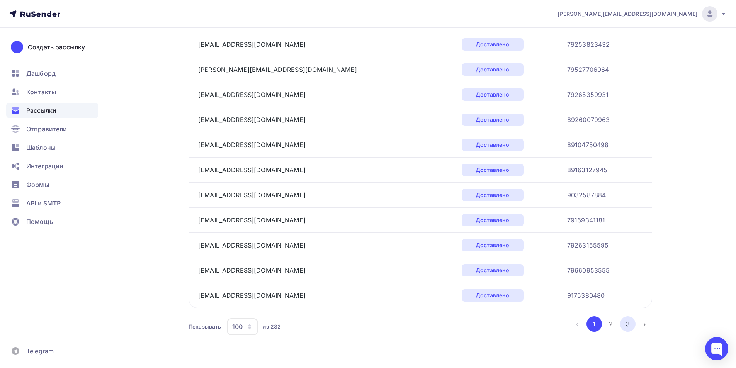
click at [625, 321] on button "3" at bounding box center [627, 323] width 15 height 15
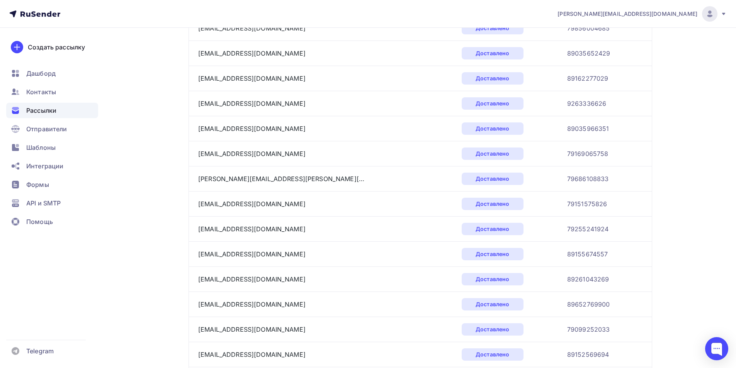
scroll to position [1915, 0]
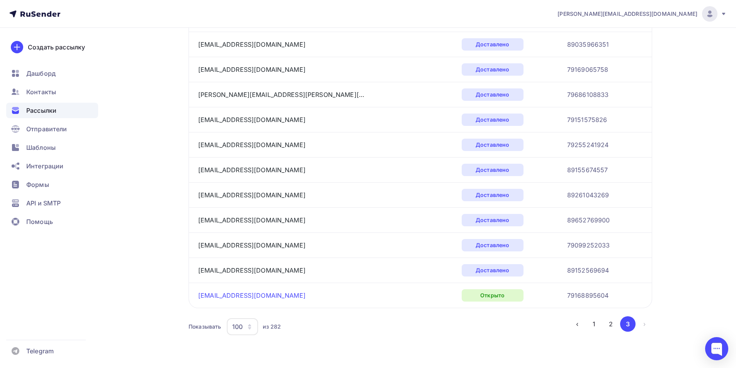
click at [239, 298] on link "puryvaeva@veles-capital.ru" at bounding box center [251, 296] width 107 height 8
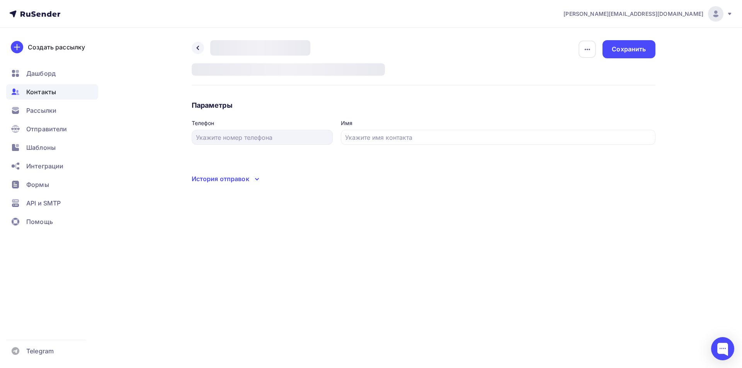
type input "79168895604"
type input "Урываева Полина Сергеевна"
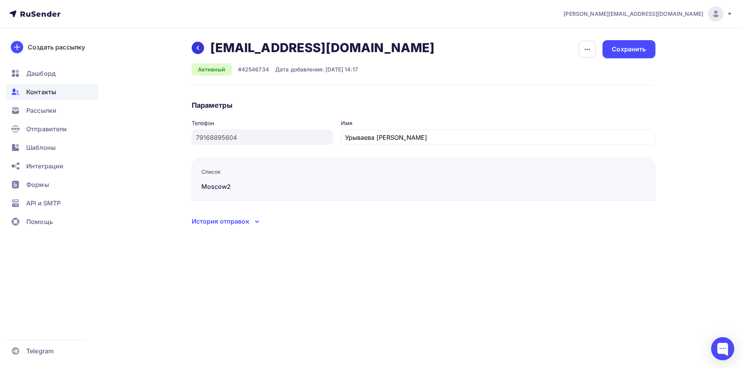
click at [197, 50] on icon at bounding box center [198, 48] width 6 height 6
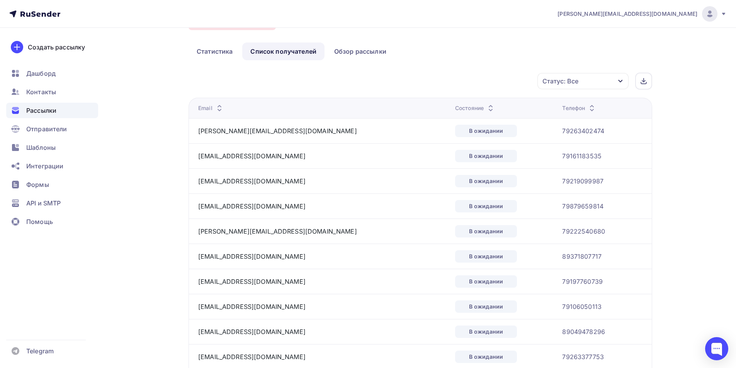
scroll to position [1112, 0]
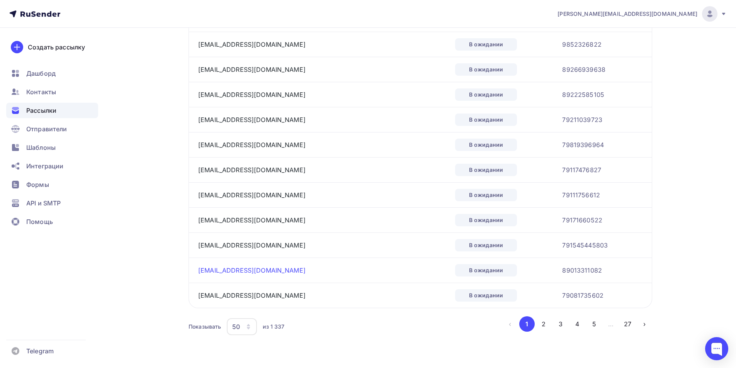
click at [254, 270] on link "max200217@yandex.ru" at bounding box center [251, 271] width 107 height 8
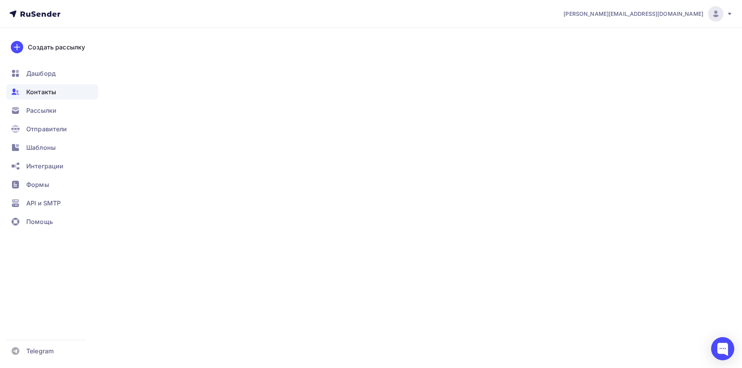
type input "89013311082"
type input "Чернов Максим Константинович"
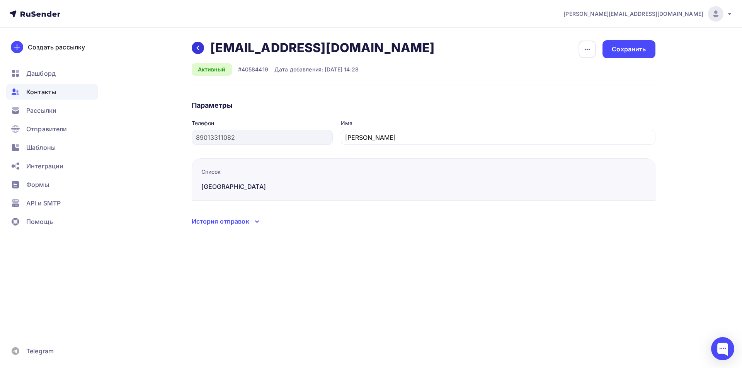
click at [197, 50] on icon at bounding box center [198, 48] width 6 height 6
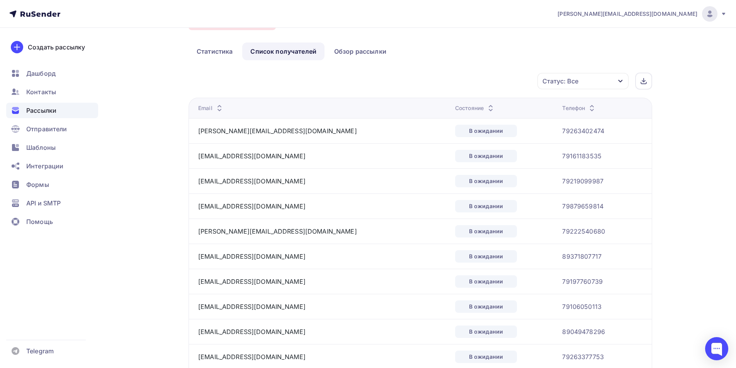
scroll to position [1112, 0]
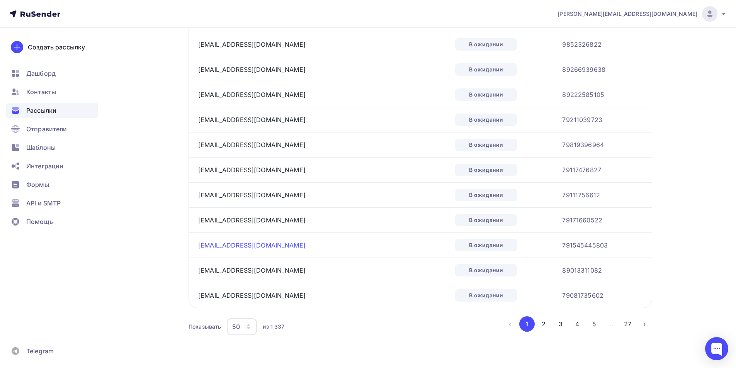
click at [245, 248] on link "burndragon@gmail.com" at bounding box center [251, 245] width 107 height 8
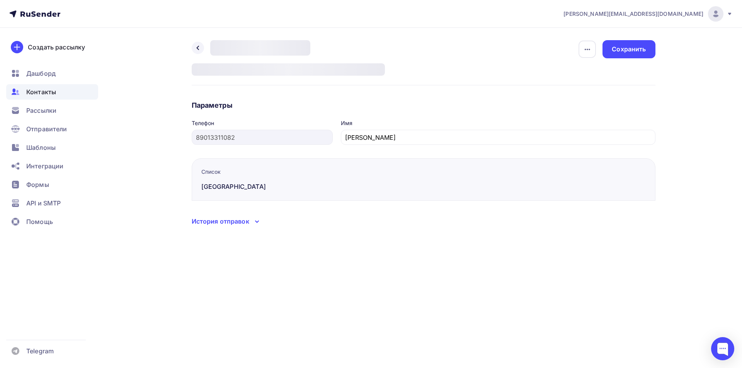
type input "791545445803"
type input "Бикметов Руслан"
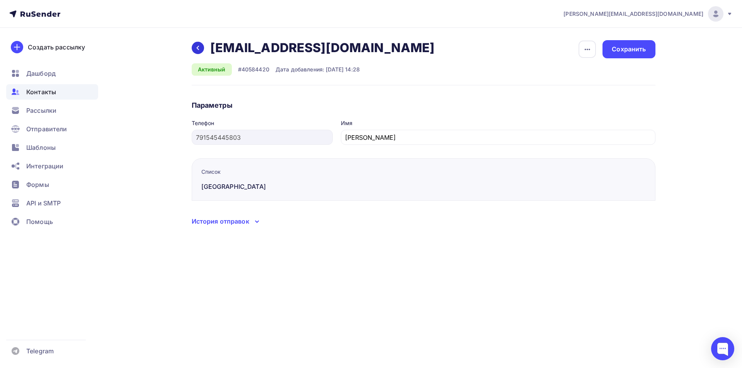
click at [196, 50] on icon at bounding box center [198, 48] width 6 height 6
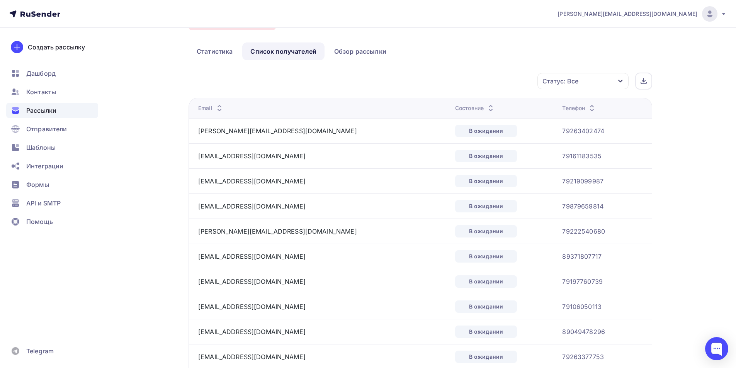
scroll to position [1112, 0]
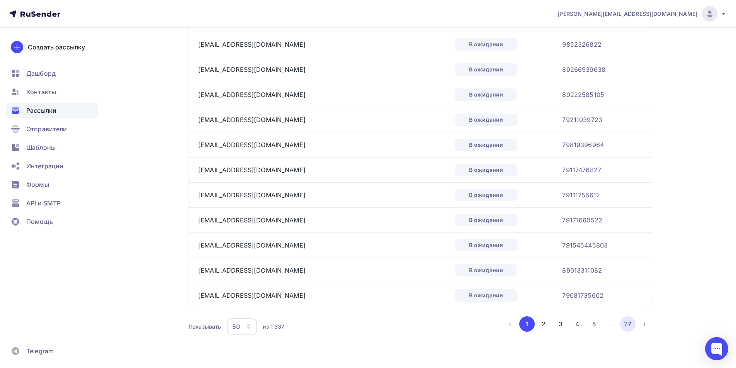
click at [631, 325] on button "27" at bounding box center [627, 323] width 15 height 15
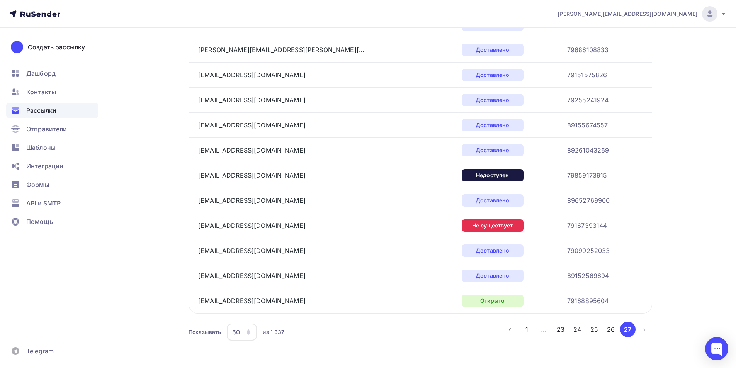
scroll to position [785, 0]
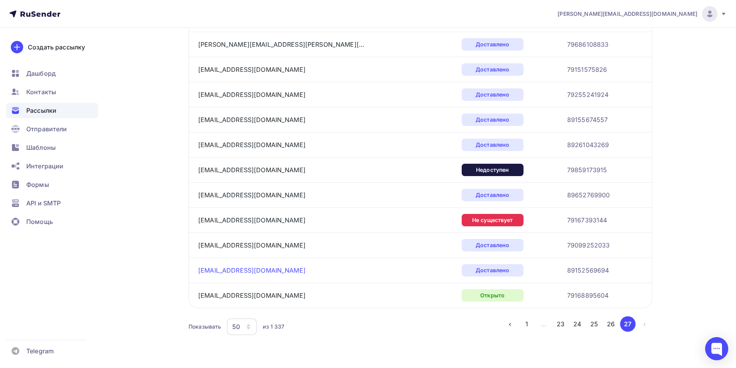
click at [243, 271] on link "rina.karmin@outlook.com" at bounding box center [251, 271] width 107 height 8
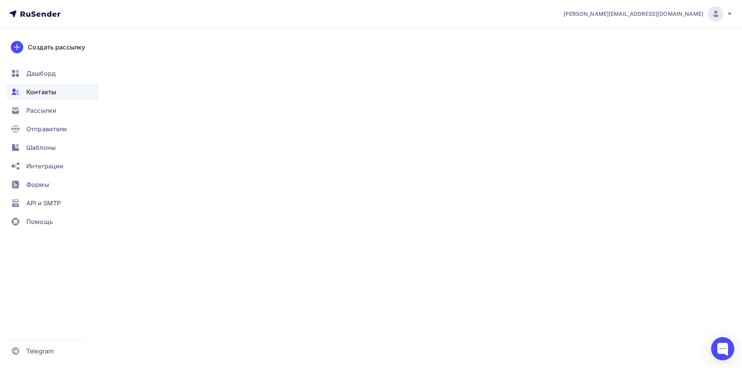
type input "89152569694"
type input "Меркушова Екатерина"
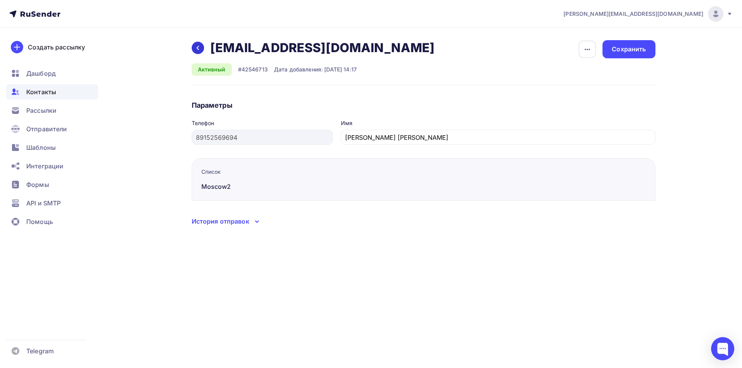
click at [194, 51] on div at bounding box center [198, 48] width 12 height 12
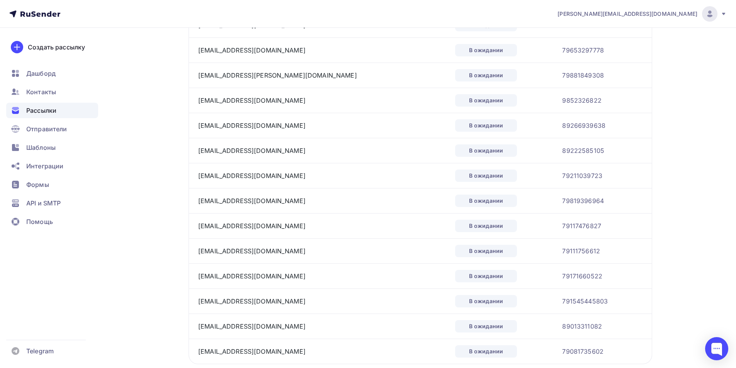
scroll to position [1112, 0]
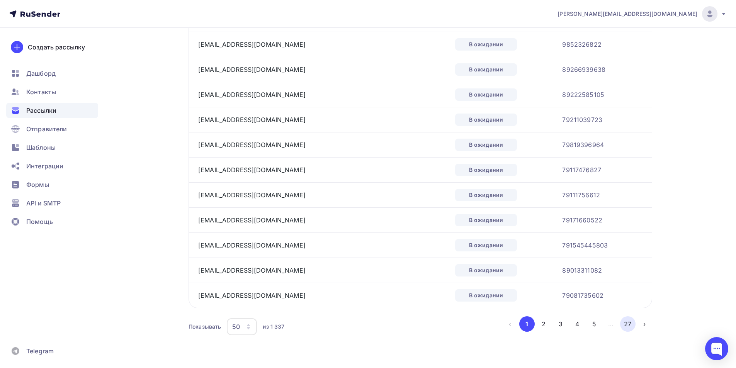
click at [633, 328] on button "27" at bounding box center [627, 323] width 15 height 15
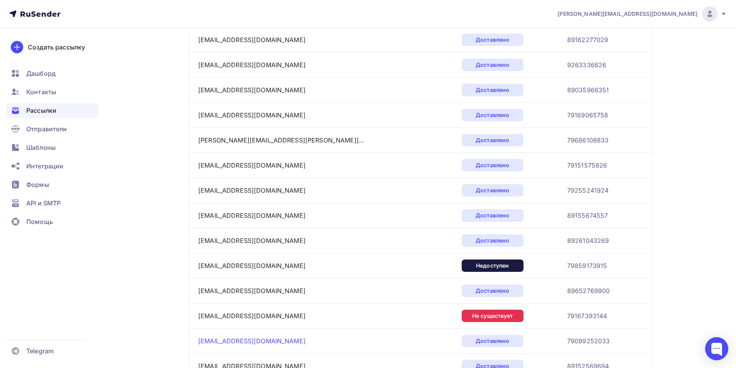
scroll to position [785, 0]
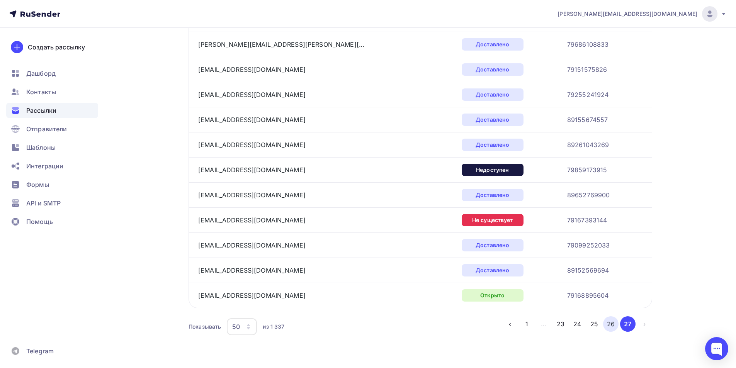
click at [604, 323] on button "26" at bounding box center [610, 323] width 15 height 15
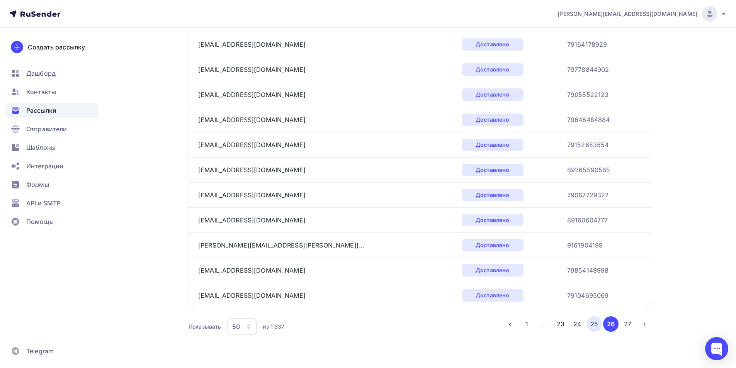
click at [590, 320] on button "25" at bounding box center [594, 323] width 15 height 15
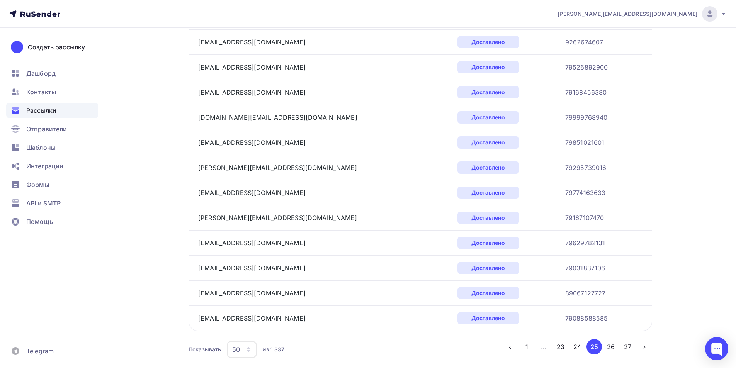
scroll to position [1112, 0]
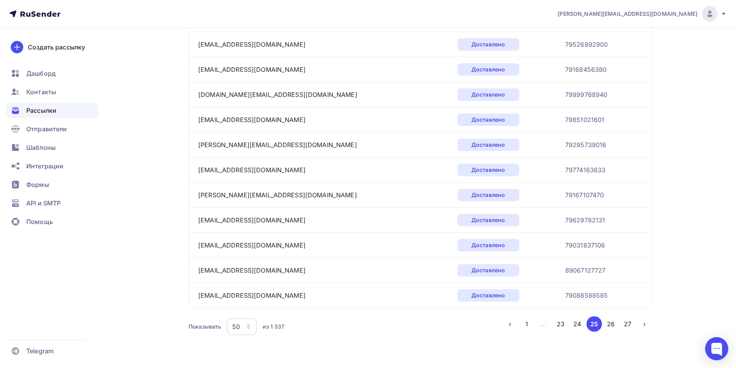
click at [247, 330] on icon "button" at bounding box center [248, 327] width 6 height 6
click at [244, 300] on div "100" at bounding box center [273, 302] width 74 height 9
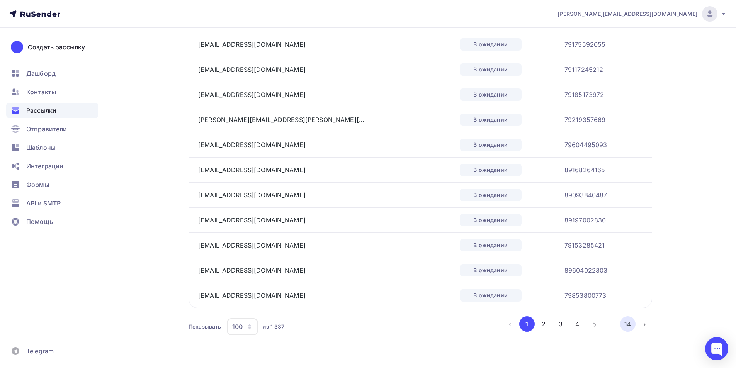
click at [627, 326] on button "14" at bounding box center [627, 323] width 15 height 15
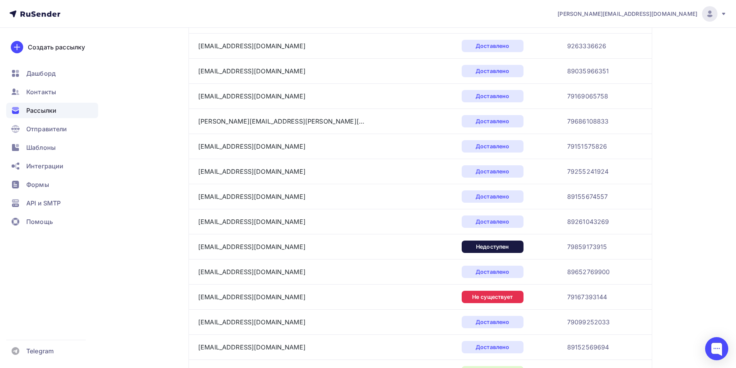
scroll to position [785, 0]
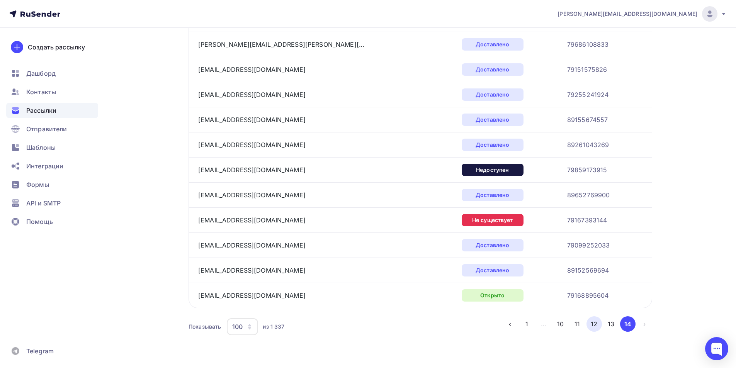
click at [599, 325] on button "12" at bounding box center [594, 323] width 15 height 15
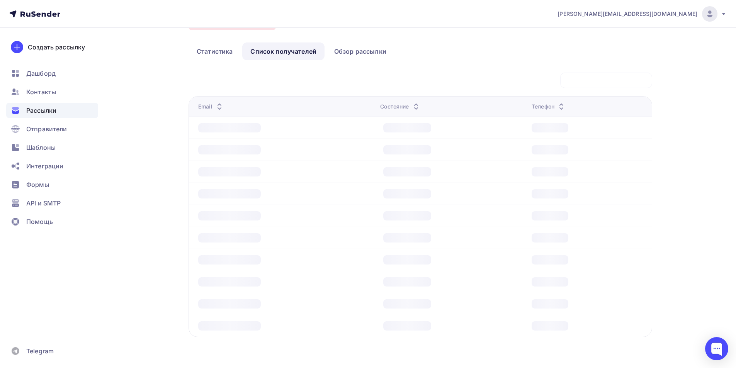
scroll to position [46, 0]
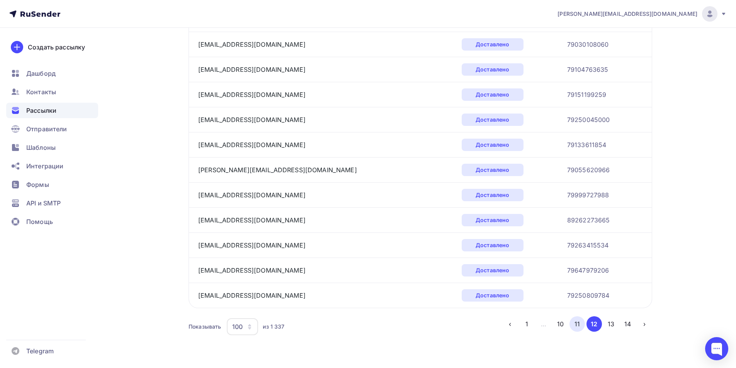
click at [580, 327] on button "11" at bounding box center [577, 323] width 15 height 15
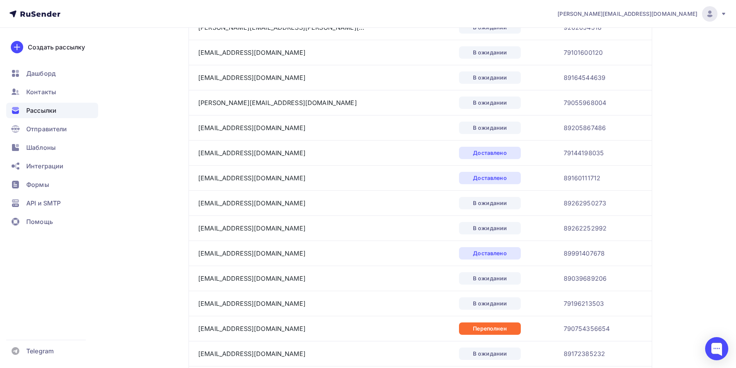
scroll to position [200, 0]
click at [239, 154] on link "vladislav.prokop4@gmail.com" at bounding box center [251, 152] width 107 height 8
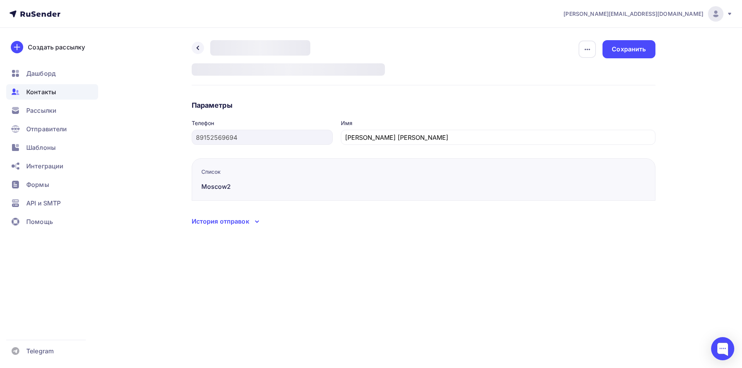
type input "79144198035"
type input "Приходько Владислав Владимирович"
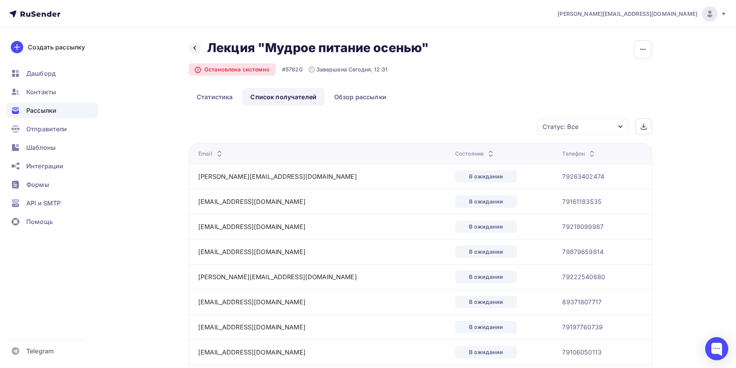
click at [590, 127] on div "Статус: Все" at bounding box center [582, 127] width 91 height 16
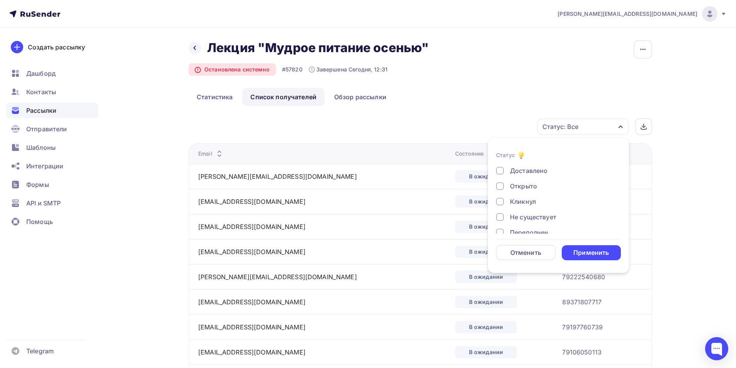
click at [502, 172] on div at bounding box center [500, 171] width 8 height 8
click at [504, 186] on div "Открыто" at bounding box center [554, 186] width 116 height 9
click at [584, 251] on div "Применить" at bounding box center [591, 252] width 36 height 9
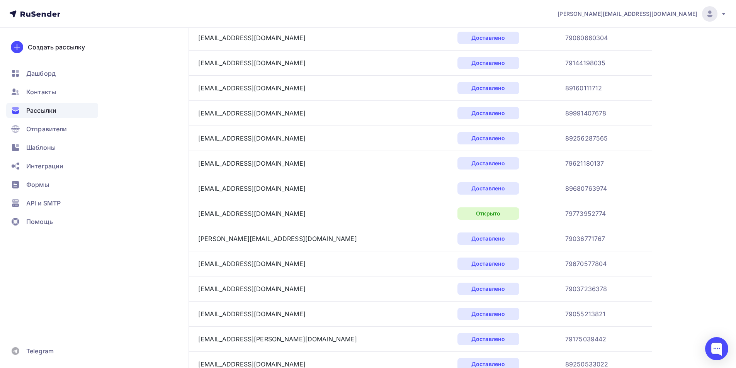
scroll to position [155, 0]
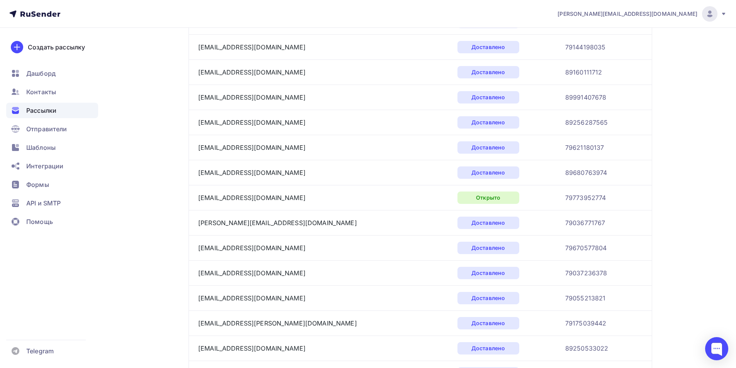
drag, startPoint x: 221, startPoint y: 323, endPoint x: 211, endPoint y: 328, distance: 10.7
drag, startPoint x: 211, startPoint y: 328, endPoint x: 201, endPoint y: 327, distance: 10.5
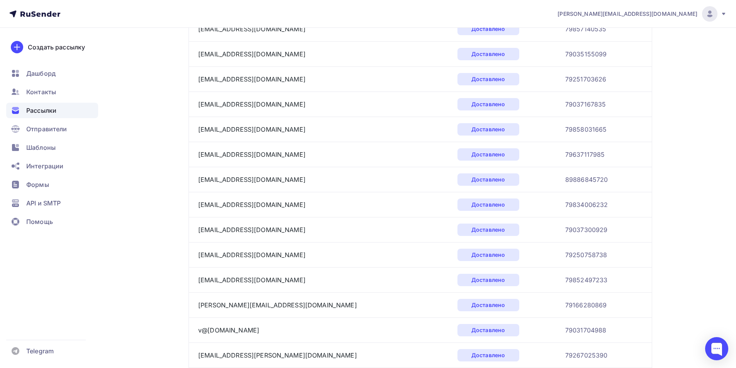
scroll to position [464, 0]
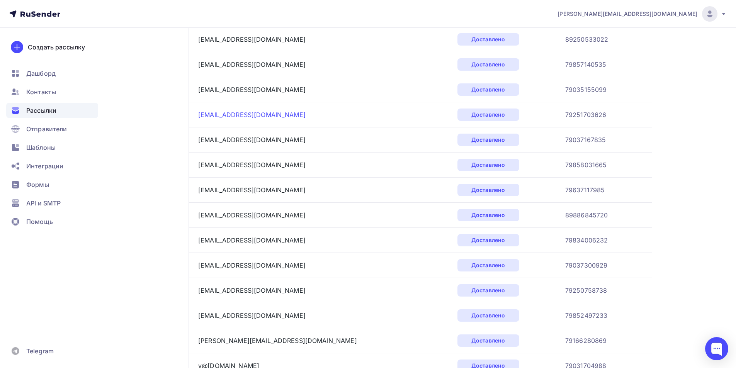
drag, startPoint x: 234, startPoint y: 119, endPoint x: 235, endPoint y: 114, distance: 5.5
drag, startPoint x: 221, startPoint y: 290, endPoint x: 201, endPoint y: 294, distance: 20.2
drag, startPoint x: 201, startPoint y: 294, endPoint x: 138, endPoint y: 252, distance: 76.2
click at [138, 252] on div "Назад Лекция "Мудрое питание осенью" Лекция "Мудрое питание осенью" Остановлена…" at bounding box center [367, 290] width 633 height 1452
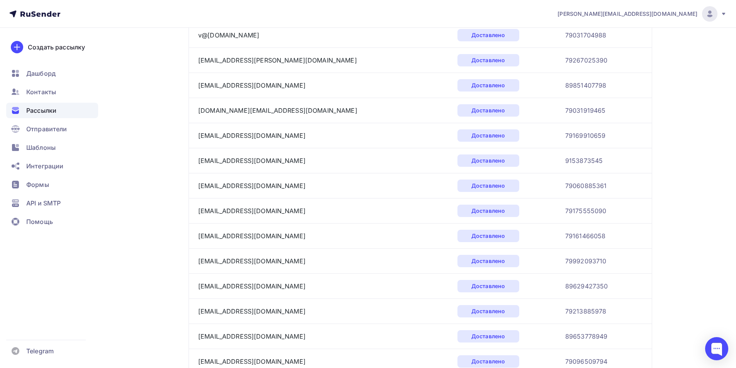
scroll to position [811, 0]
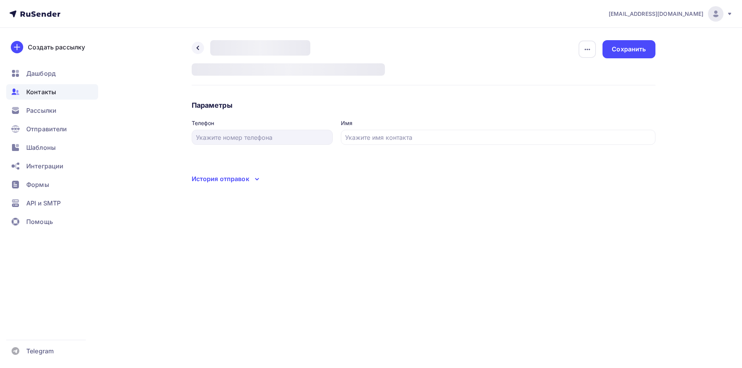
type input "79099252033"
type input "Максименко Ольга"
type input "79060660304"
type input "[PERSON_NAME]"
type input "89160111712"
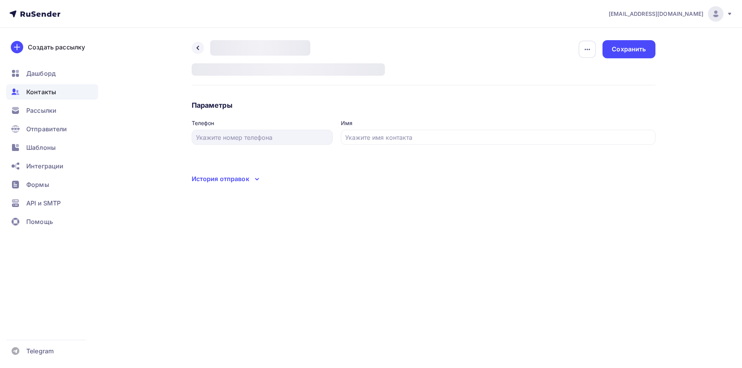
type input "[PERSON_NAME]"
type input "79773952774"
type input "[PERSON_NAME]"
type input "79857140535"
type input "[PERSON_NAME]"
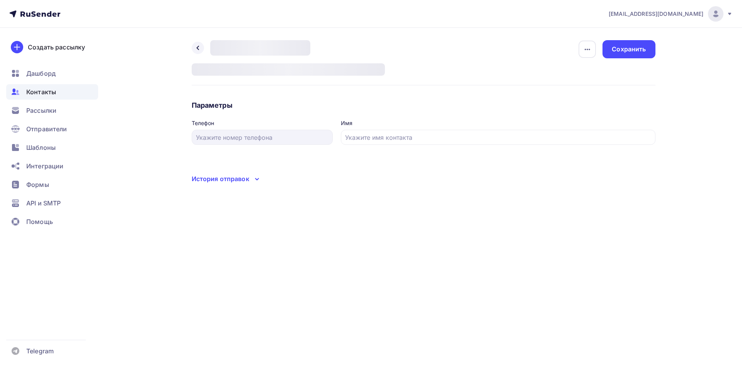
type input "79037167835"
type input "[PERSON_NAME]"
type input "79858031665"
type input "[PERSON_NAME]"
type input "79637117985"
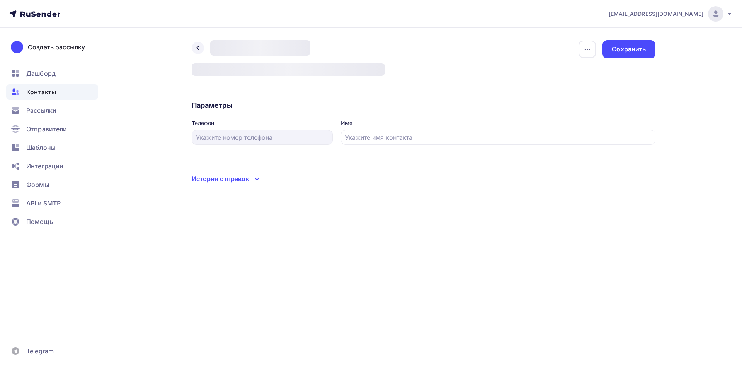
type input "[PERSON_NAME]"
